Goal: Task Accomplishment & Management: Complete application form

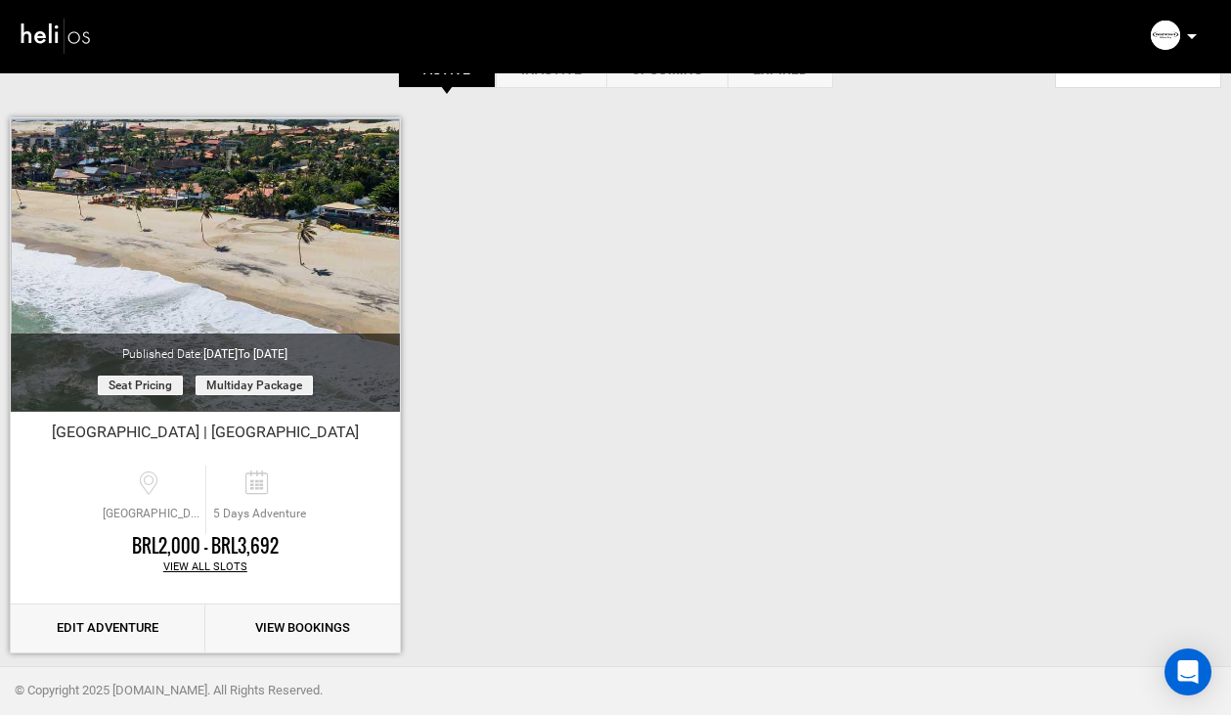
scroll to position [125, 0]
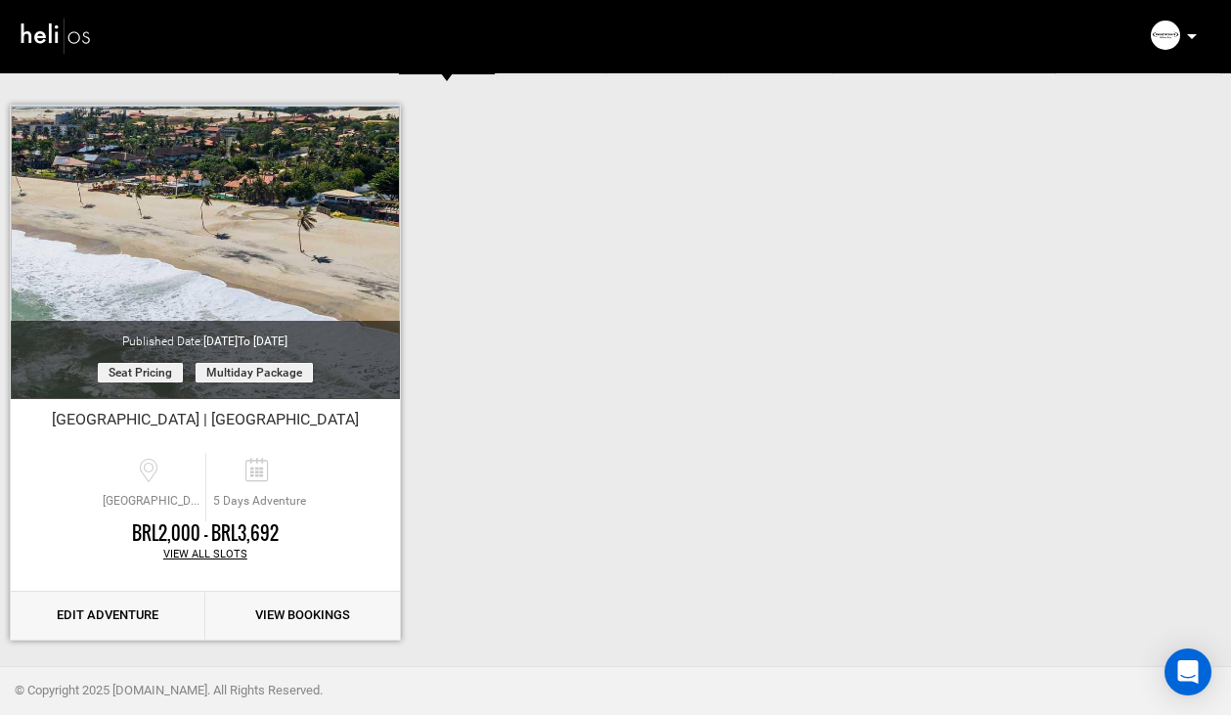
click at [114, 611] on link "Edit Adventure" at bounding box center [108, 616] width 195 height 48
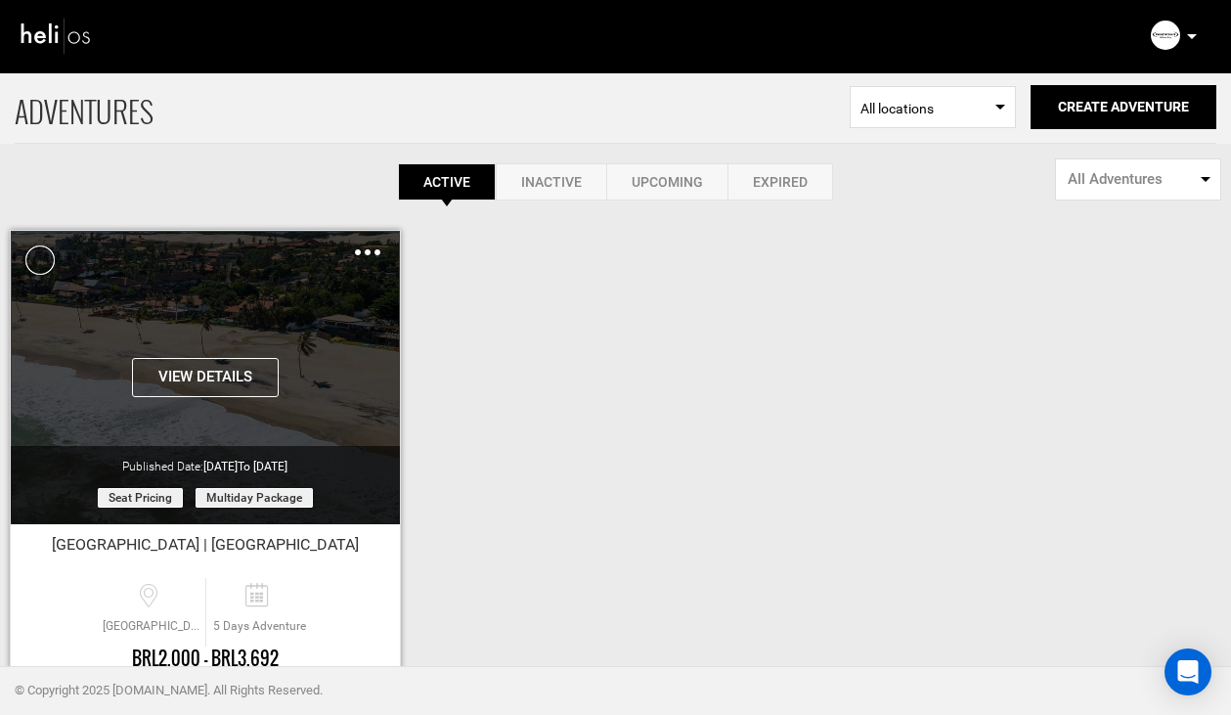
click at [364, 250] on img at bounding box center [367, 252] width 25 height 6
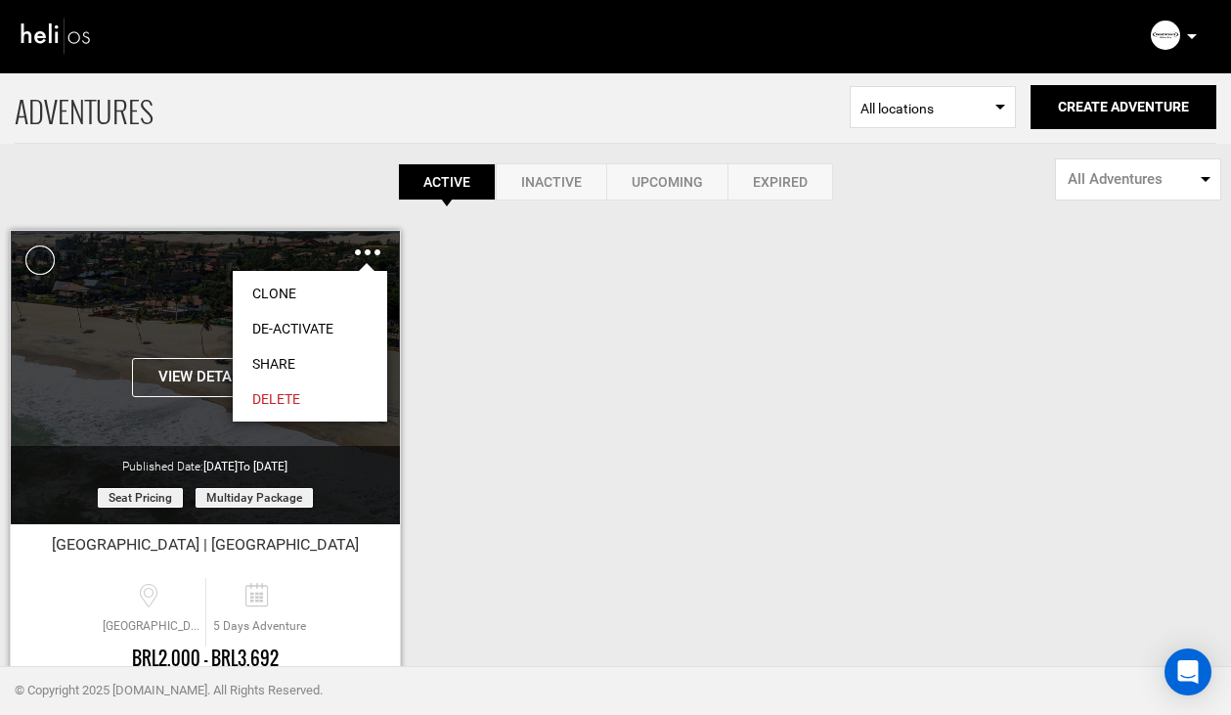
click at [297, 294] on link "Clone" at bounding box center [310, 293] width 155 height 35
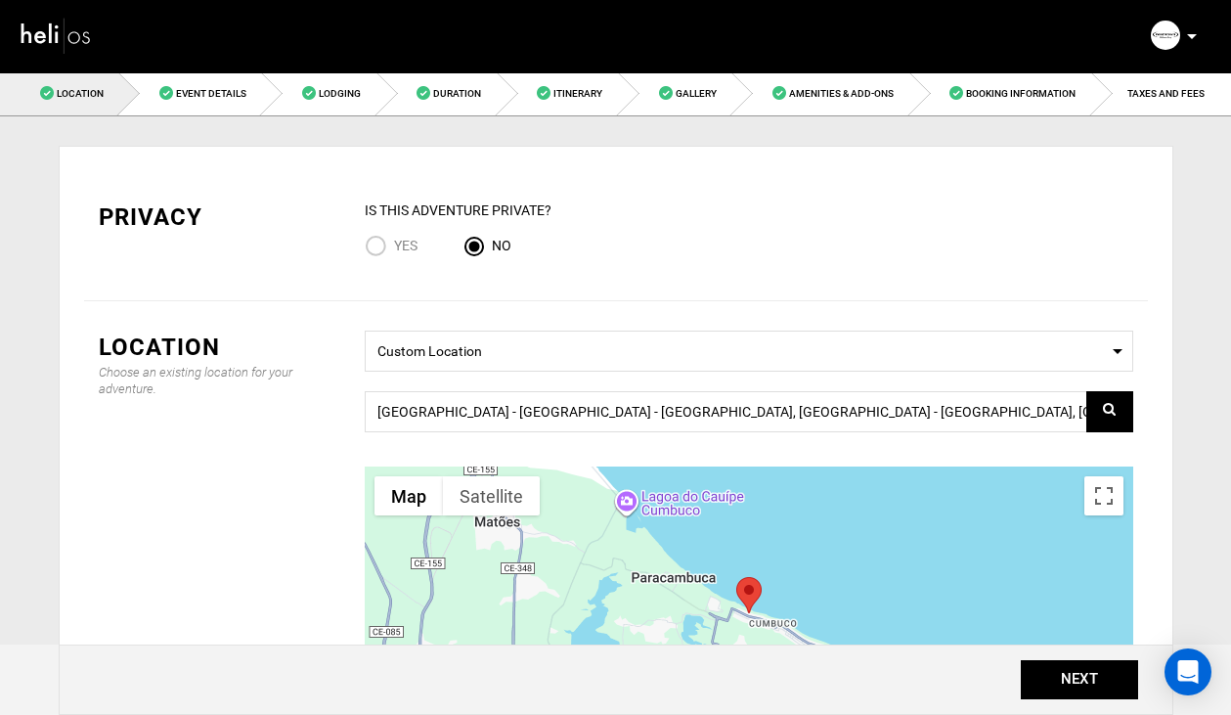
click at [378, 247] on input "Yes" at bounding box center [379, 248] width 29 height 26
radio input "true"
radio input "false"
click at [433, 415] on input "[GEOGRAPHIC_DATA] - [GEOGRAPHIC_DATA] - [GEOGRAPHIC_DATA], [GEOGRAPHIC_DATA] - …" at bounding box center [749, 411] width 769 height 41
click at [486, 412] on input "[GEOGRAPHIC_DATA] - [GEOGRAPHIC_DATA] - [GEOGRAPHIC_DATA], [GEOGRAPHIC_DATA] - …" at bounding box center [749, 411] width 769 height 41
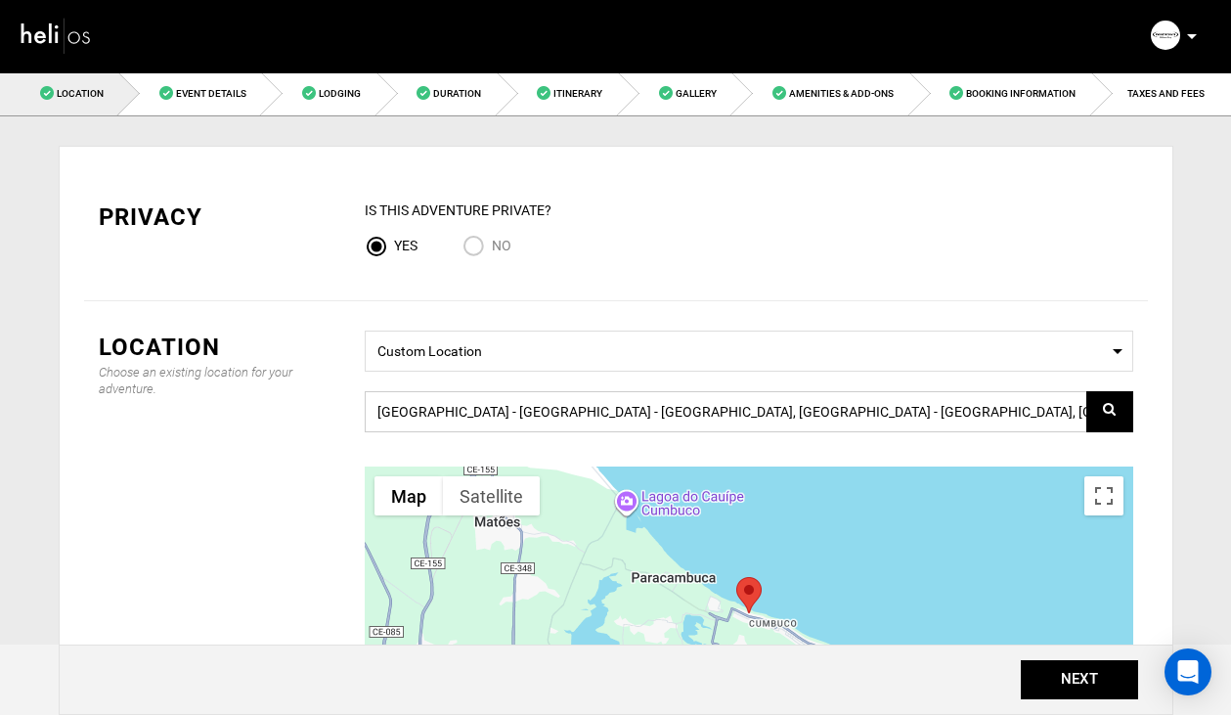
click at [486, 412] on input "[GEOGRAPHIC_DATA] - [GEOGRAPHIC_DATA] - [GEOGRAPHIC_DATA], [GEOGRAPHIC_DATA] - …" at bounding box center [749, 411] width 769 height 41
click at [517, 410] on input "[PERSON_NAME] Birthday Kite Trip [GEOGRAPHIC_DATA]" at bounding box center [749, 411] width 769 height 41
click at [523, 410] on input "[PERSON_NAME] Birthday Kite Trip [GEOGRAPHIC_DATA]" at bounding box center [749, 411] width 769 height 41
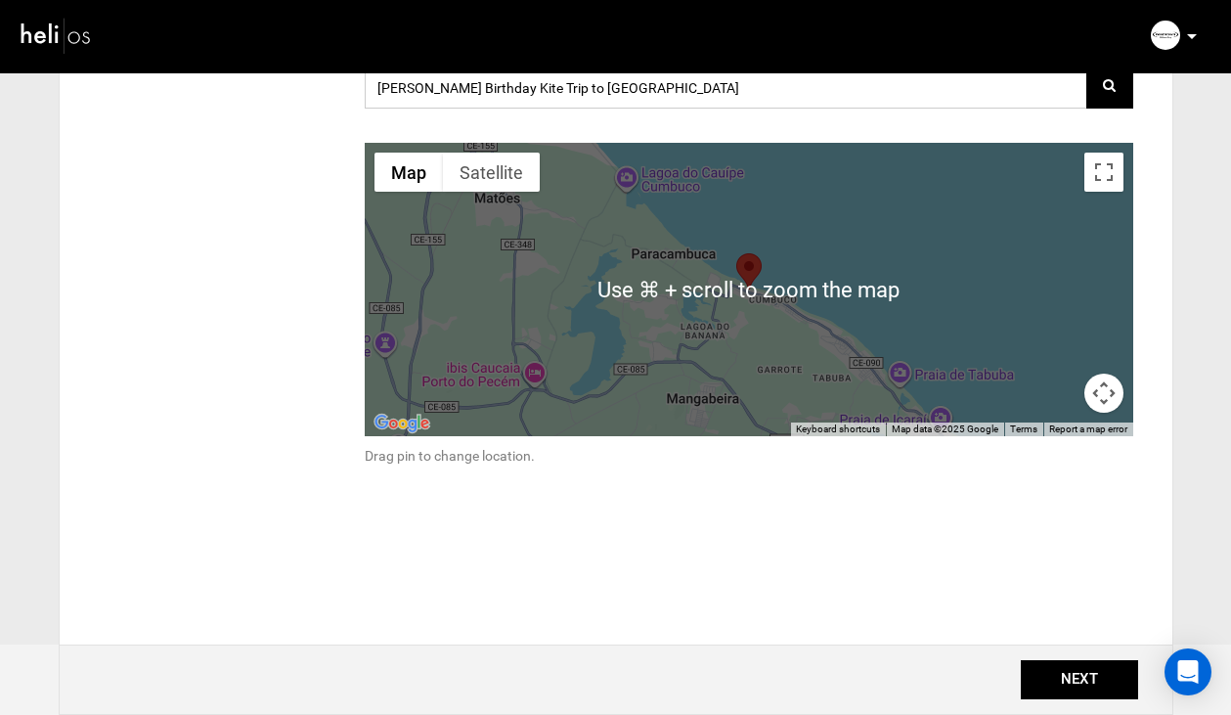
scroll to position [364, 0]
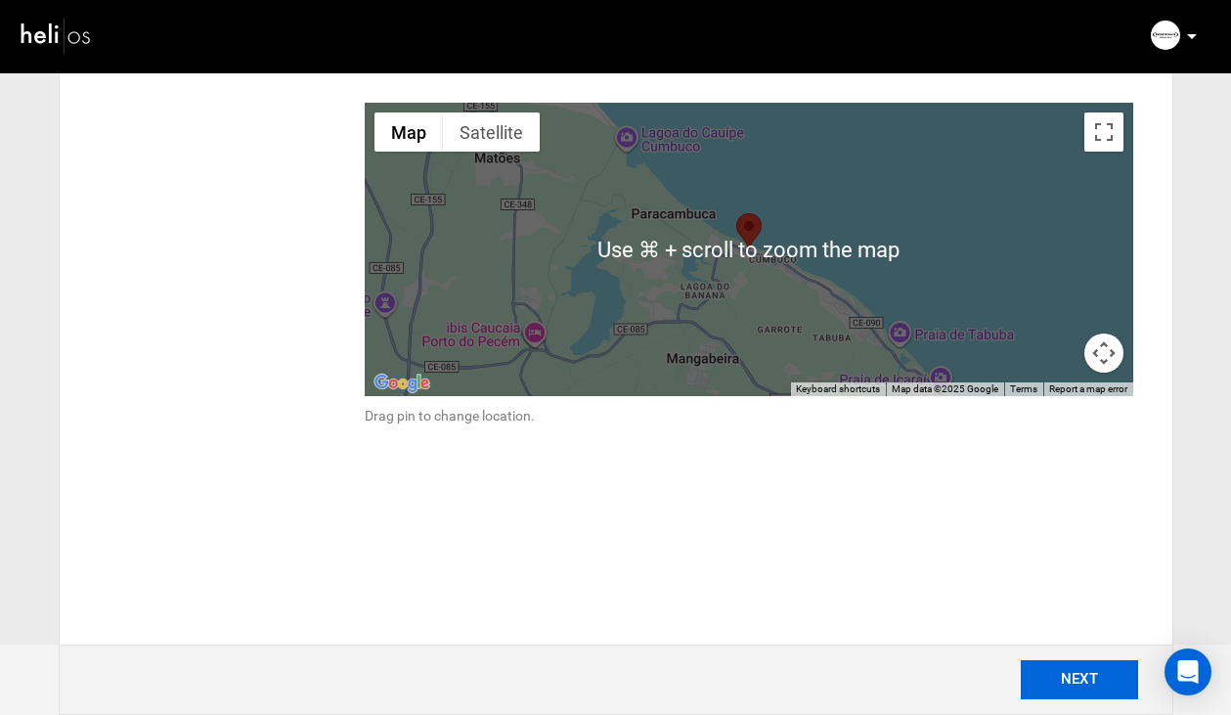
type input "[PERSON_NAME] Birthday Kite Trip to [GEOGRAPHIC_DATA]"
click at [1072, 684] on button "NEXT" at bounding box center [1079, 679] width 117 height 39
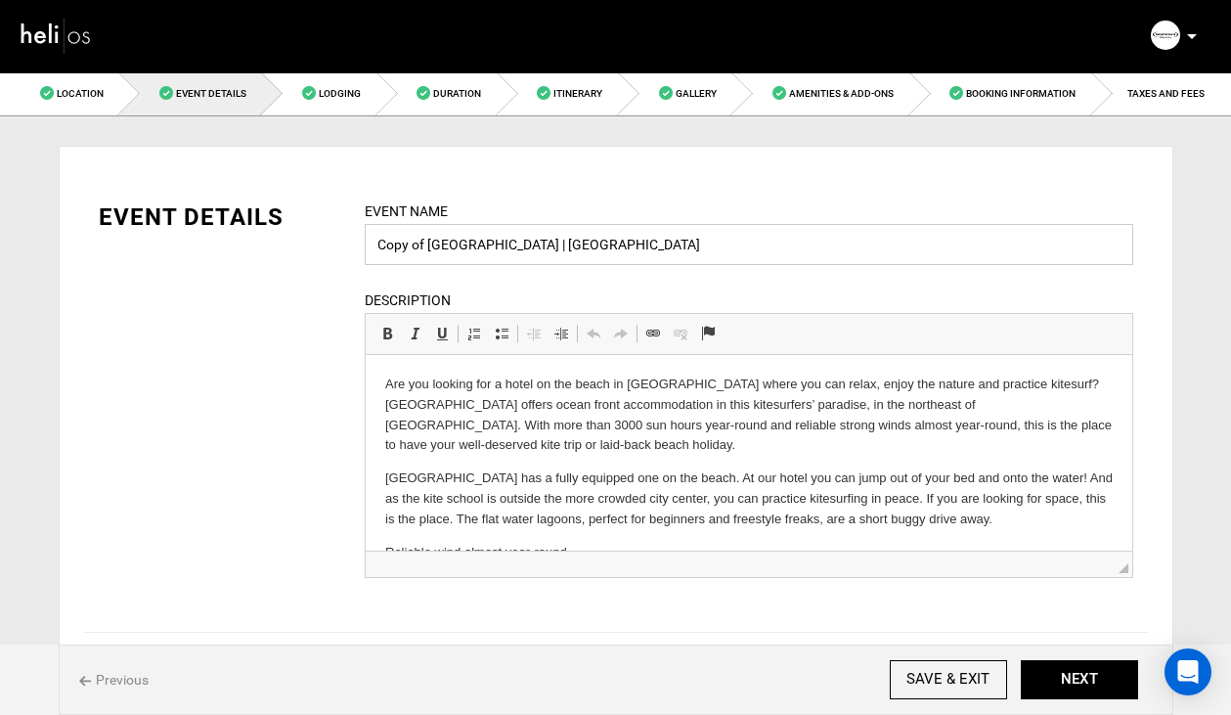
click at [523, 238] on input "Copy of [GEOGRAPHIC_DATA] | [GEOGRAPHIC_DATA]" at bounding box center [749, 244] width 769 height 41
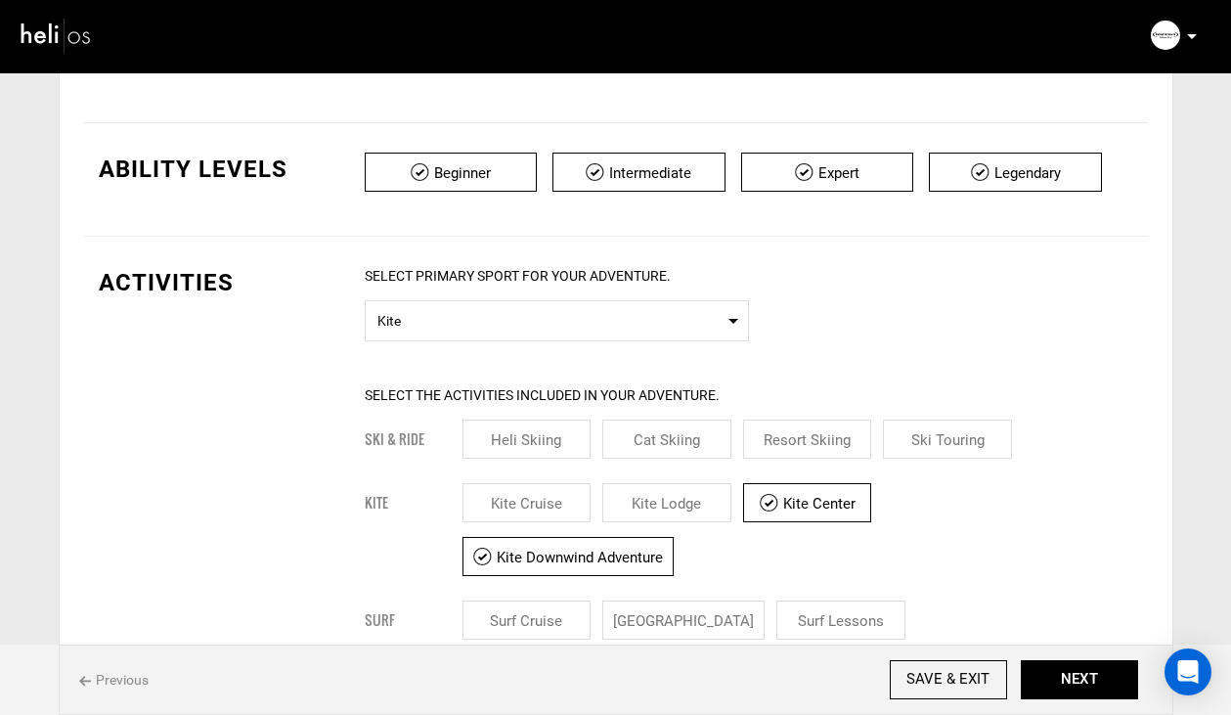
scroll to position [527, 0]
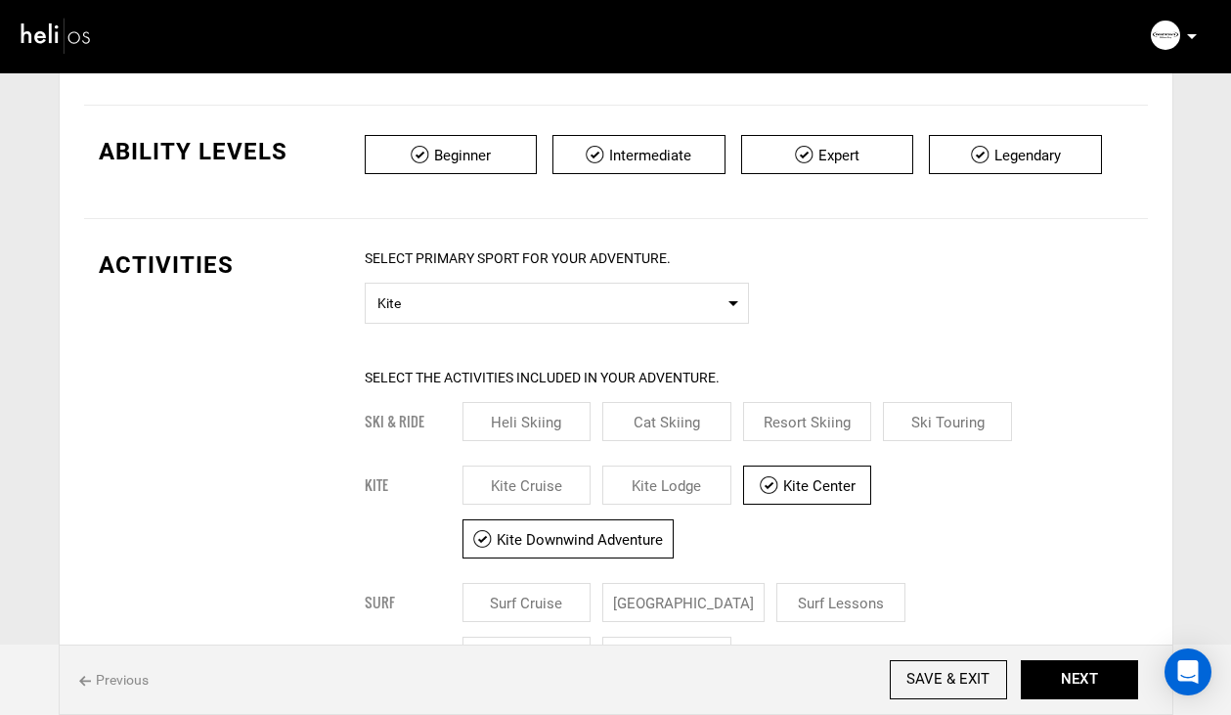
type input "[PERSON_NAME]'s Birthday Trip to [GEOGRAPHIC_DATA]"
click at [432, 154] on input "checkbox" at bounding box center [451, 154] width 173 height 39
checkbox input "true"
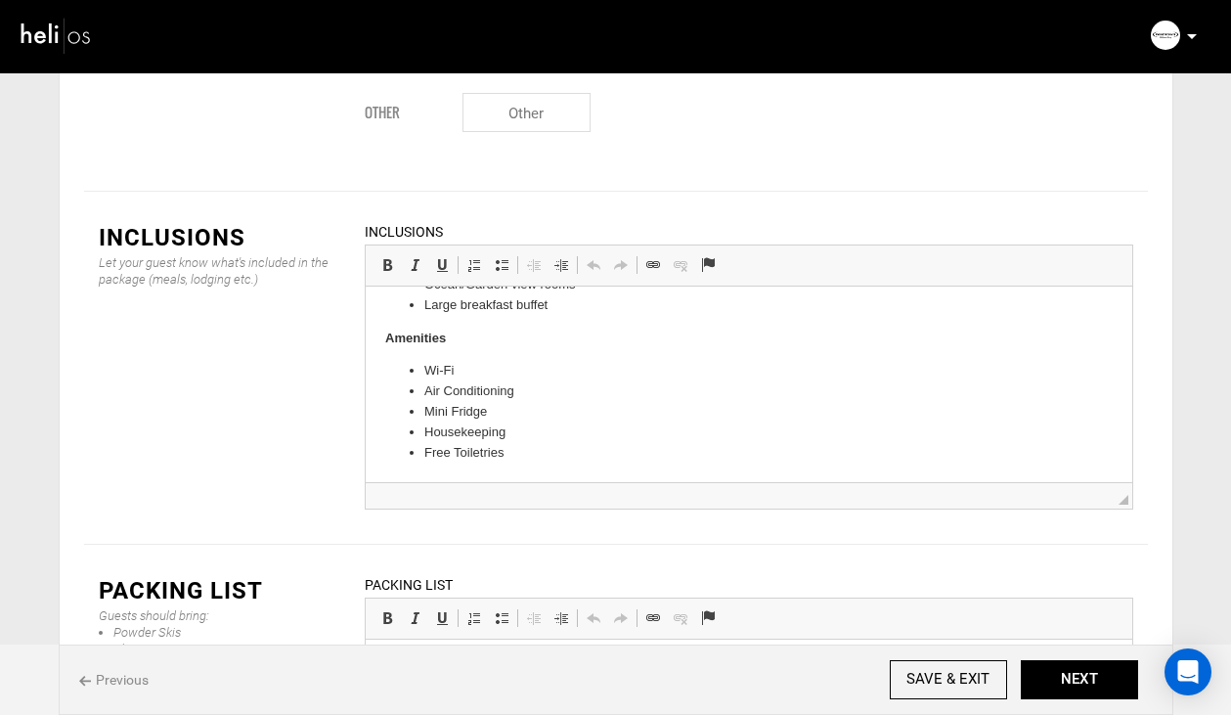
scroll to position [2412, 0]
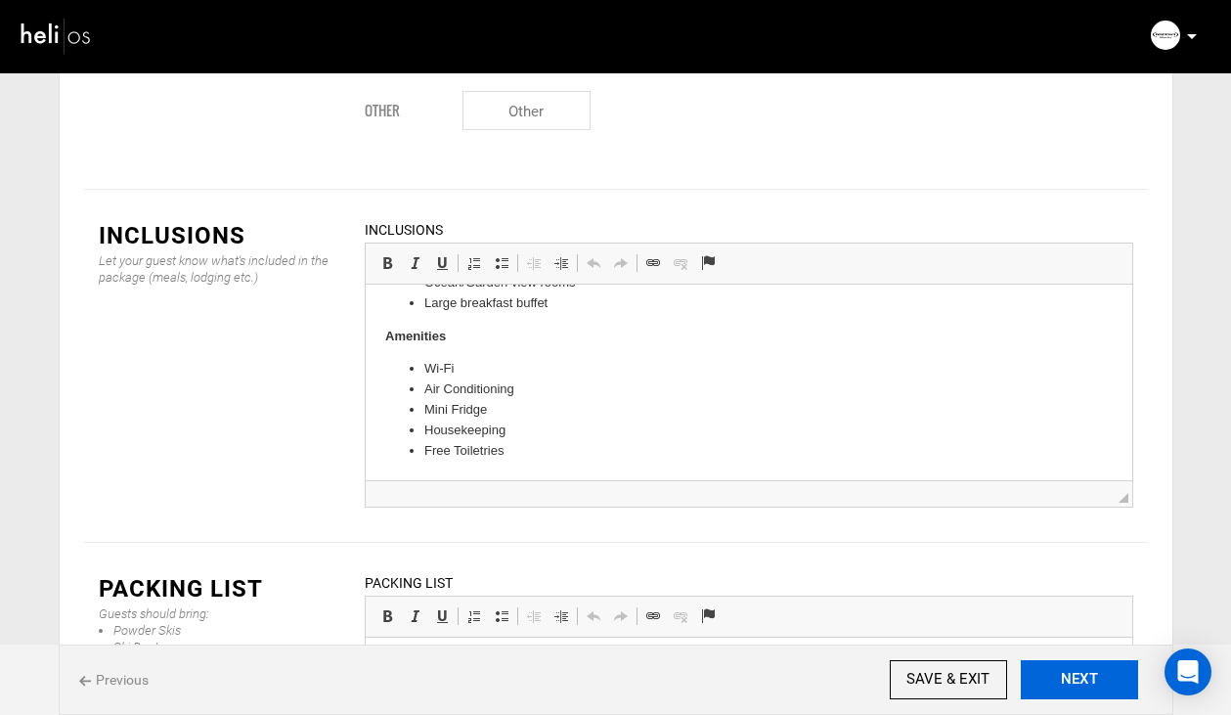
click at [1057, 672] on button "NEXT" at bounding box center [1079, 679] width 117 height 39
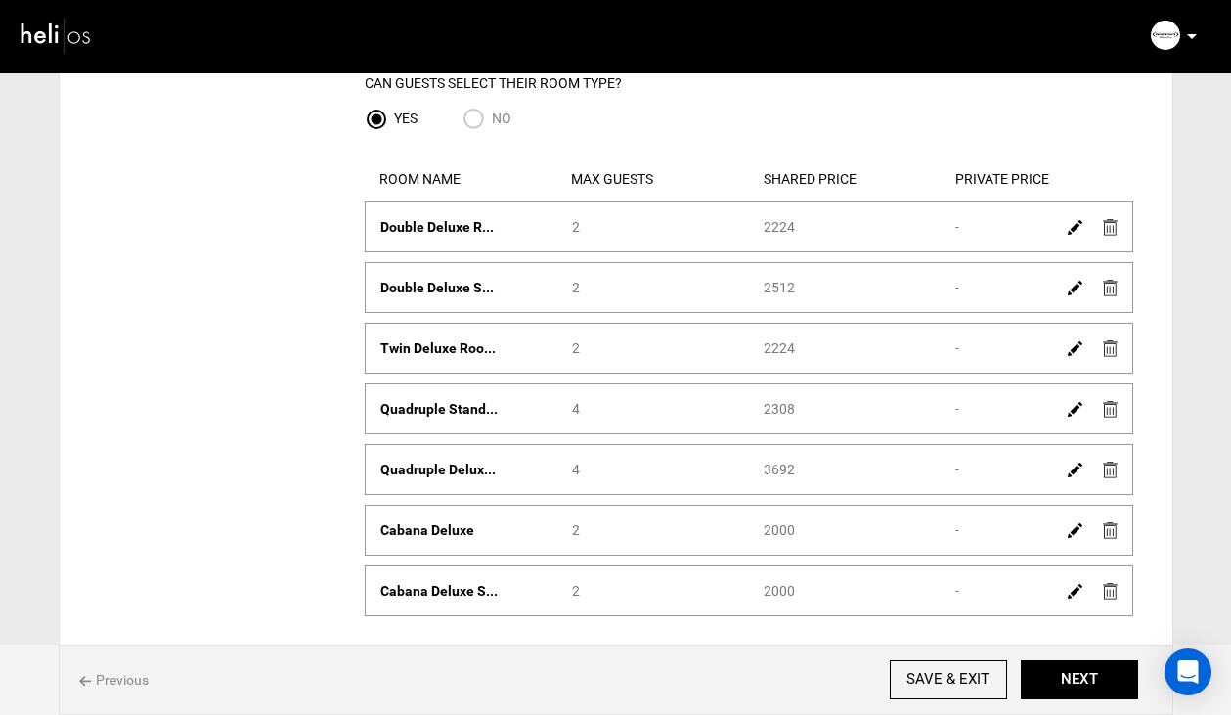
scroll to position [213, 0]
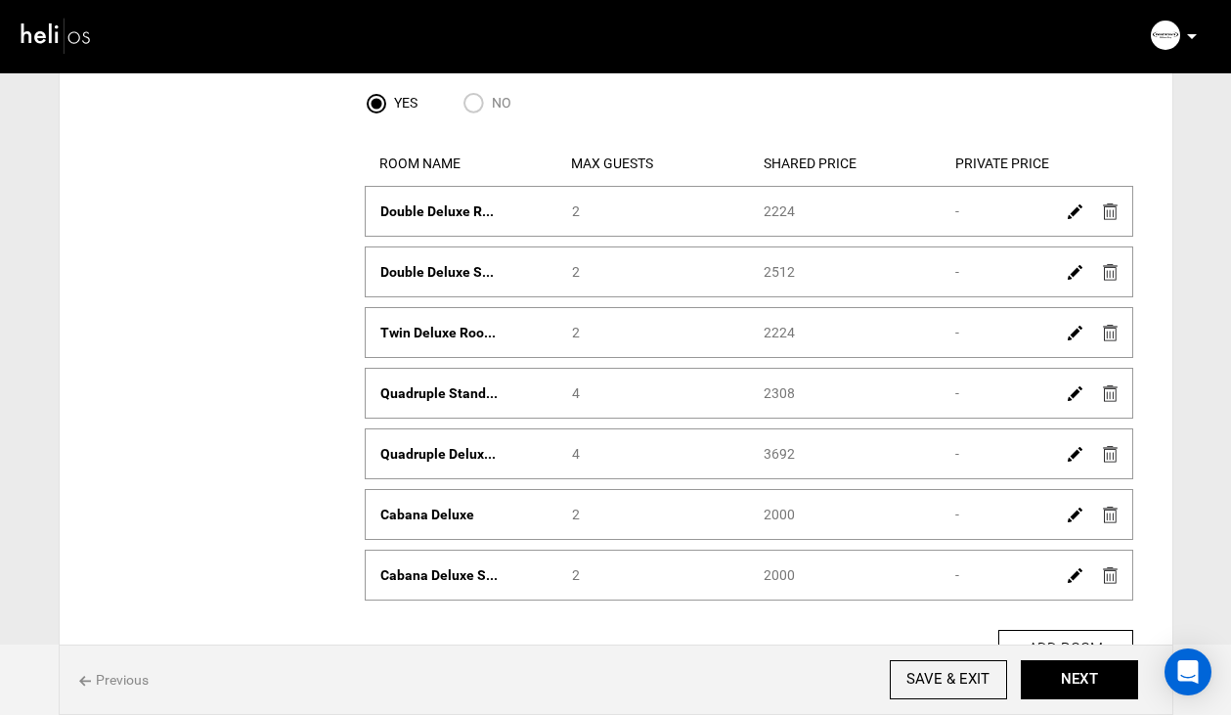
click at [878, 400] on div "Shared Price 2308" at bounding box center [845, 393] width 192 height 20
click at [484, 434] on div "Room Name Quadruple Delux... Max Guests 4 Shared Price 3692 Private Price -" at bounding box center [749, 453] width 769 height 51
click at [1113, 213] on img at bounding box center [1110, 211] width 15 height 17
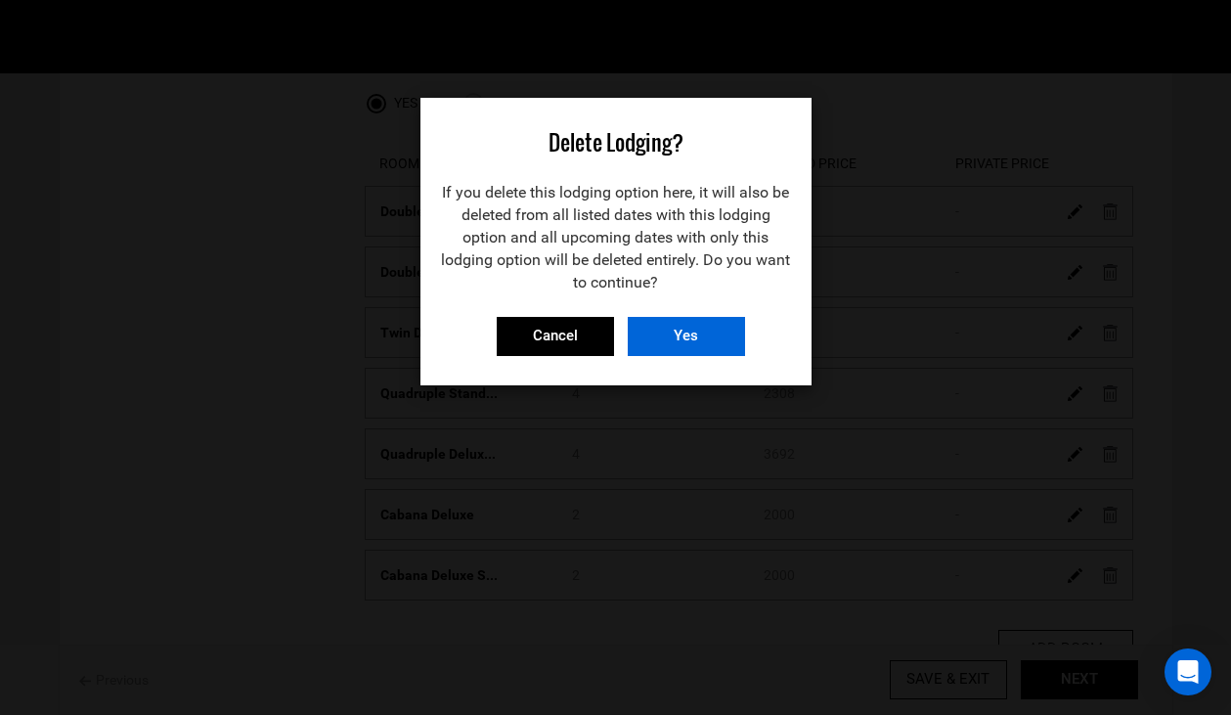
click at [660, 330] on input "Yes" at bounding box center [686, 336] width 117 height 39
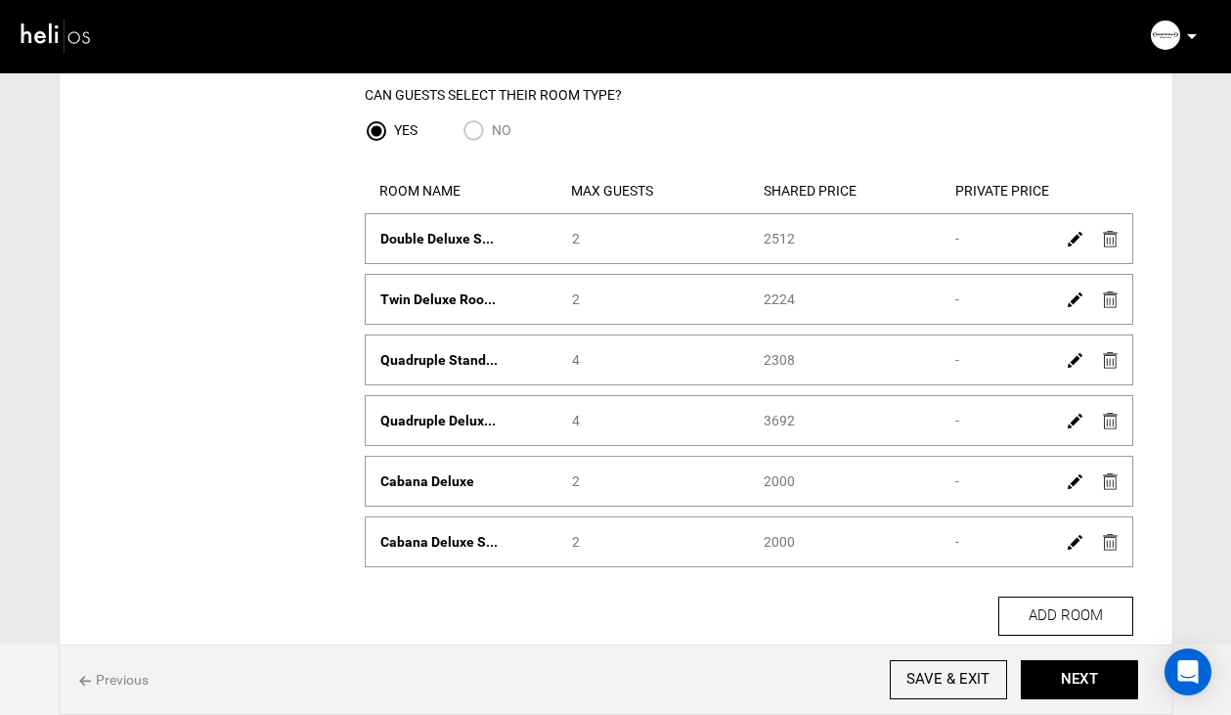
scroll to position [205, 0]
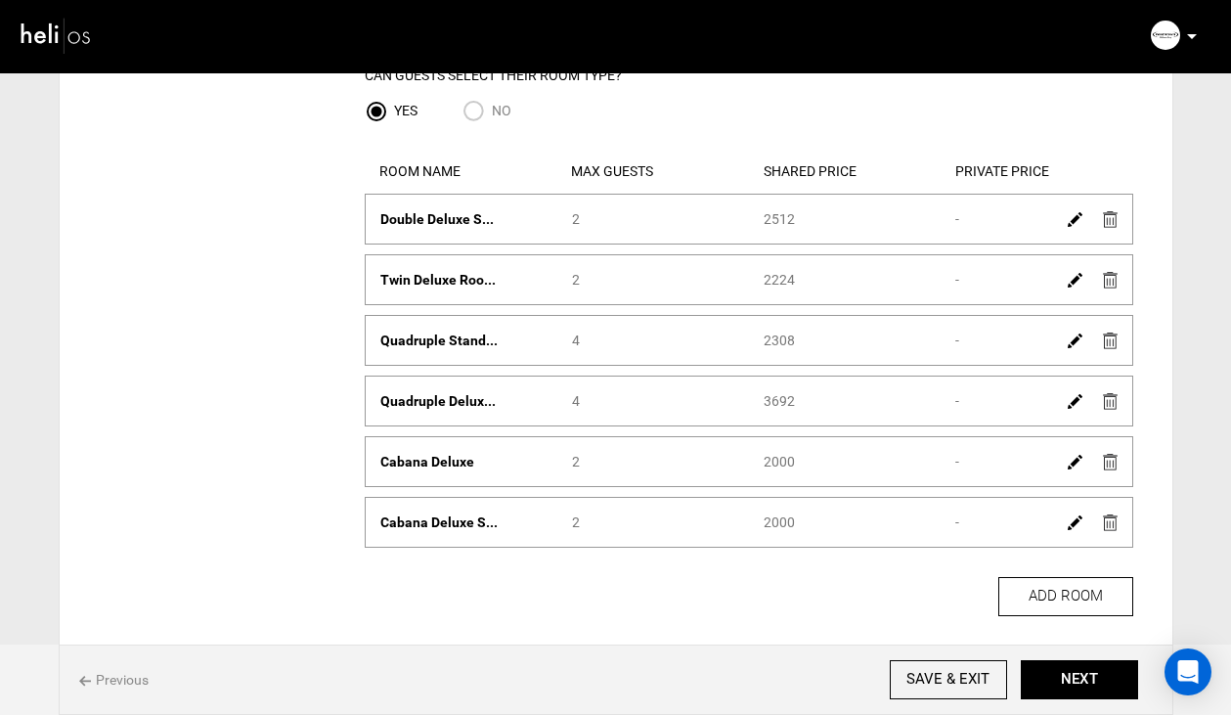
click at [1105, 216] on img at bounding box center [1110, 219] width 15 height 17
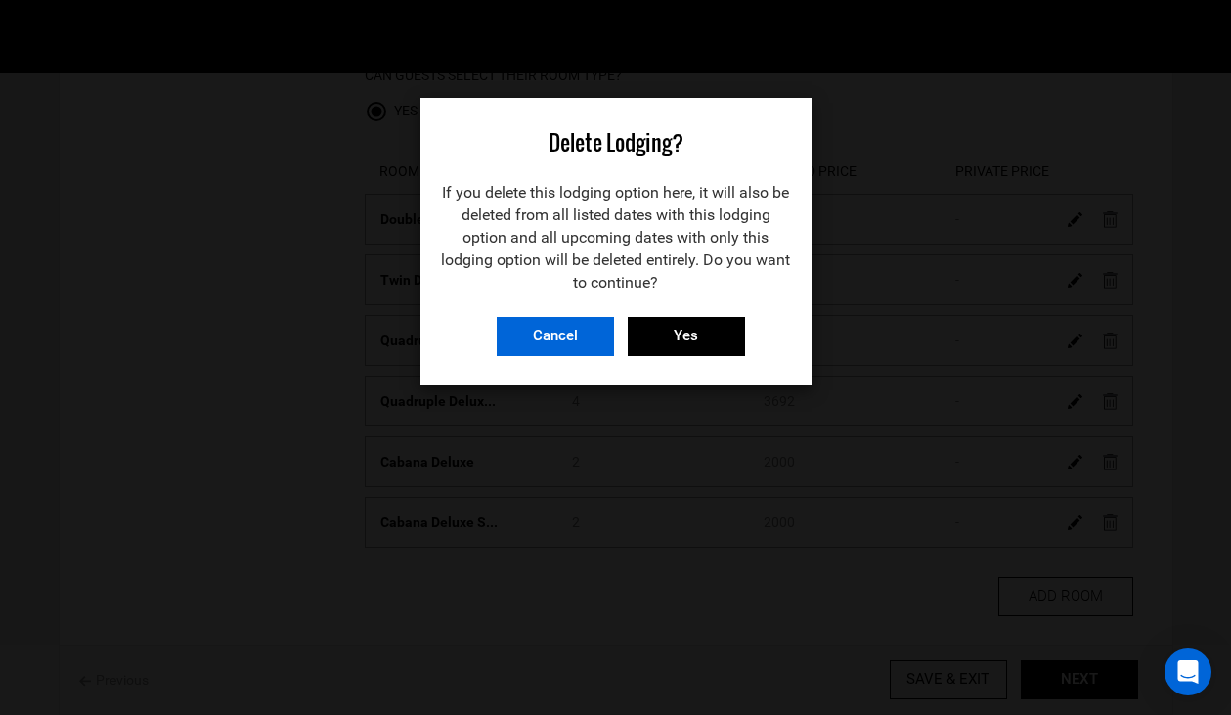
click at [570, 339] on input "Cancel" at bounding box center [555, 336] width 117 height 39
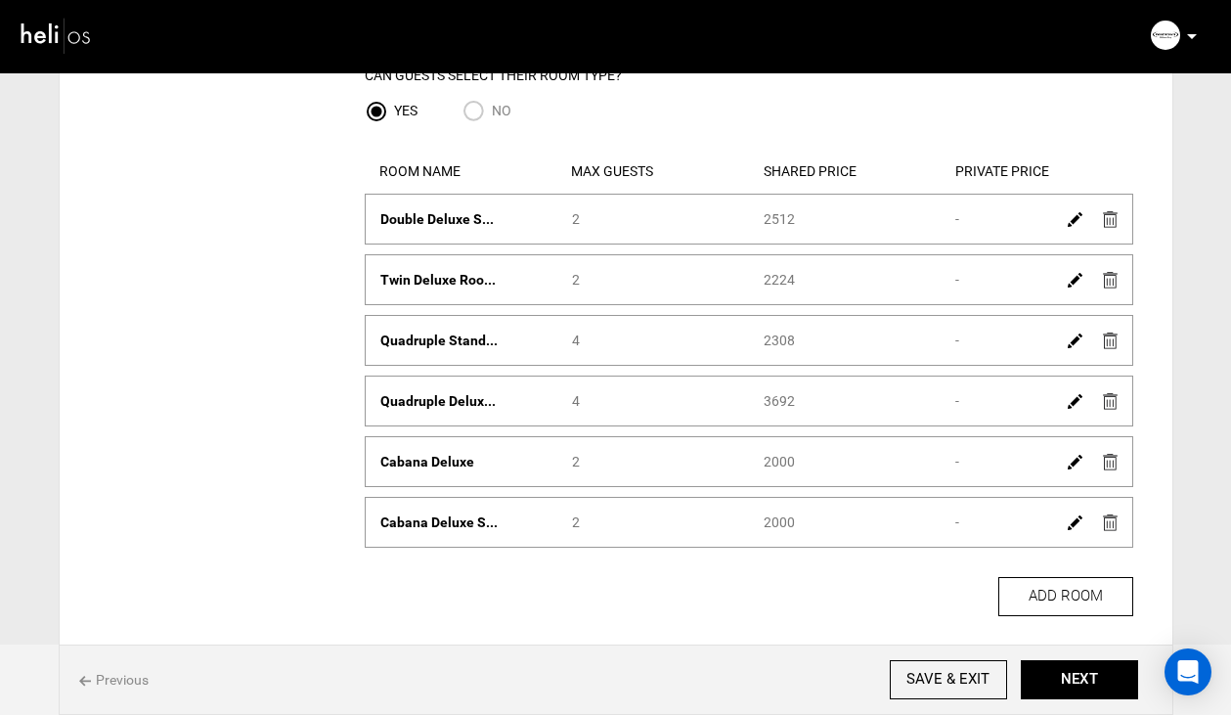
click at [1105, 212] on img at bounding box center [1110, 219] width 15 height 17
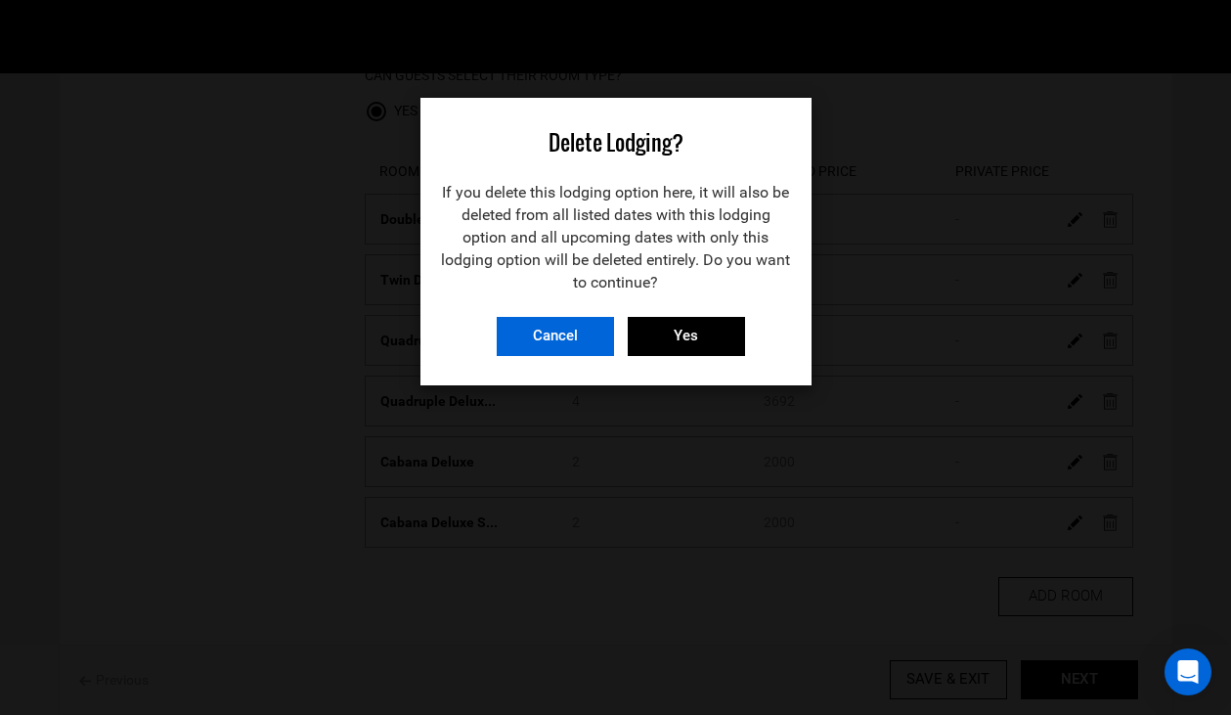
click at [582, 339] on input "Cancel" at bounding box center [555, 336] width 117 height 39
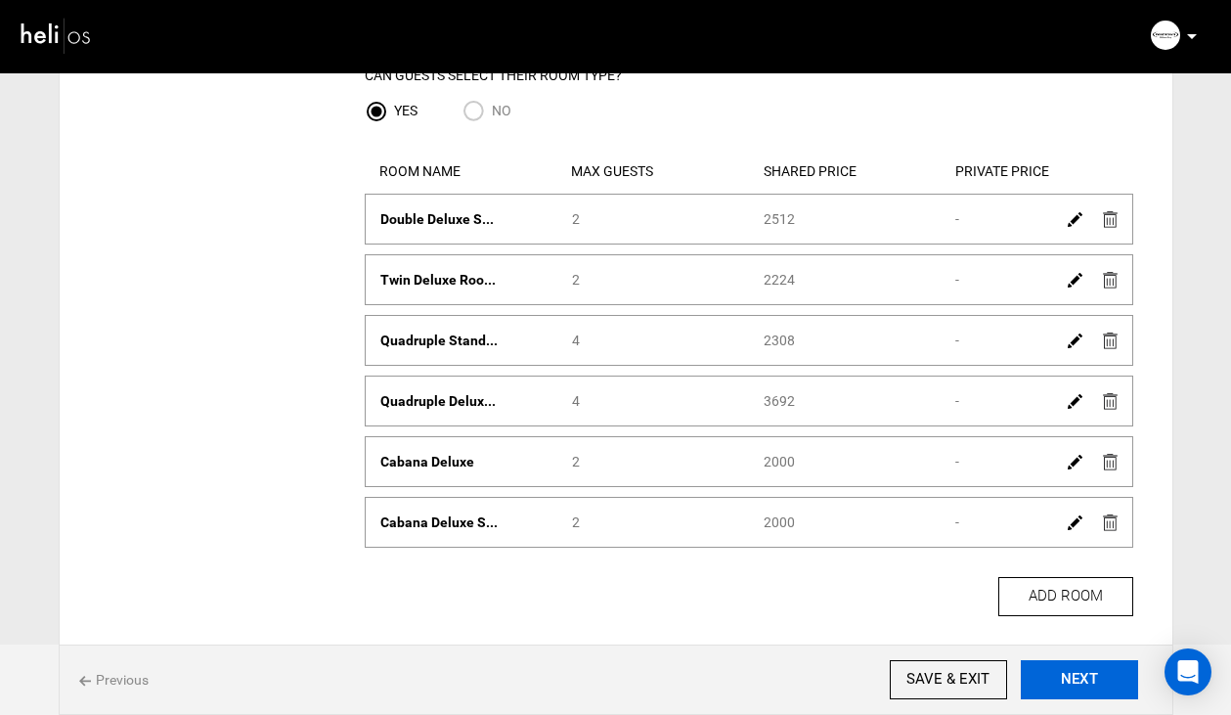
click at [1043, 686] on button "NEXT" at bounding box center [1079, 679] width 117 height 39
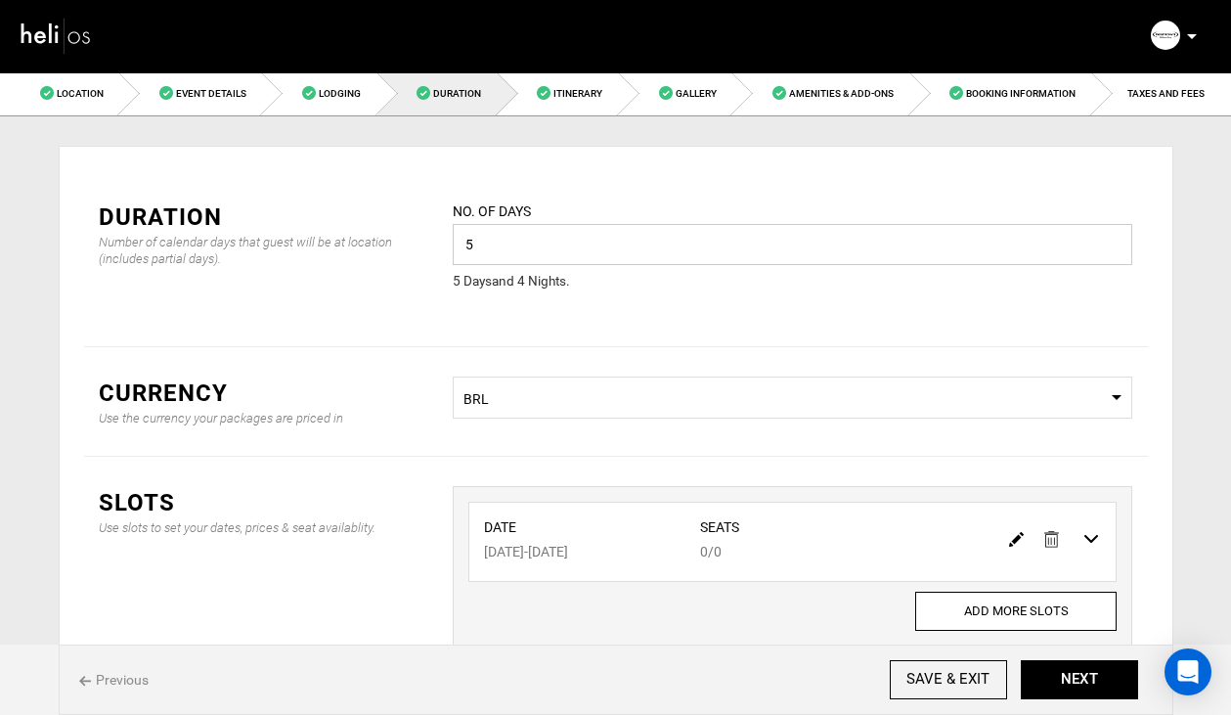
click at [479, 245] on input "5" at bounding box center [793, 244] width 680 height 41
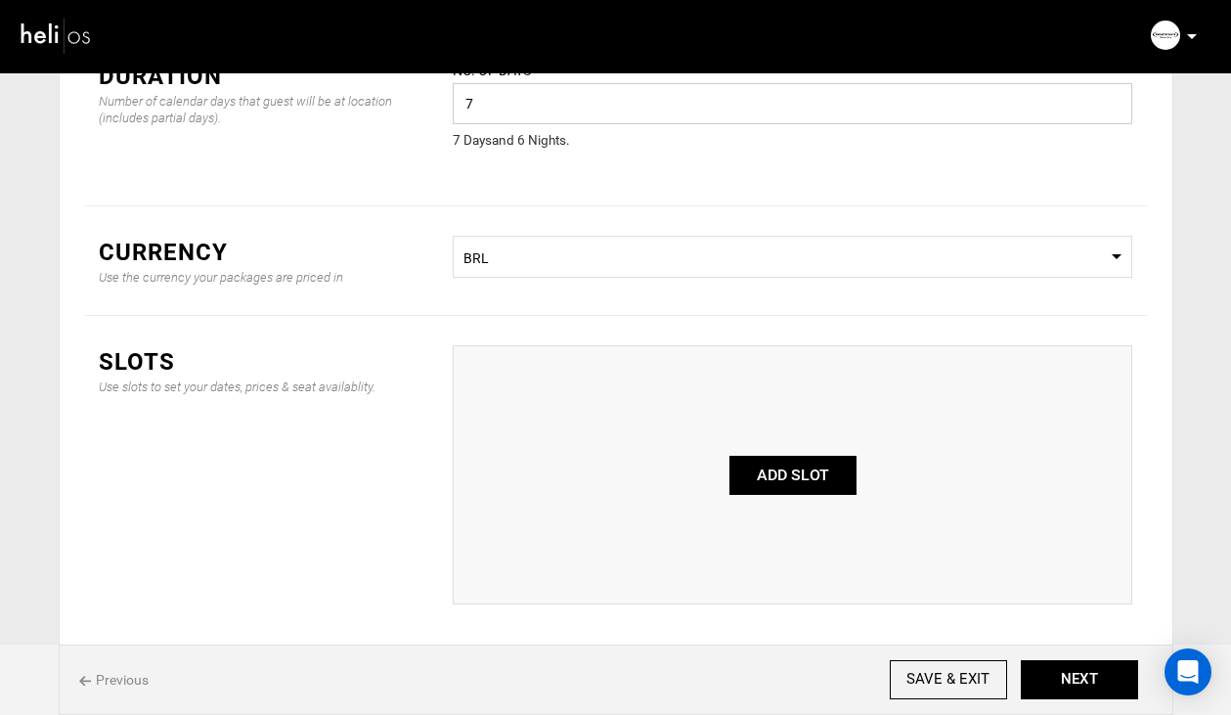
scroll to position [228, 0]
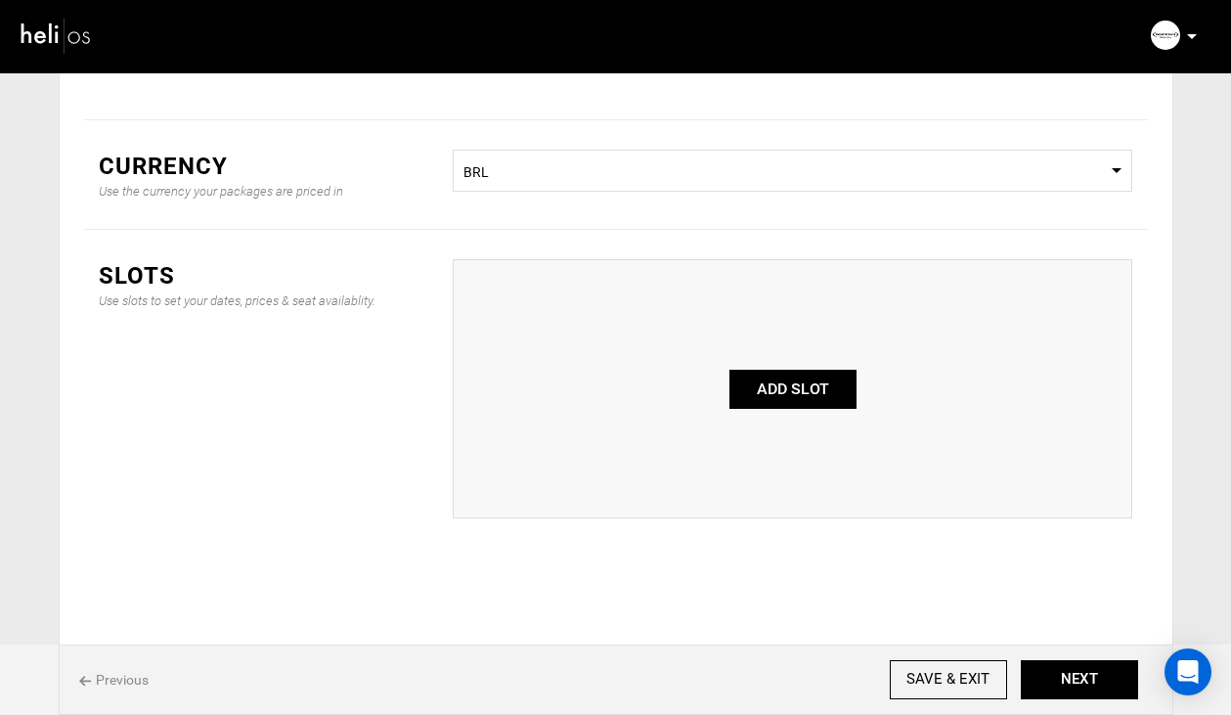
type input "7"
click at [797, 389] on button "ADD SLOT" at bounding box center [793, 389] width 127 height 39
type input "0"
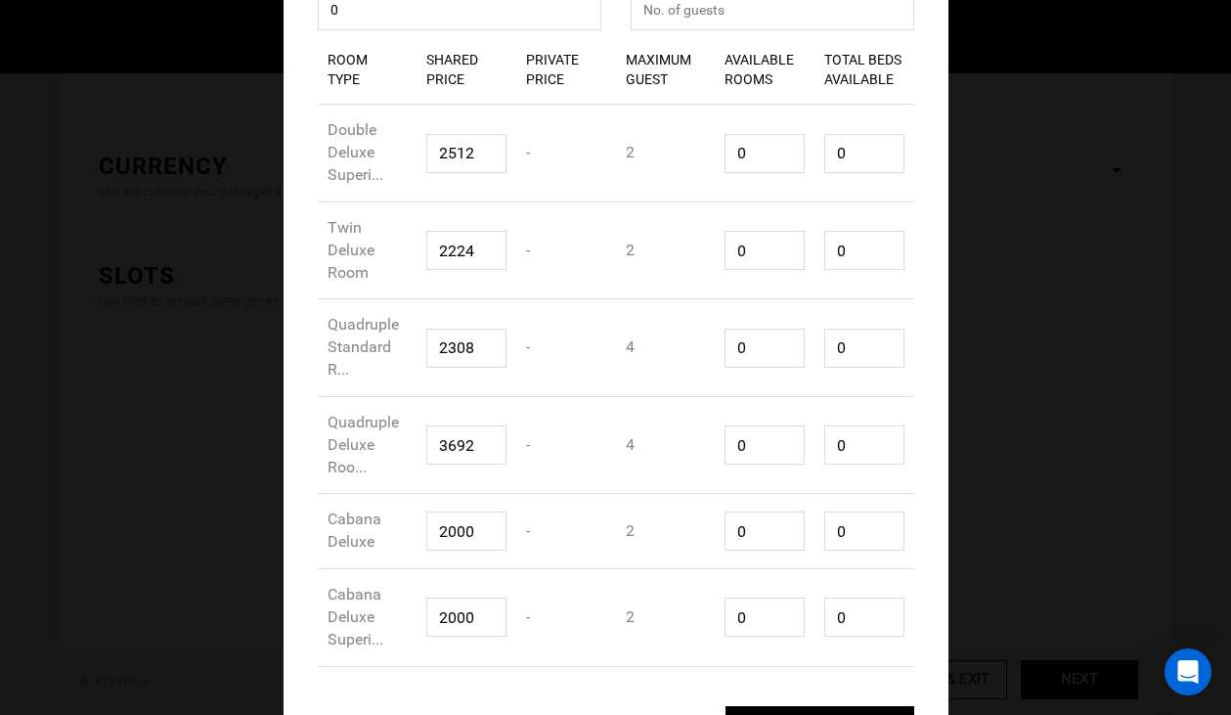
scroll to position [326, 0]
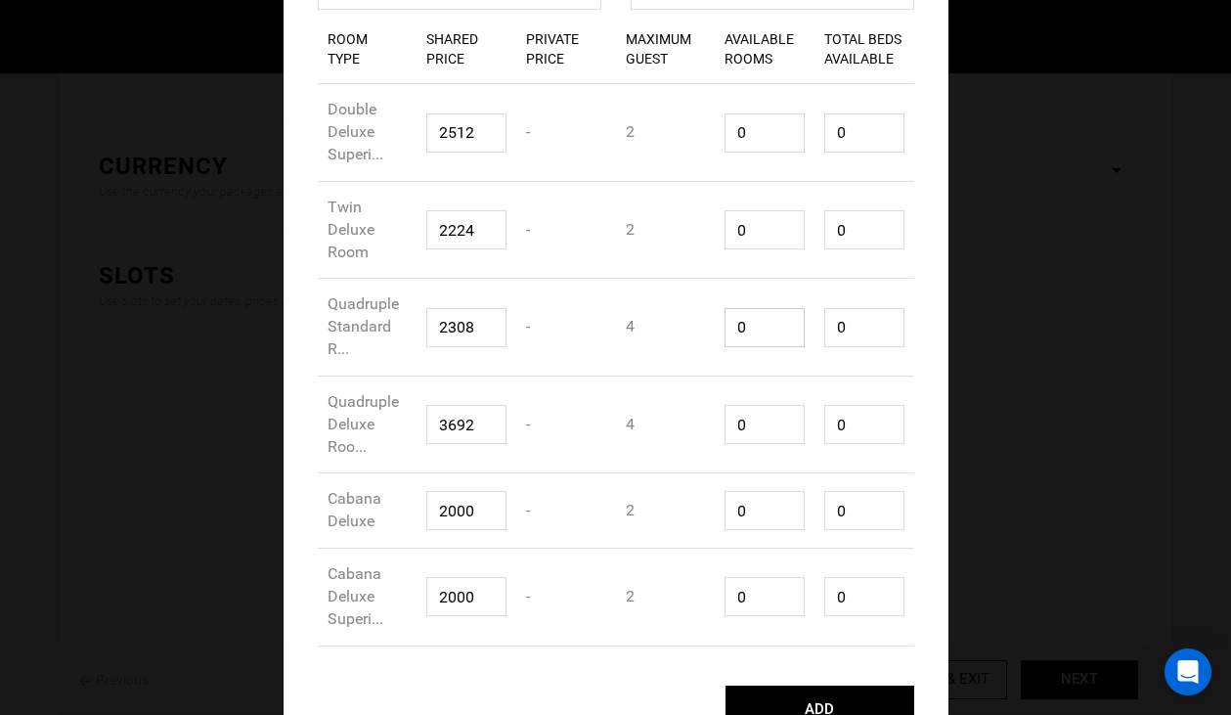
click at [745, 327] on input "0" at bounding box center [765, 327] width 80 height 39
drag, startPoint x: 757, startPoint y: 331, endPoint x: 731, endPoint y: 331, distance: 25.4
click at [731, 331] on input "0" at bounding box center [765, 327] width 80 height 39
type input "1"
type input "4"
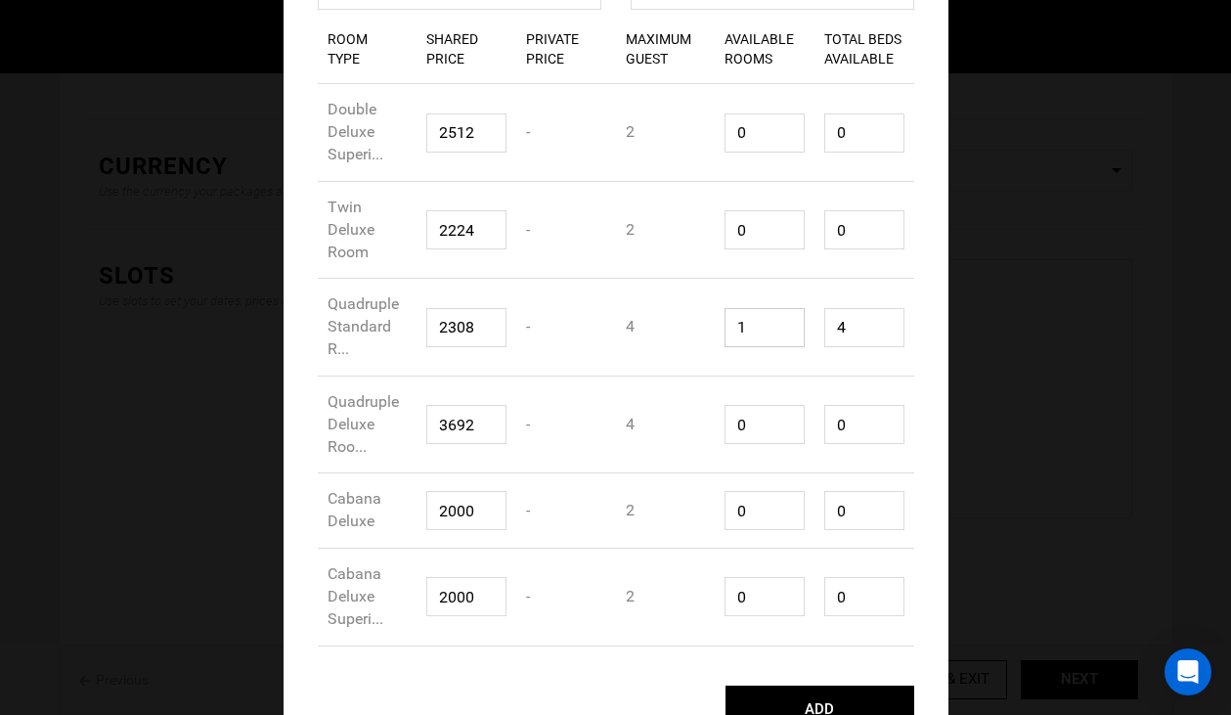
type input "1"
click at [863, 334] on input "4" at bounding box center [864, 327] width 80 height 39
drag, startPoint x: 865, startPoint y: 333, endPoint x: 823, endPoint y: 333, distance: 42.0
click at [824, 333] on input "4" at bounding box center [864, 327] width 80 height 39
click at [465, 331] on input "2308" at bounding box center [466, 327] width 80 height 39
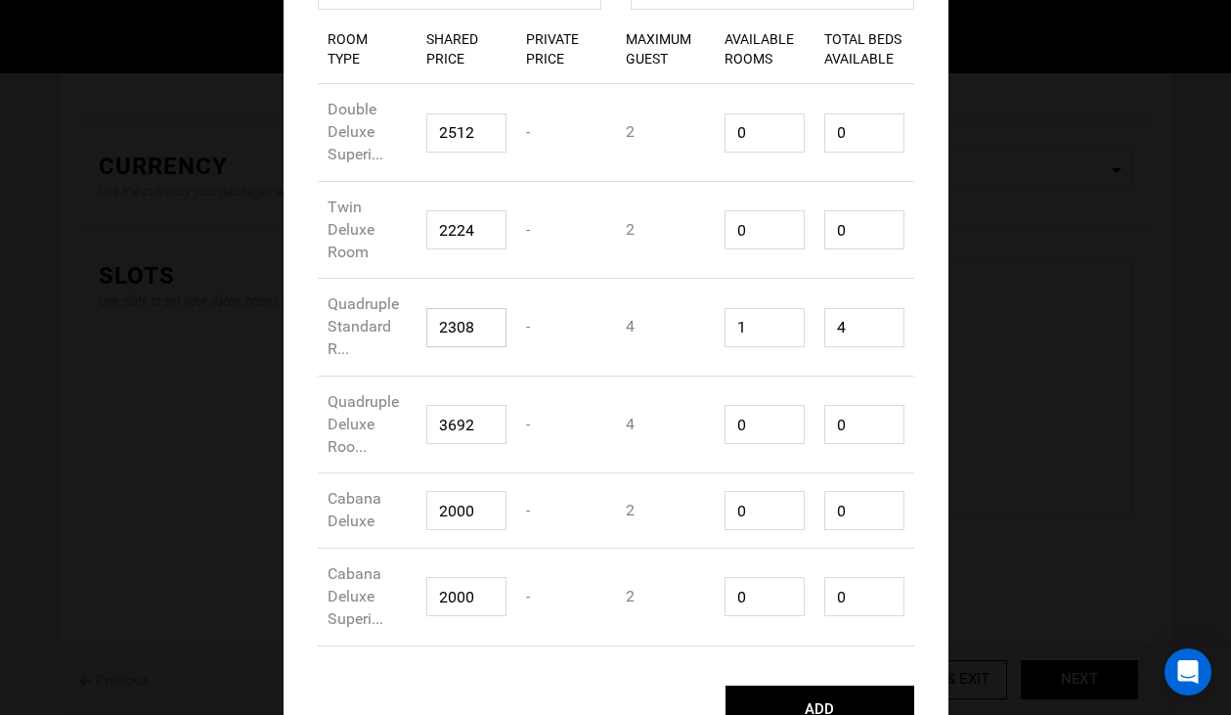
click at [465, 331] on input "2308" at bounding box center [466, 327] width 80 height 39
type input "4365.12"
click at [701, 552] on div "Room Type Cabana Deluxe Superi... Shared Price 2000 Private Price - Maximum Gue…" at bounding box center [616, 598] width 597 height 98
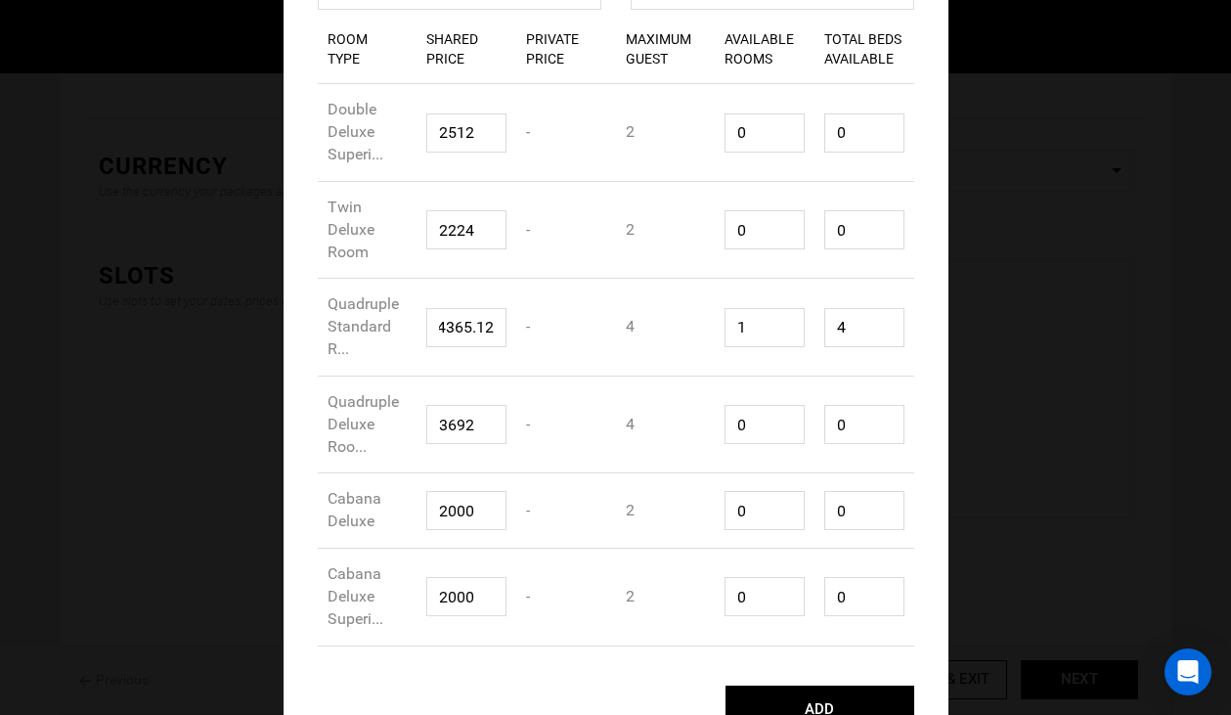
scroll to position [0, 0]
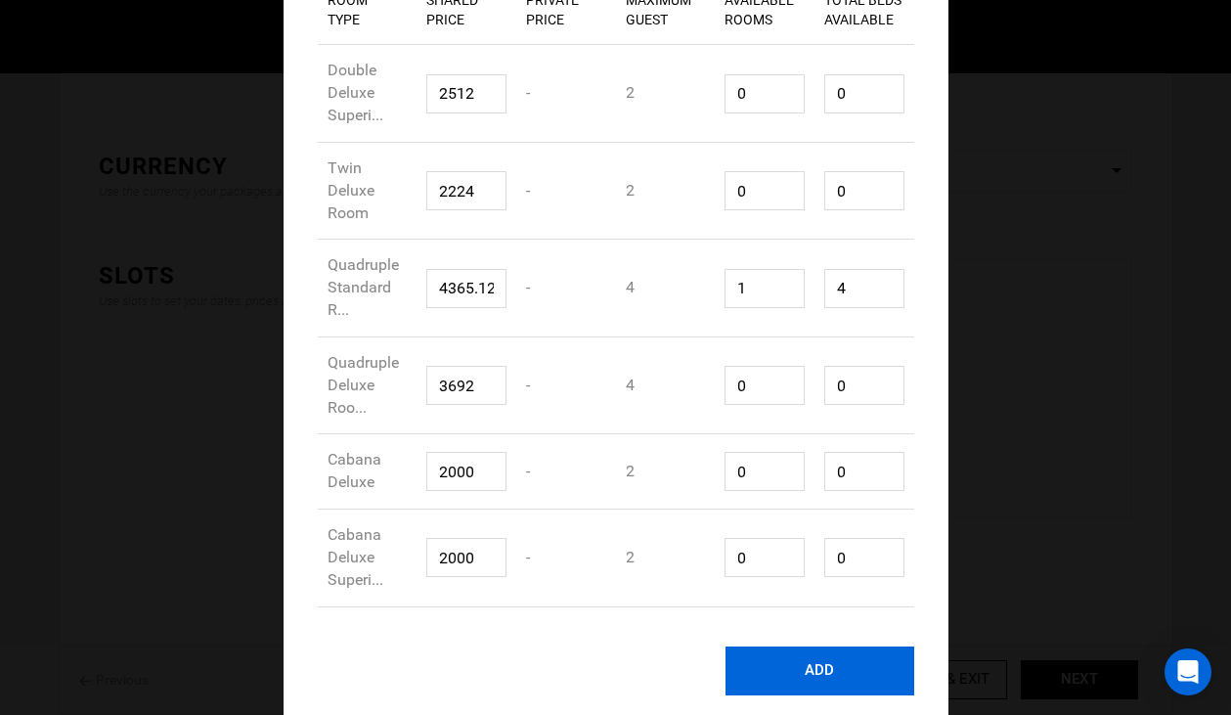
click at [804, 691] on button "ADD" at bounding box center [820, 670] width 189 height 49
click at [818, 668] on button "ADD" at bounding box center [820, 670] width 189 height 49
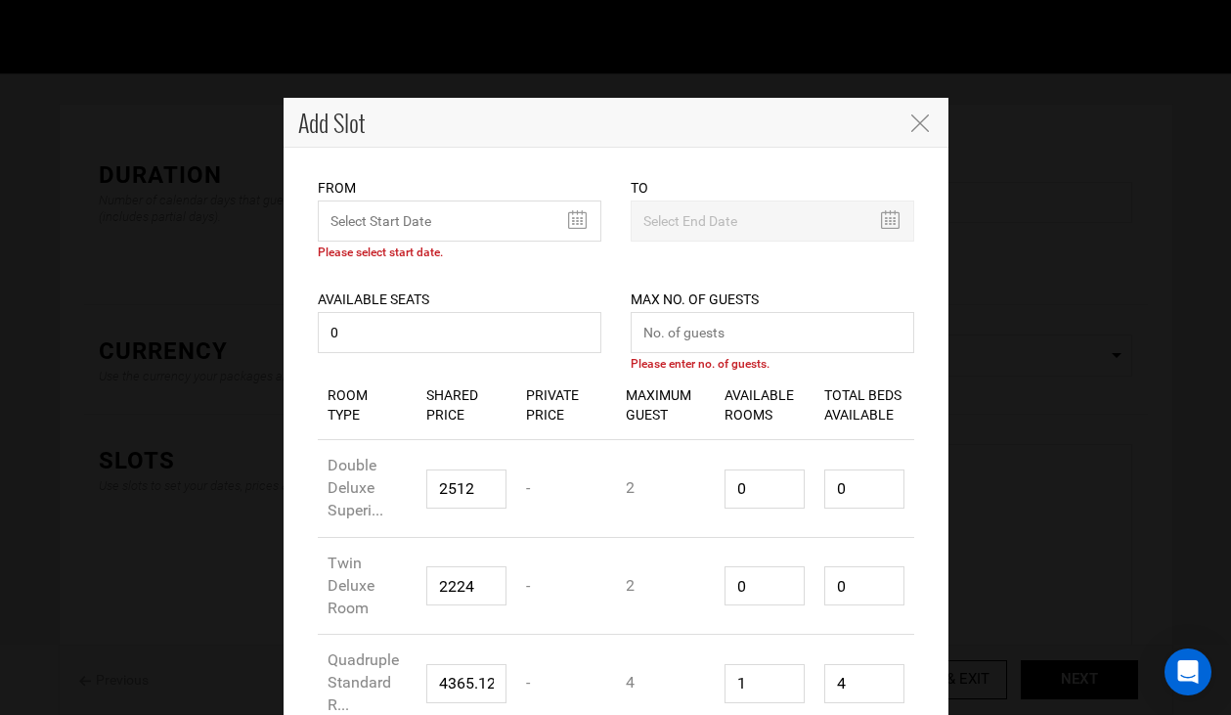
scroll to position [0, 0]
click at [404, 231] on input "text" at bounding box center [460, 220] width 284 height 41
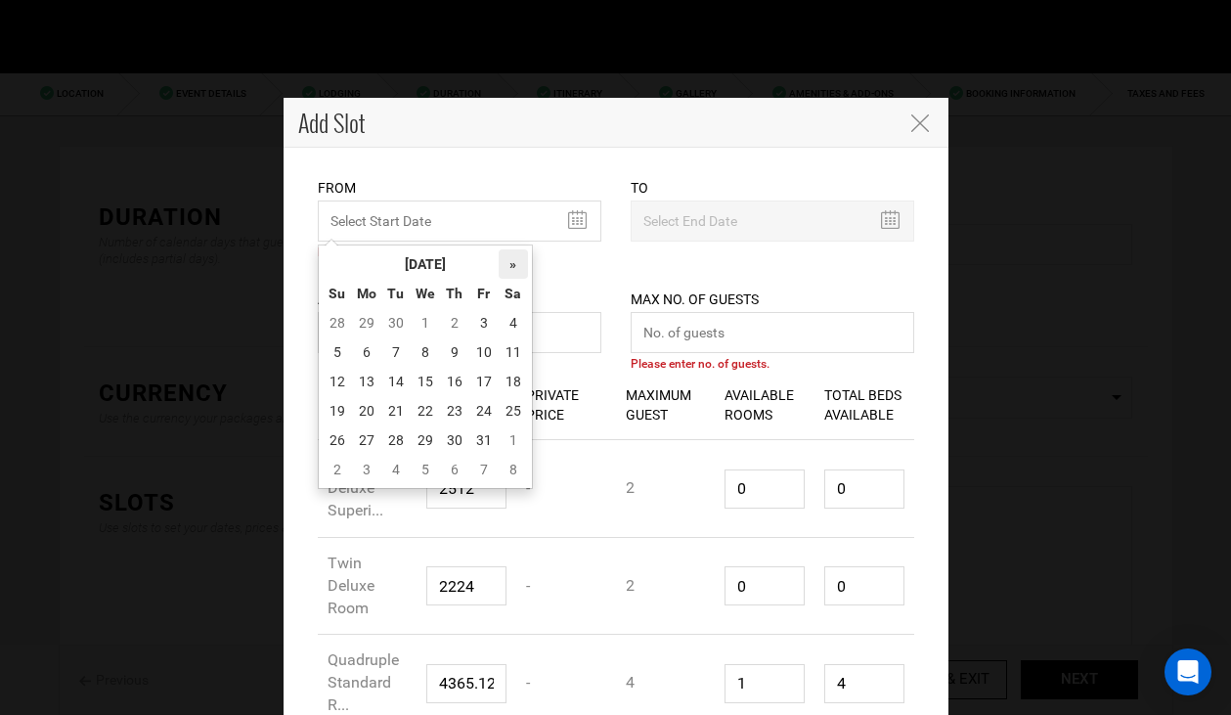
click at [525, 258] on th "»" at bounding box center [513, 263] width 29 height 29
click at [515, 326] on td "1" at bounding box center [513, 322] width 29 height 29
type input "[DATE]"
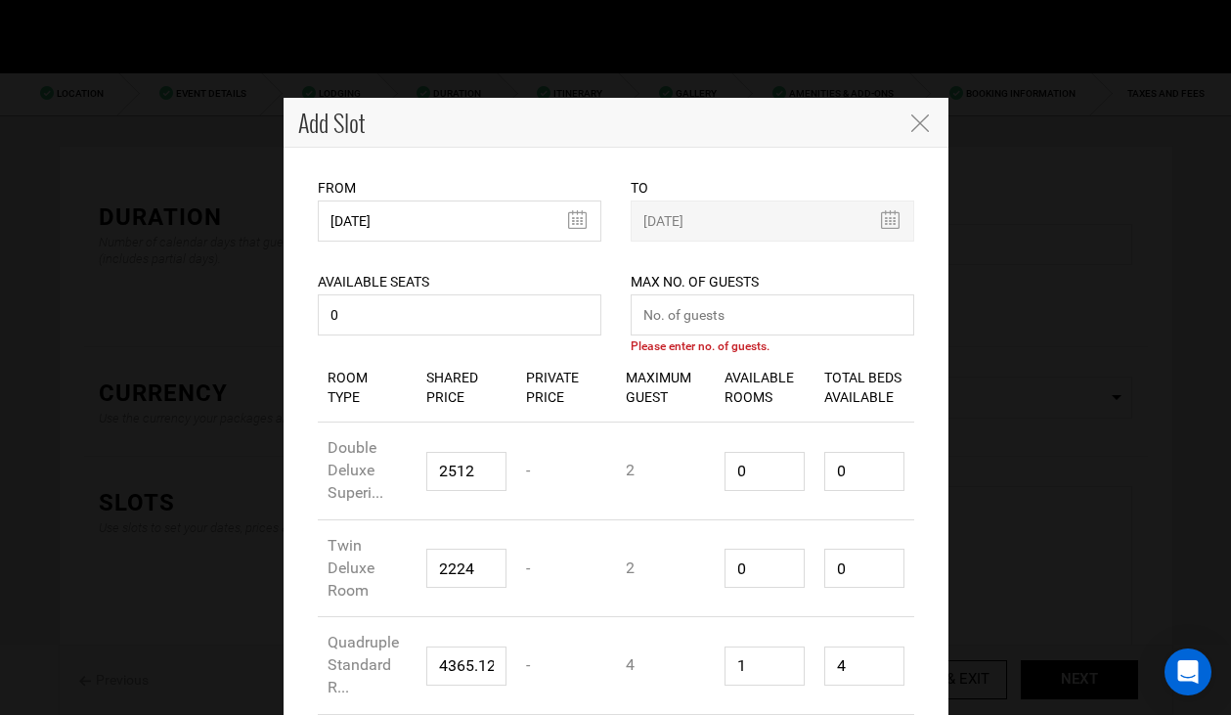
click at [894, 226] on icon at bounding box center [891, 219] width 20 height 19
click at [366, 329] on input "0" at bounding box center [460, 314] width 284 height 41
drag, startPoint x: 366, startPoint y: 329, endPoint x: 248, endPoint y: 316, distance: 118.0
click at [257, 322] on div "Add Slot From [DATE] Please select start date. Start date already exists, pleas…" at bounding box center [615, 357] width 1231 height 715
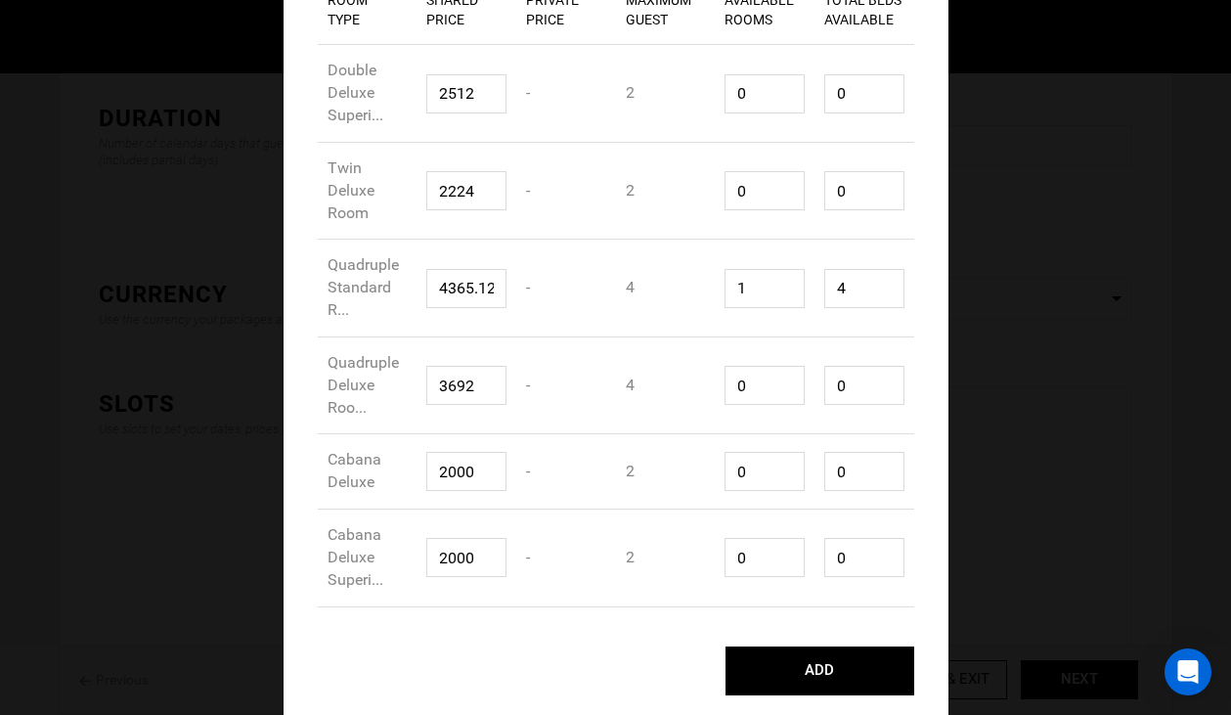
scroll to position [228, 0]
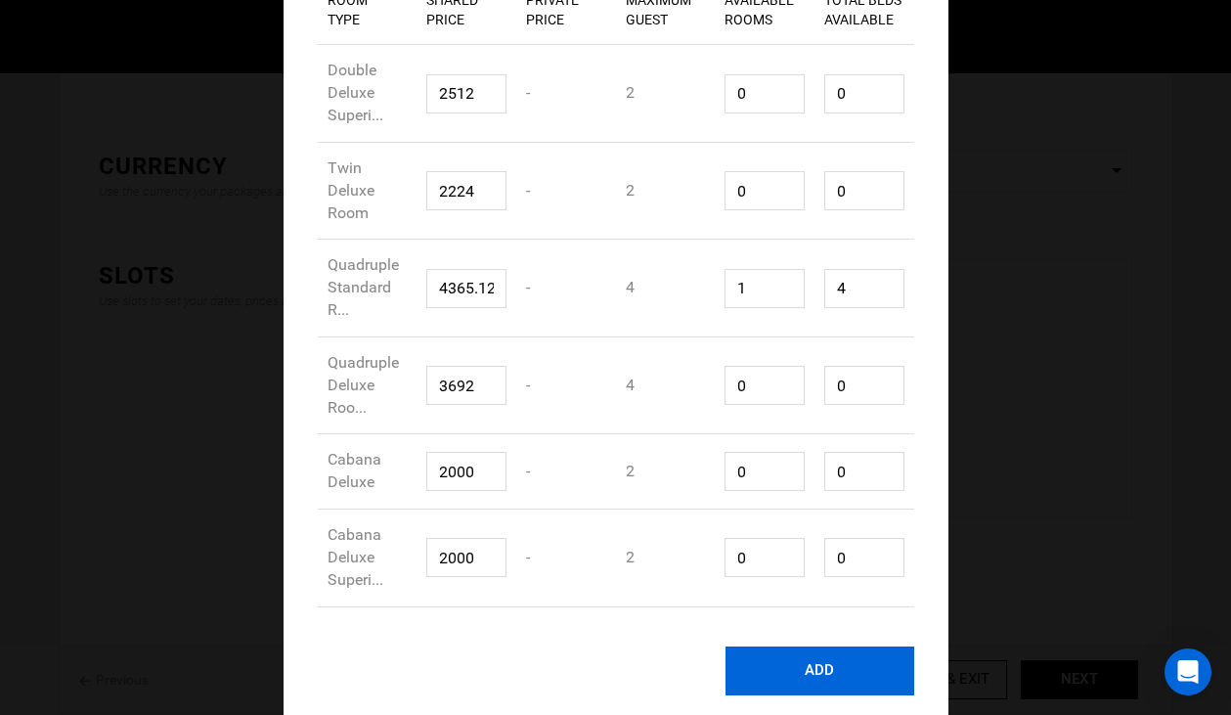
type input "1"
click at [807, 661] on button "ADD" at bounding box center [820, 670] width 189 height 49
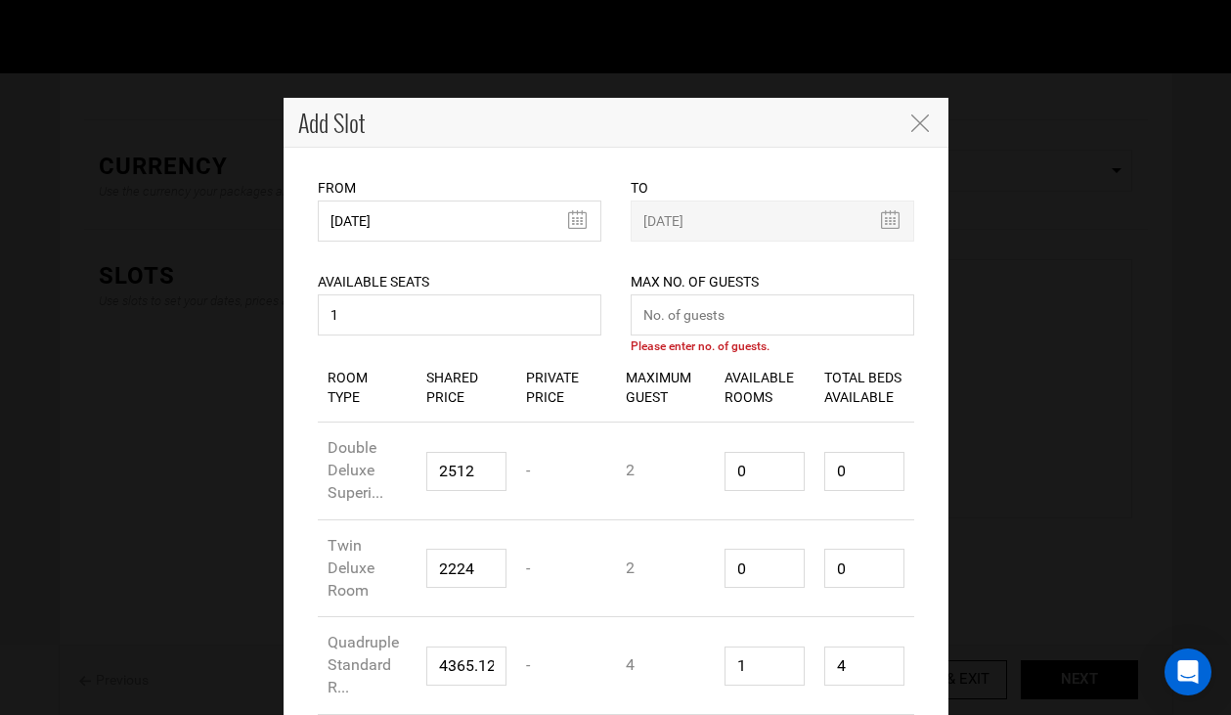
scroll to position [182, 0]
click at [739, 304] on input "number" at bounding box center [773, 314] width 284 height 41
type input "4"
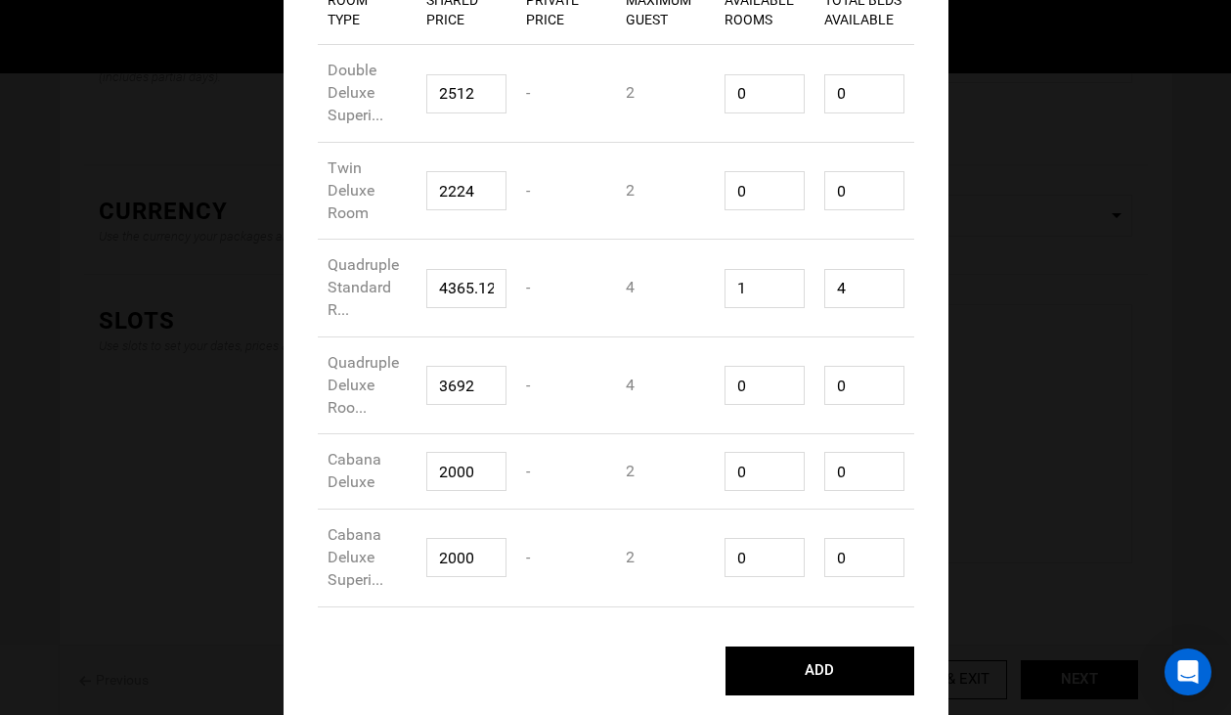
scroll to position [228, 0]
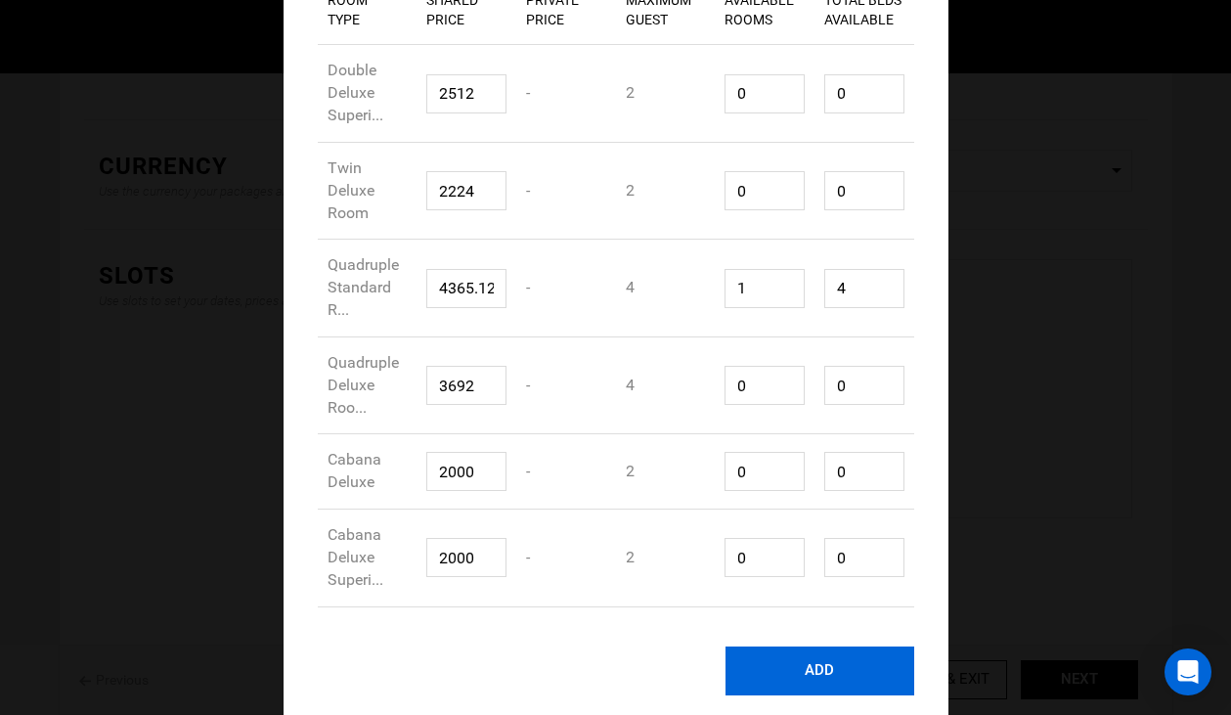
type input "4"
click at [851, 669] on button "ADD" at bounding box center [820, 670] width 189 height 49
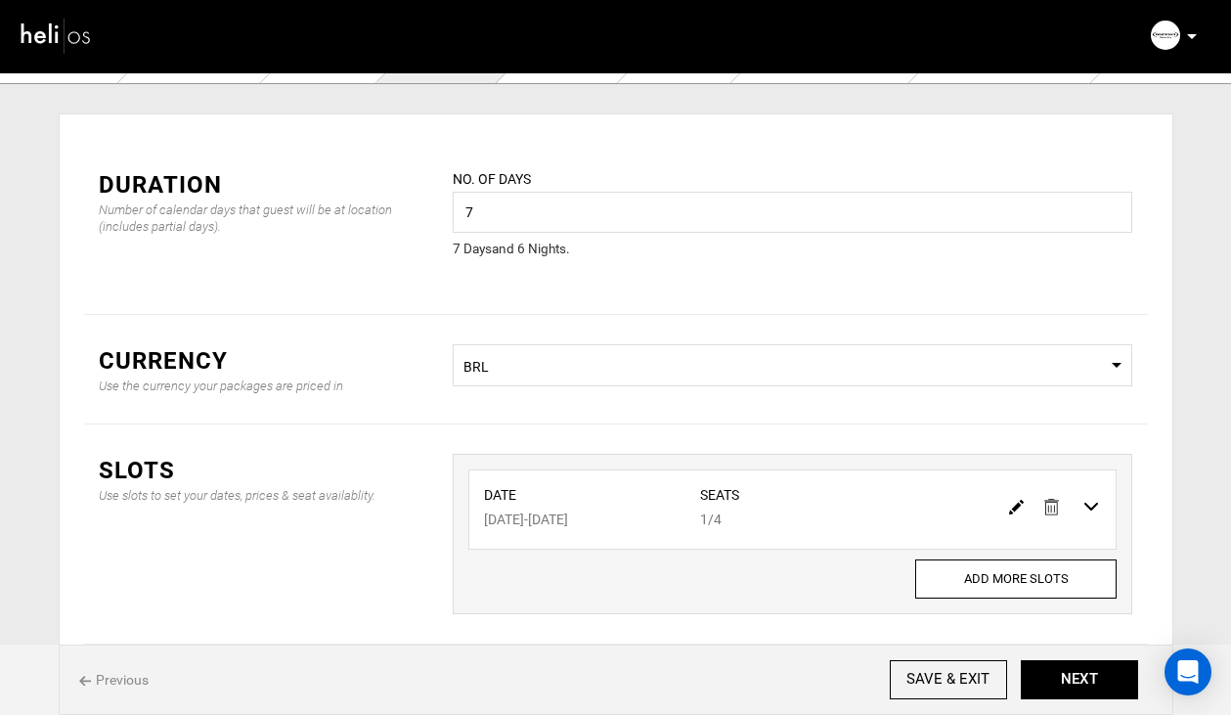
scroll to position [0, 0]
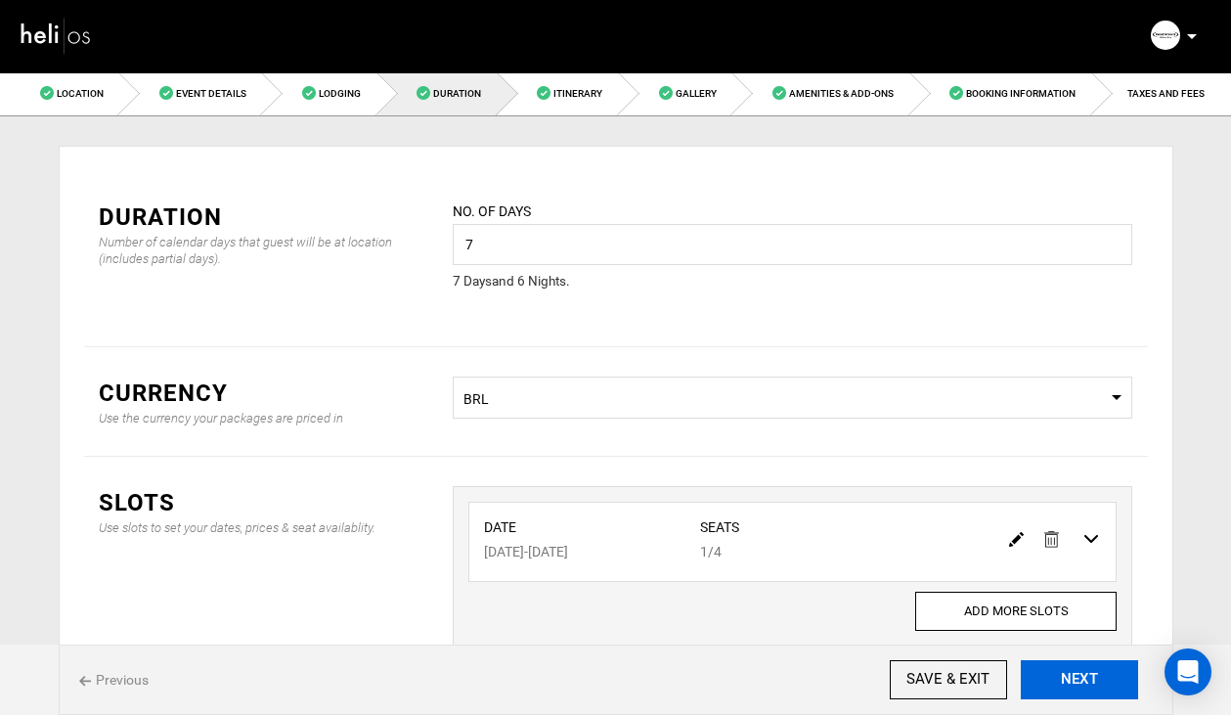
click at [1059, 685] on button "NEXT" at bounding box center [1079, 679] width 117 height 39
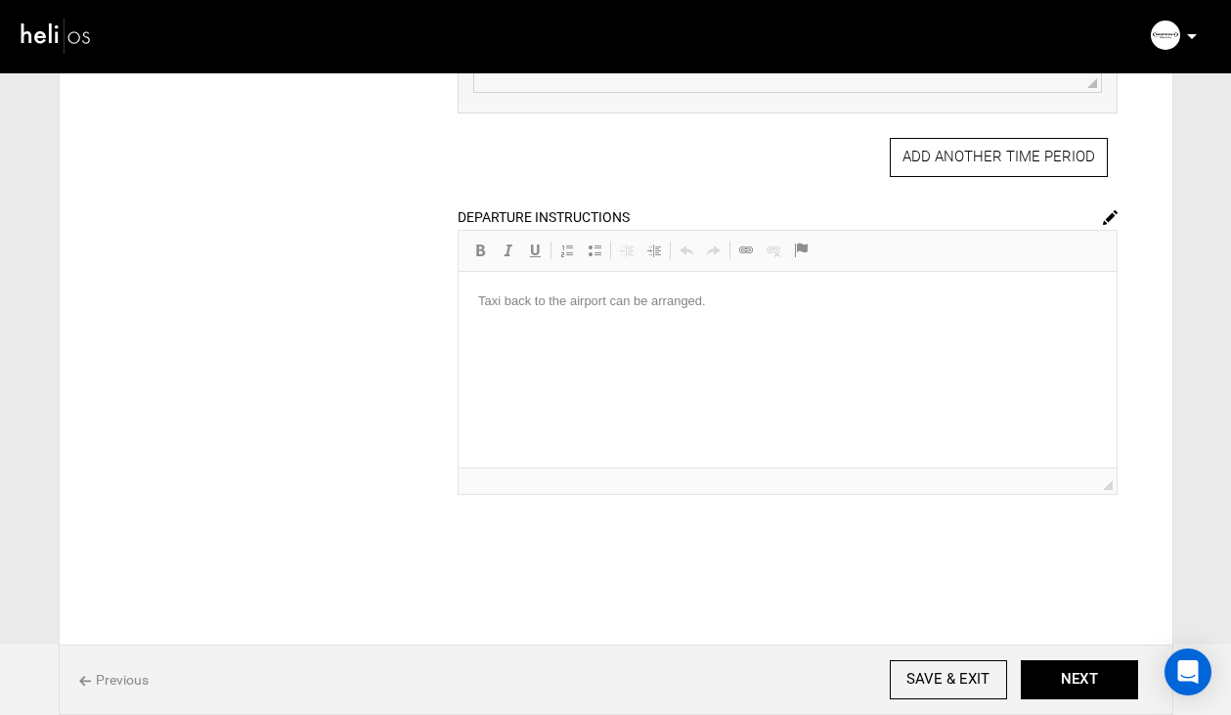
scroll to position [2136, 0]
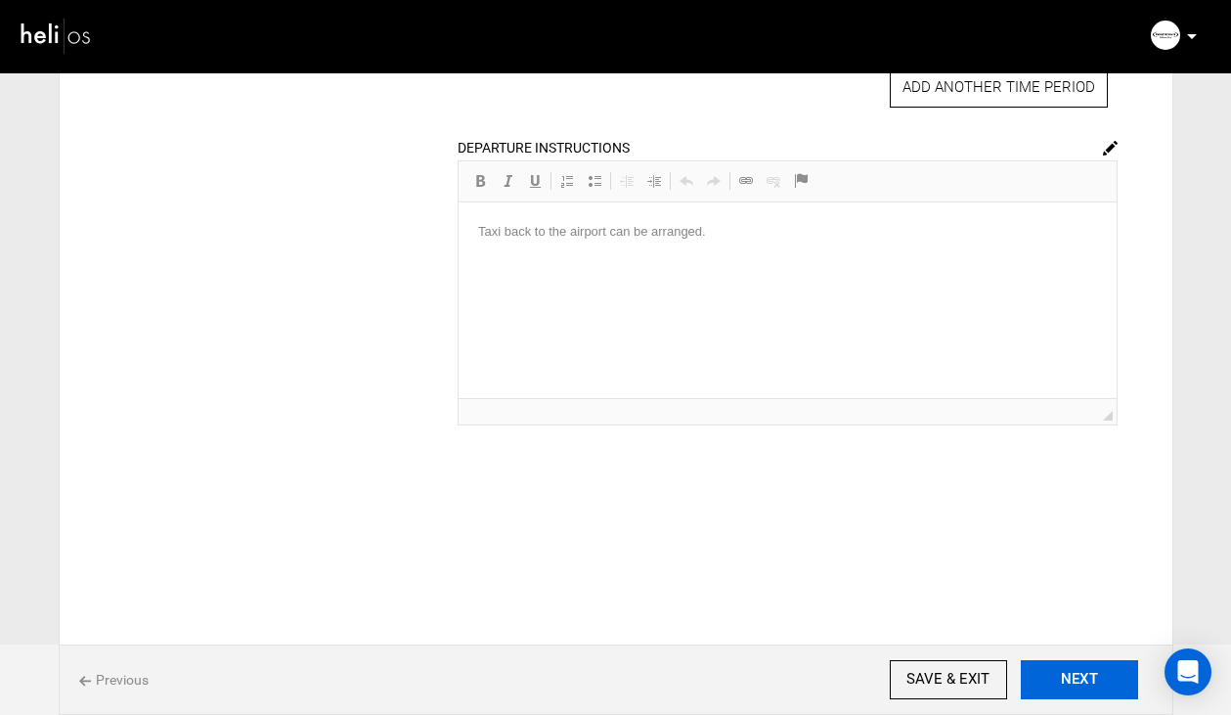
click at [1073, 683] on button "NEXT" at bounding box center [1079, 679] width 117 height 39
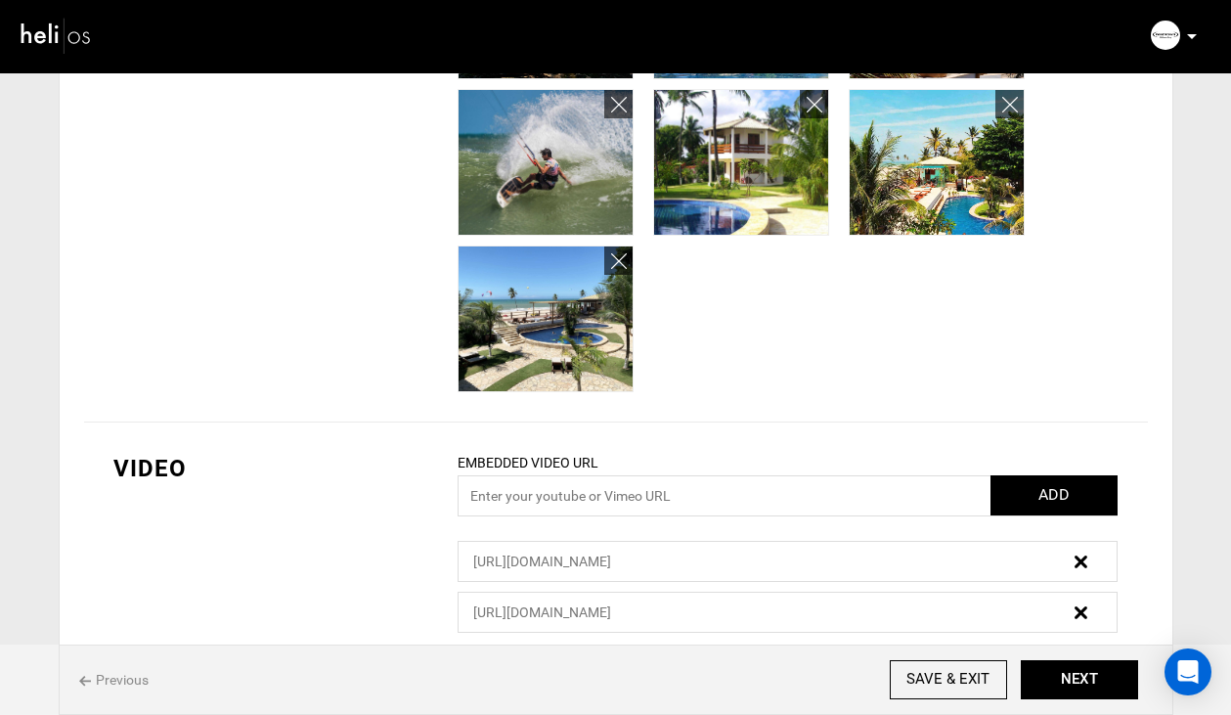
scroll to position [1290, 0]
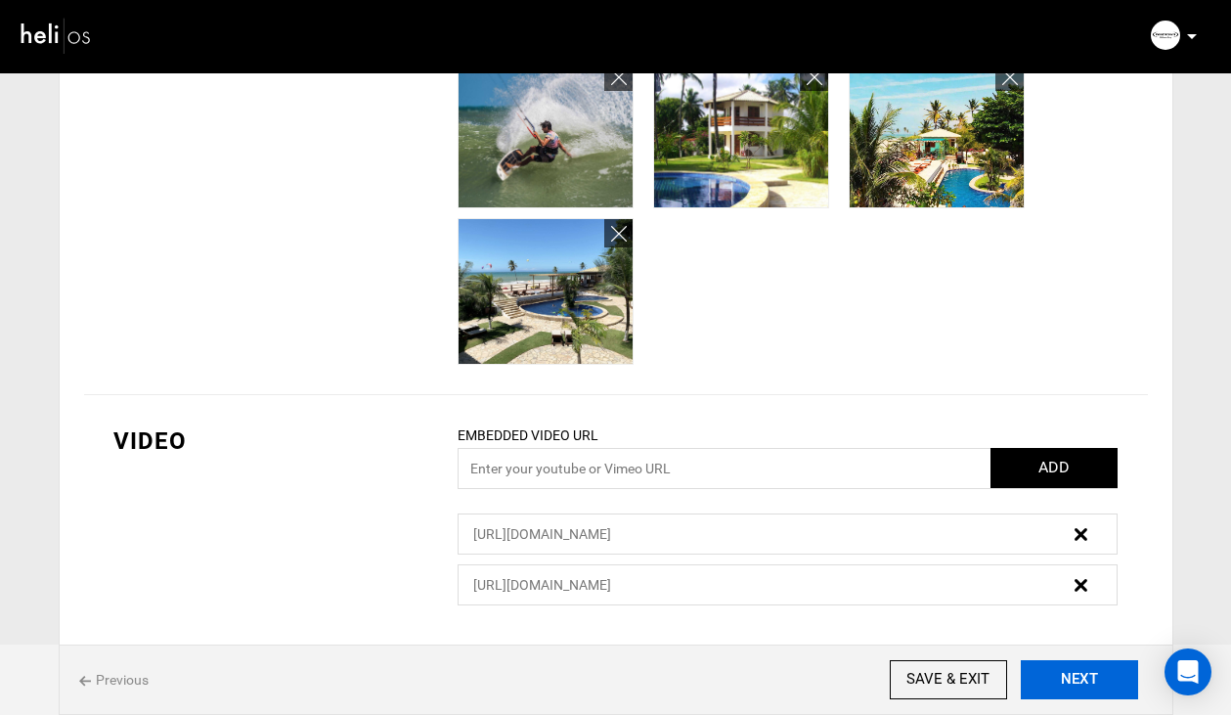
click at [1065, 681] on button "NEXT" at bounding box center [1079, 679] width 117 height 39
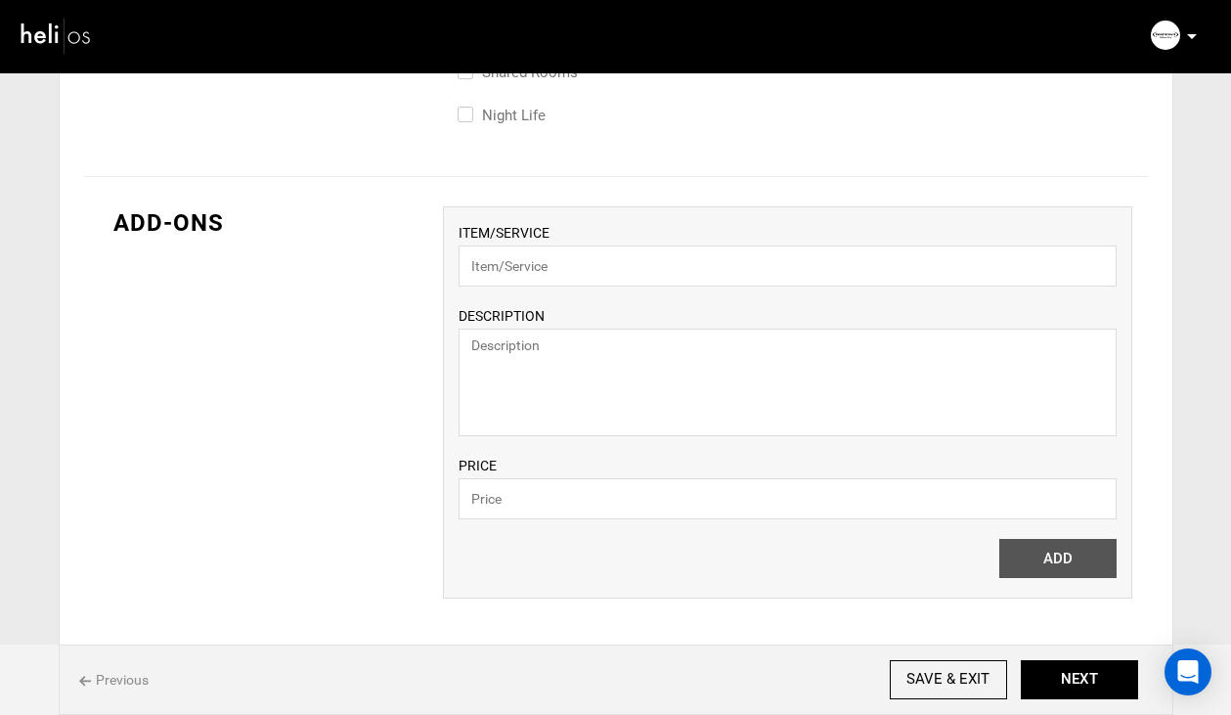
scroll to position [1313, 0]
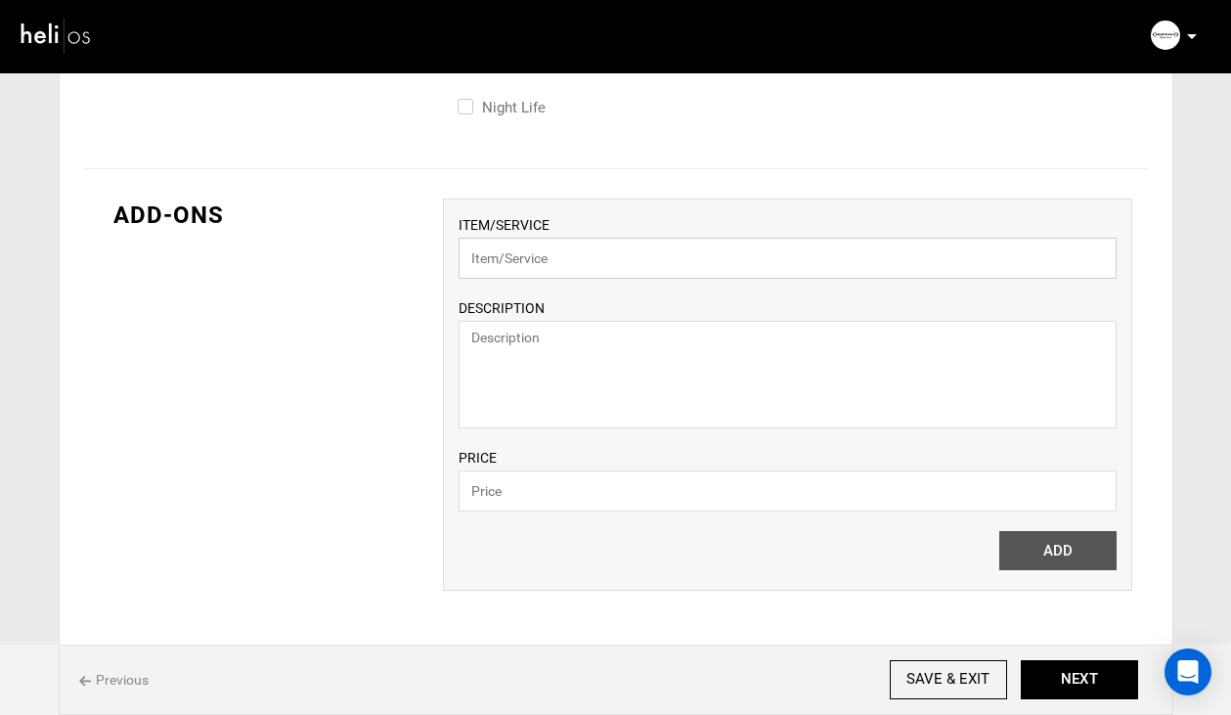
click at [522, 253] on input "text" at bounding box center [788, 258] width 658 height 41
type input "Beginner Kite Class 10 Hours"
click at [508, 485] on input "text" at bounding box center [788, 490] width 658 height 41
click at [947, 499] on input "2250" at bounding box center [788, 490] width 658 height 41
type input "2250"
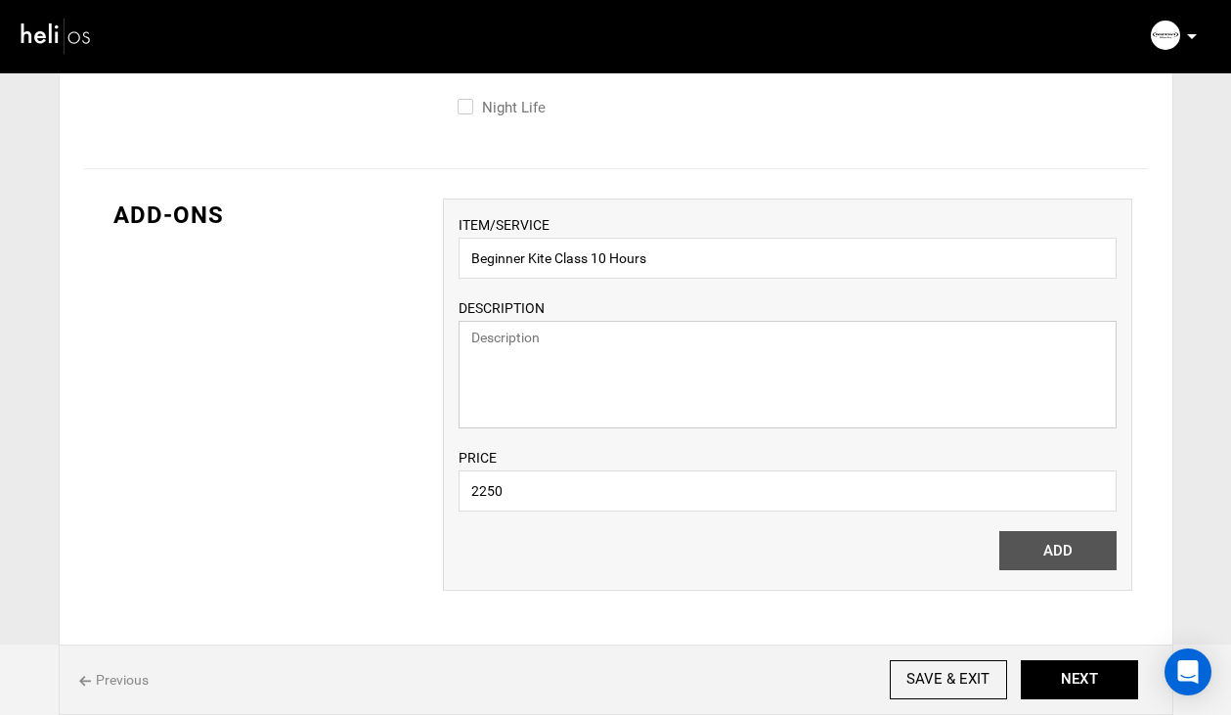
click at [772, 408] on textarea at bounding box center [788, 375] width 658 height 108
click at [696, 245] on input "Beginner Kite Class 10 Hours" at bounding box center [788, 258] width 658 height 41
click at [696, 254] on input "Beginner Kite Class 10 Hours" at bounding box center [788, 258] width 658 height 41
click at [630, 467] on div "ITEM/SERVICE Beginner Kite Class 10 Hours DESCRIPTION PRICE 2250 Please enter v…" at bounding box center [788, 362] width 658 height 297
click at [626, 489] on input "2250" at bounding box center [788, 490] width 658 height 41
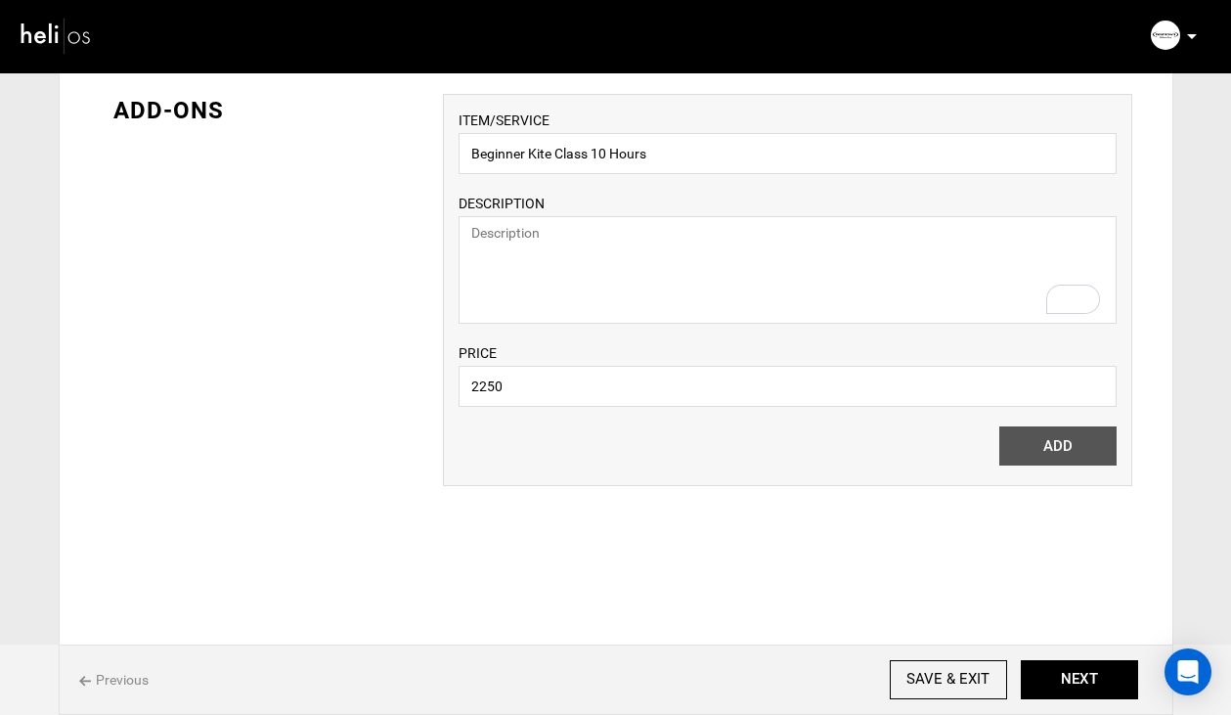
scroll to position [1465, 0]
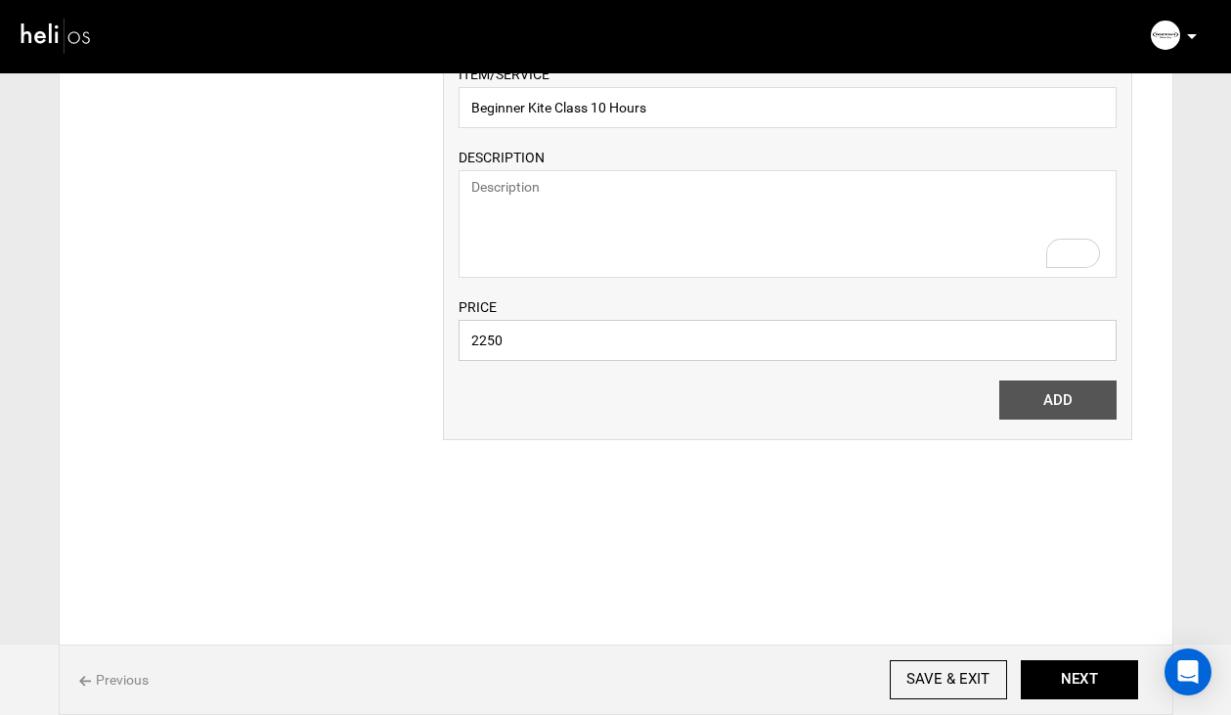
click at [708, 344] on input "2250" at bounding box center [788, 340] width 658 height 41
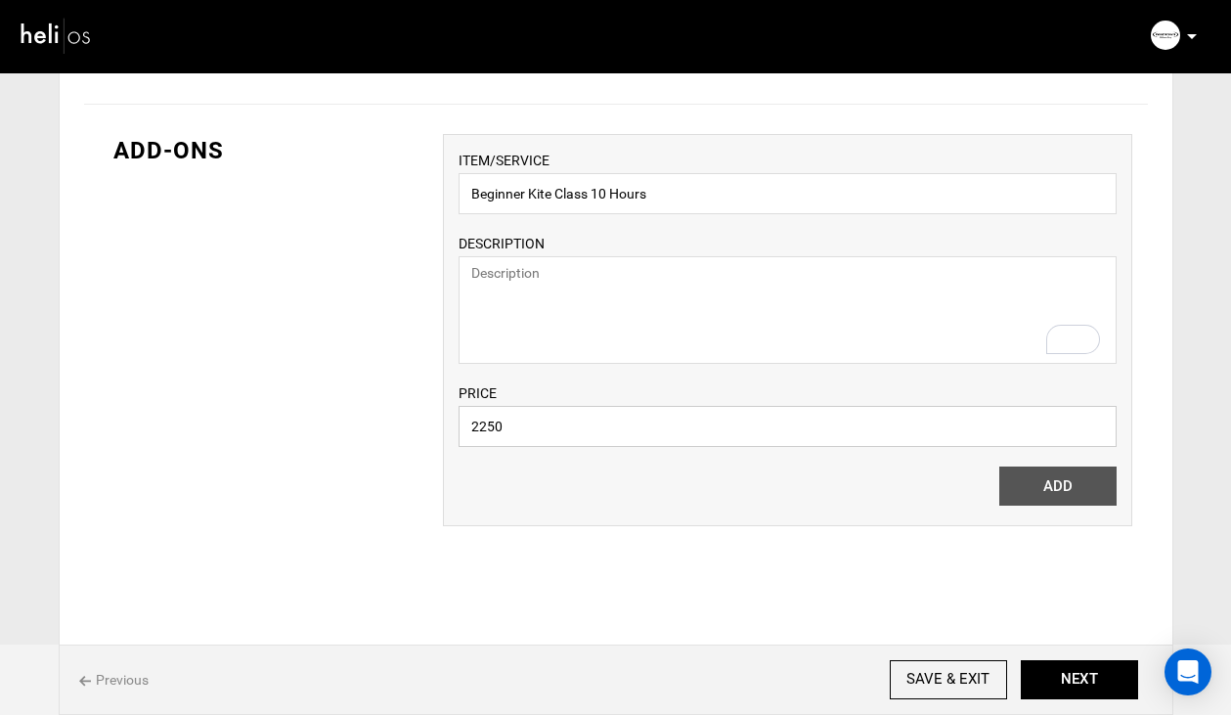
scroll to position [1377, 0]
click at [682, 280] on textarea "To enrich screen reader interactions, please activate Accessibility in Grammarl…" at bounding box center [788, 311] width 658 height 108
type textarea "B"
type textarea "10 Hour Beginner Kite Class"
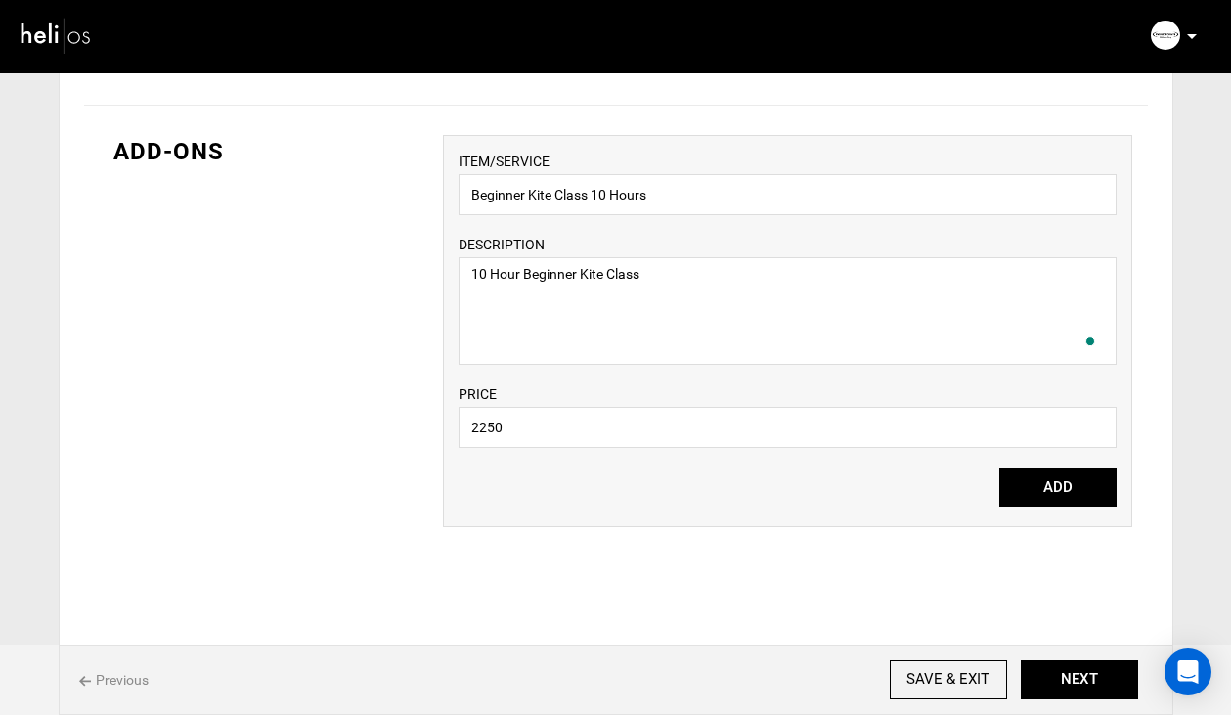
click at [1075, 509] on div "ITEM/SERVICE Beginner Kite Class 10 Hours DESCRIPTION 10 Hour Beginner Kite Cla…" at bounding box center [787, 331] width 689 height 392
click at [1077, 496] on button "ADD" at bounding box center [1057, 486] width 117 height 39
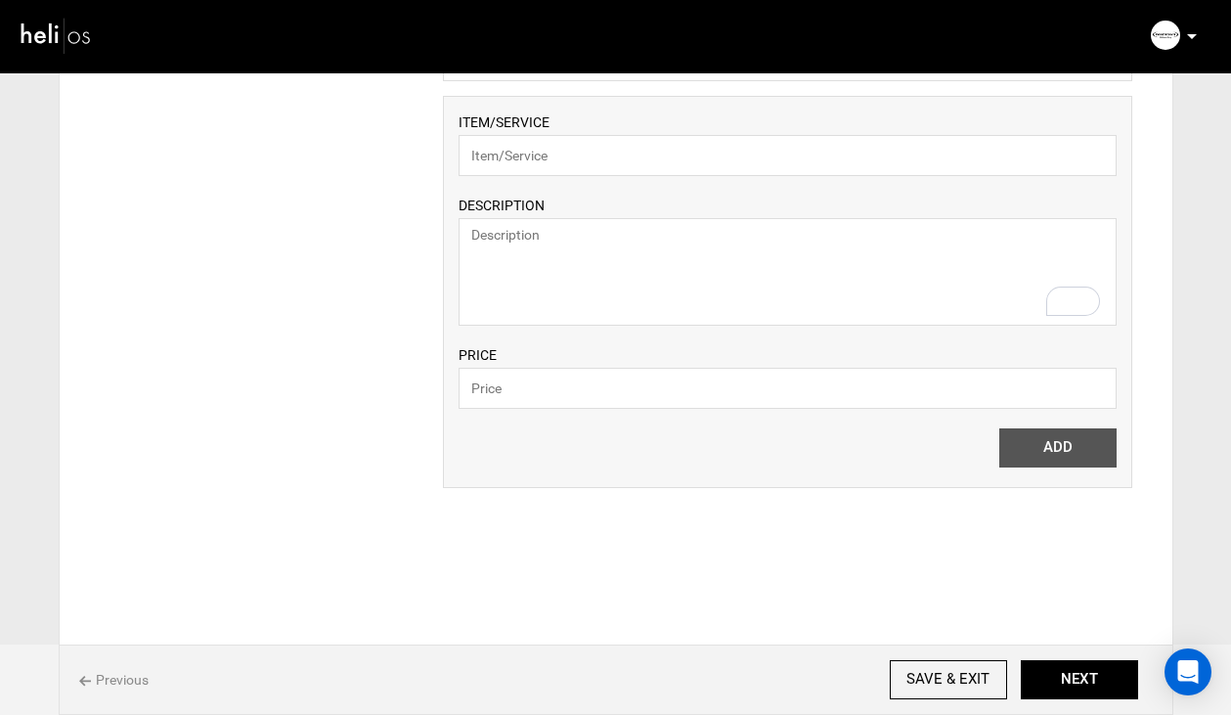
scroll to position [1594, 0]
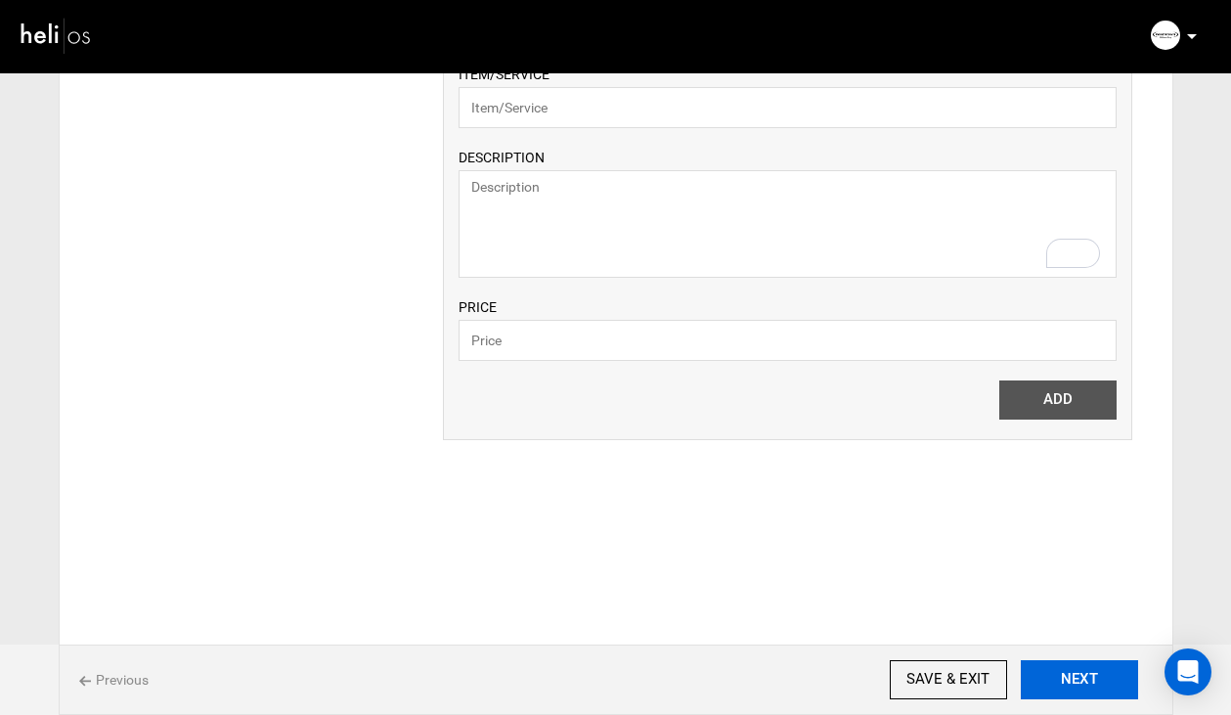
click at [1061, 681] on button "NEXT" at bounding box center [1079, 679] width 117 height 39
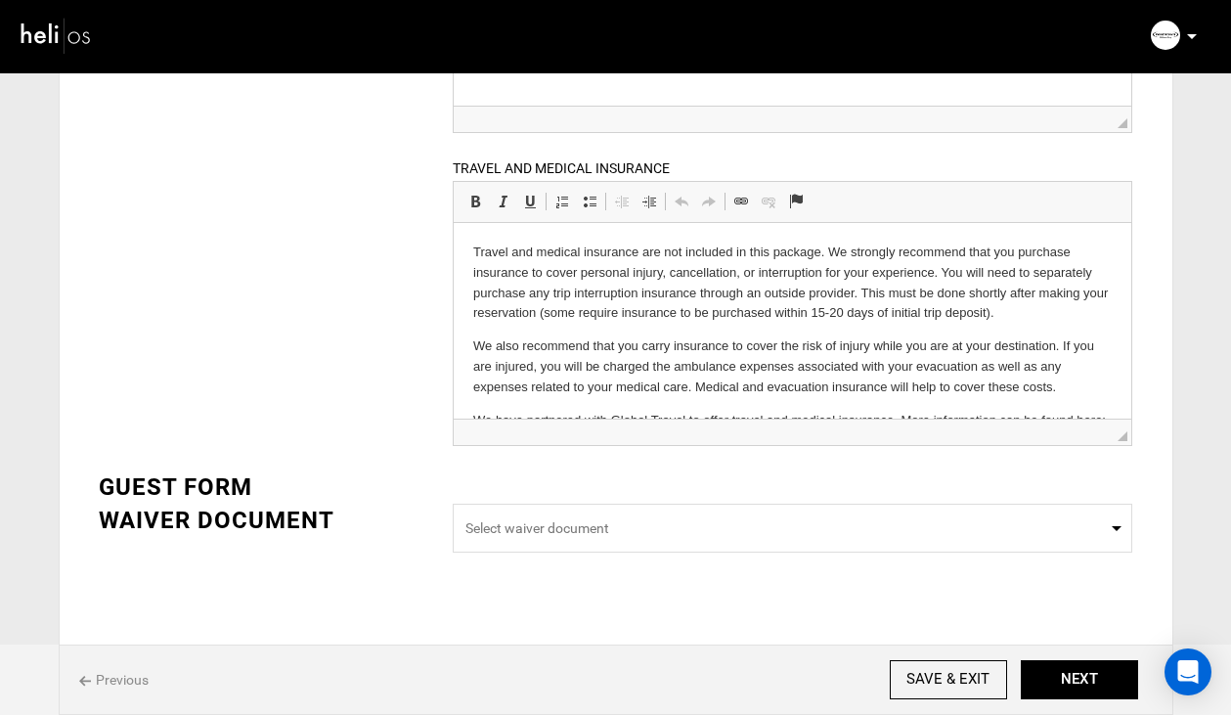
scroll to position [629, 0]
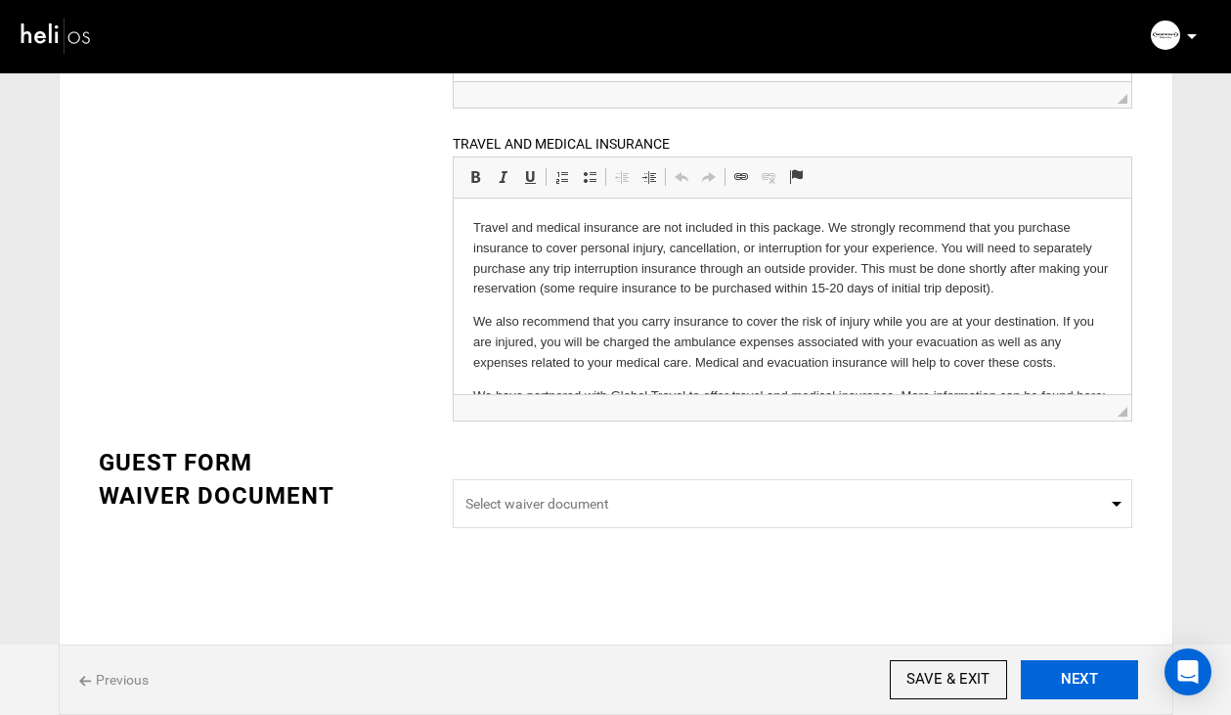
click at [1064, 662] on button "NEXT" at bounding box center [1079, 679] width 117 height 39
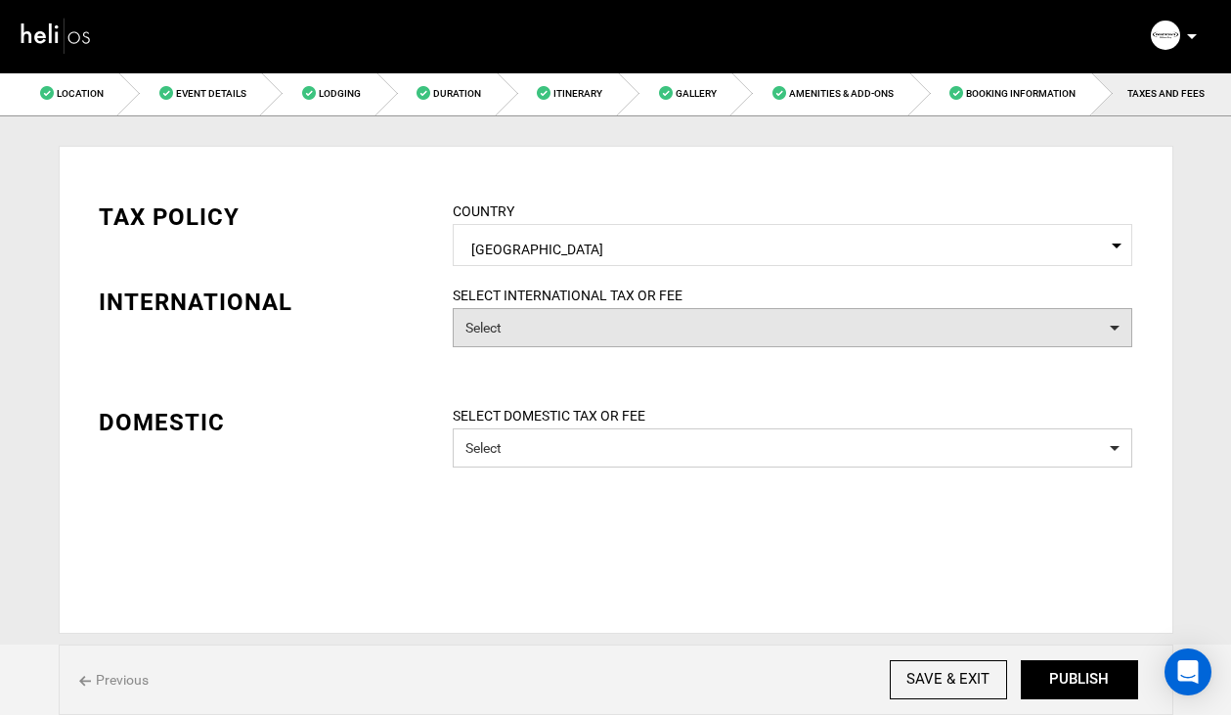
click at [510, 322] on button "Select" at bounding box center [793, 327] width 680 height 39
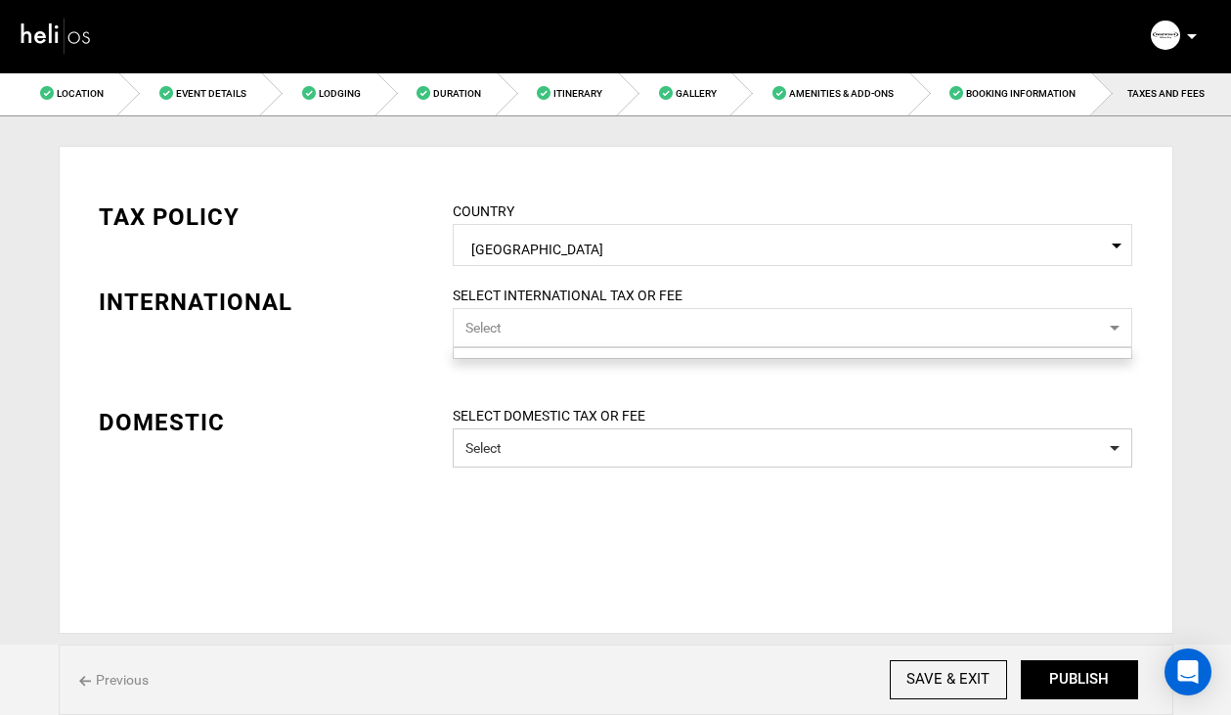
click at [543, 329] on button "Select" at bounding box center [793, 327] width 680 height 39
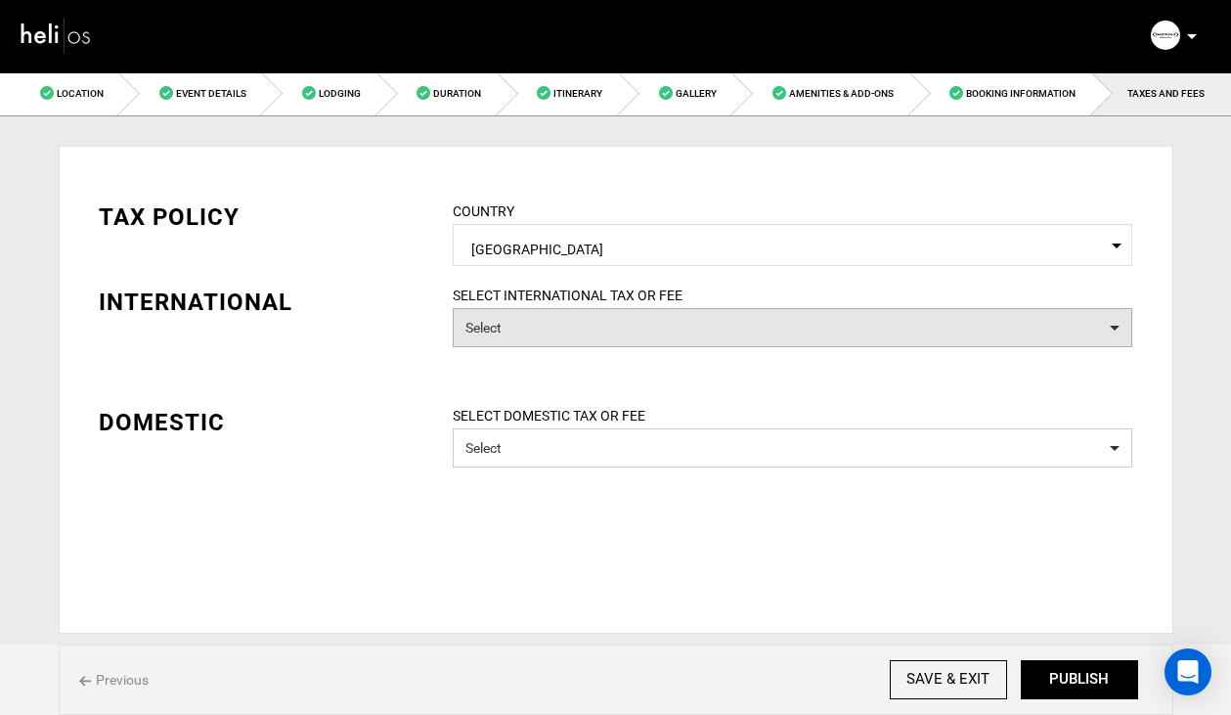
click at [1123, 325] on button "Select" at bounding box center [793, 327] width 680 height 39
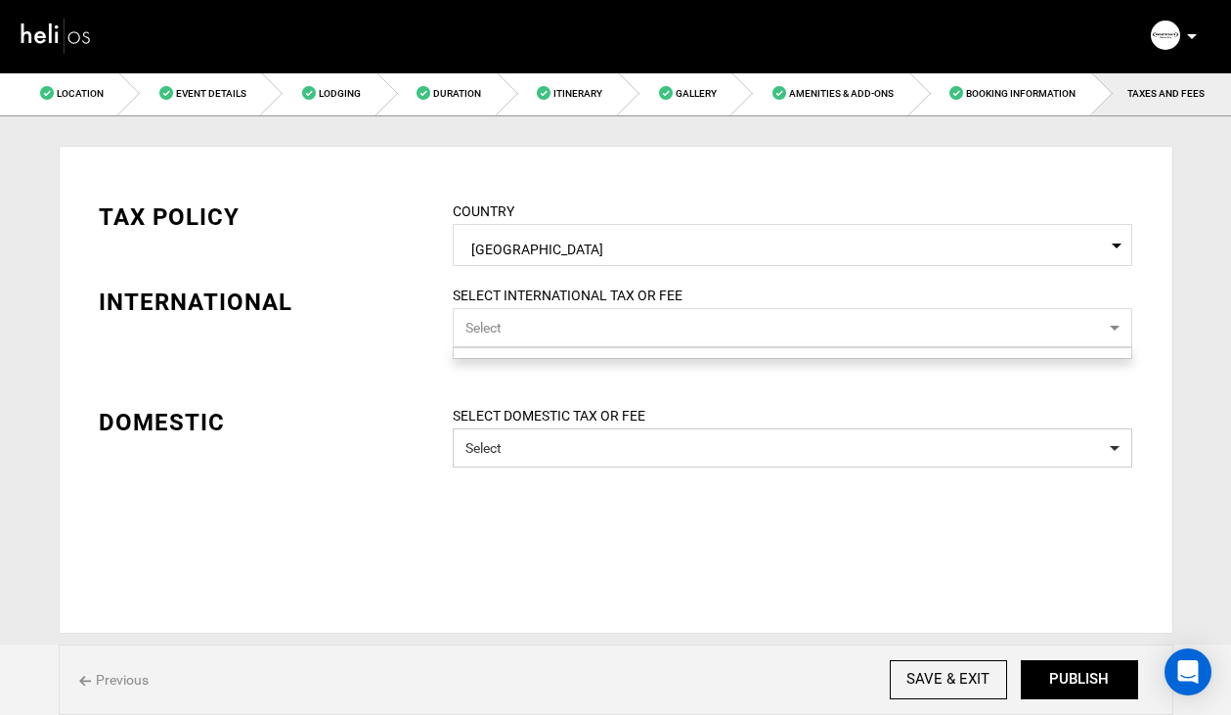
click at [1129, 332] on button "Select" at bounding box center [793, 327] width 680 height 39
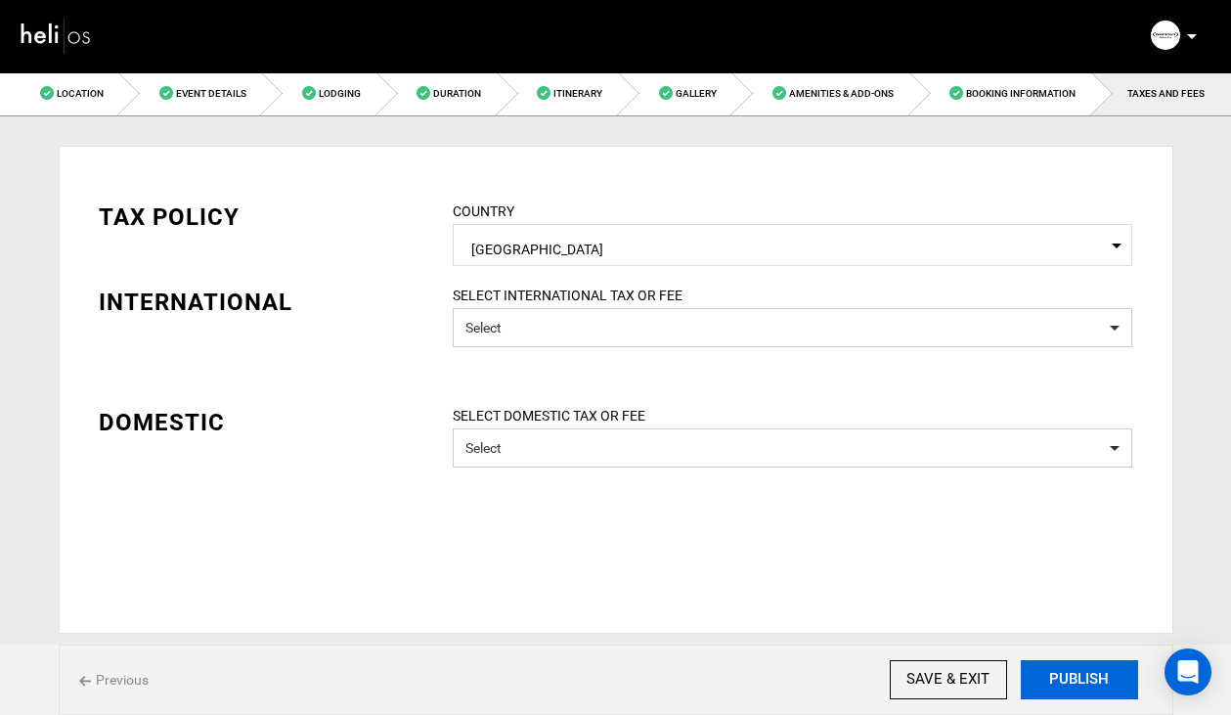
click at [1070, 672] on button "PUBLISH" at bounding box center [1079, 679] width 117 height 39
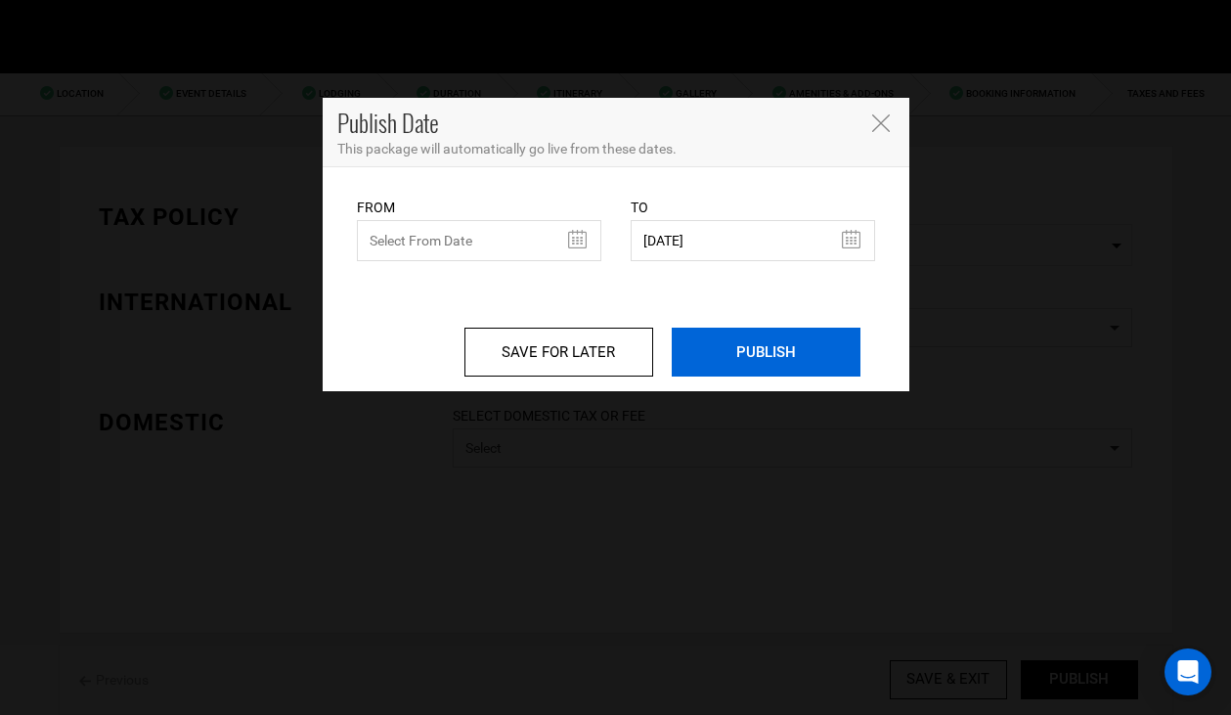
click at [729, 358] on input "PUBLISH" at bounding box center [766, 352] width 189 height 49
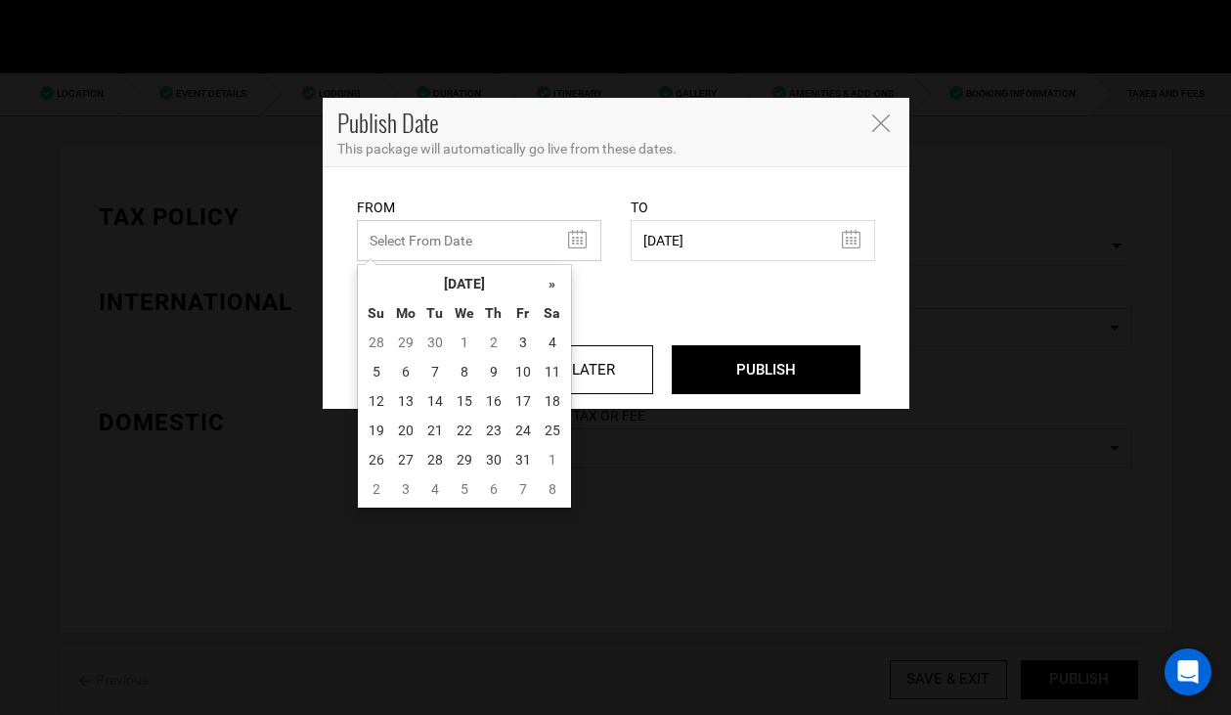
click at [525, 241] on input "text" at bounding box center [479, 240] width 244 height 41
click at [521, 343] on td "3" at bounding box center [523, 342] width 29 height 29
type input "[DATE]"
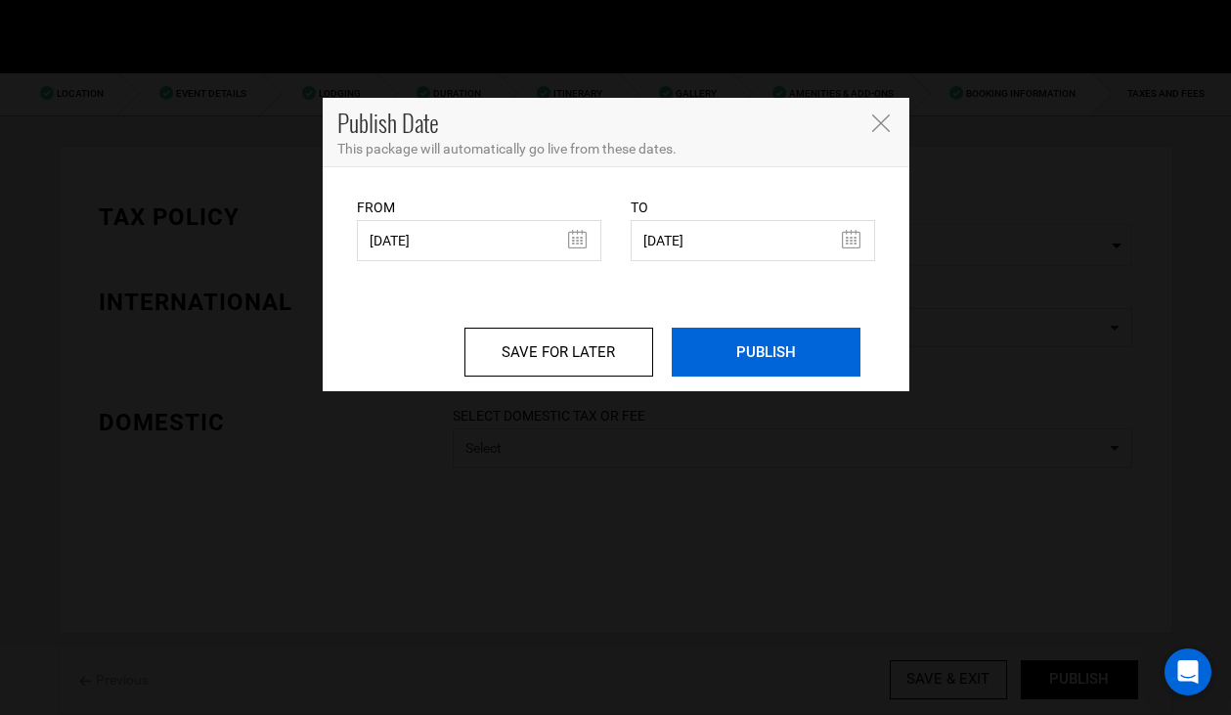
click at [781, 366] on input "PUBLISH" at bounding box center [766, 352] width 189 height 49
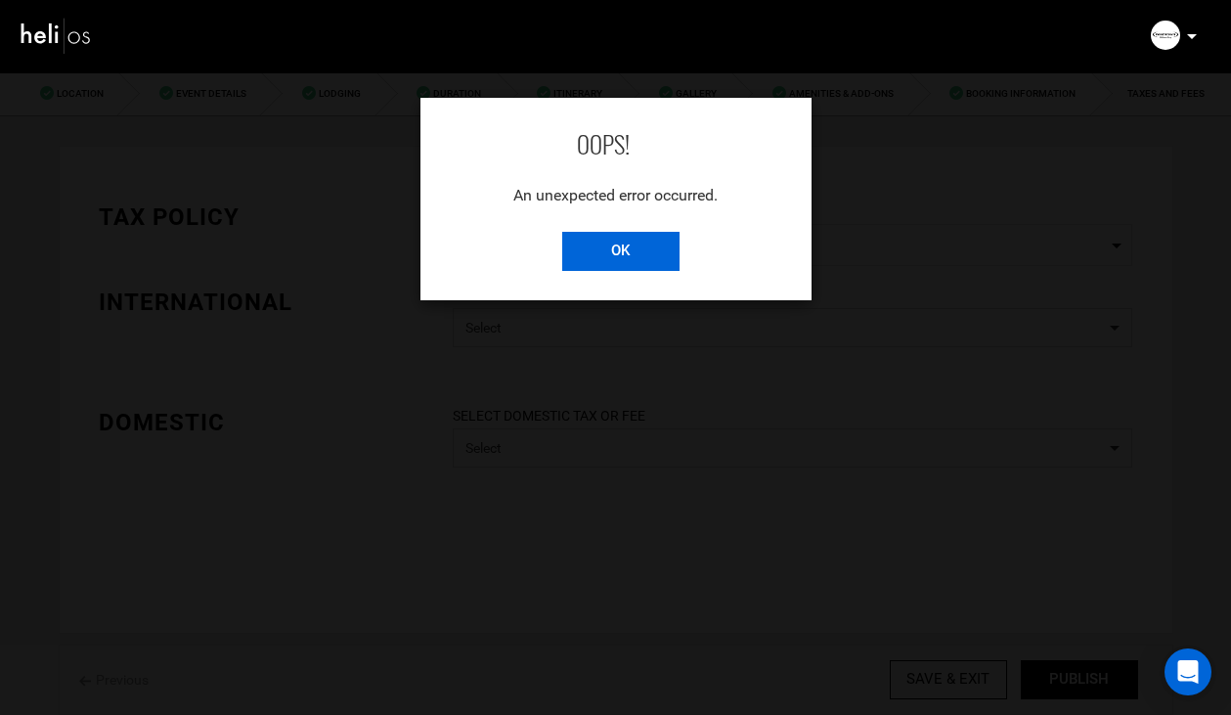
click at [642, 241] on input "OK" at bounding box center [620, 251] width 117 height 39
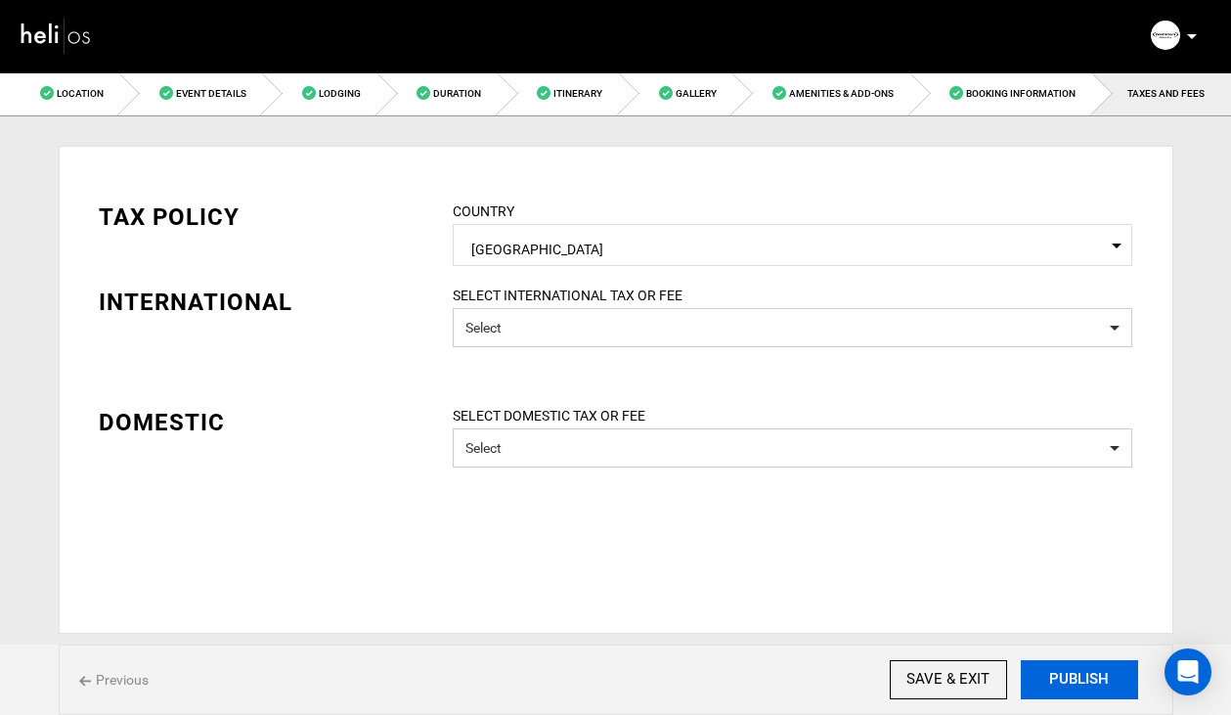
click at [1072, 683] on button "PUBLISH" at bounding box center [1079, 679] width 117 height 39
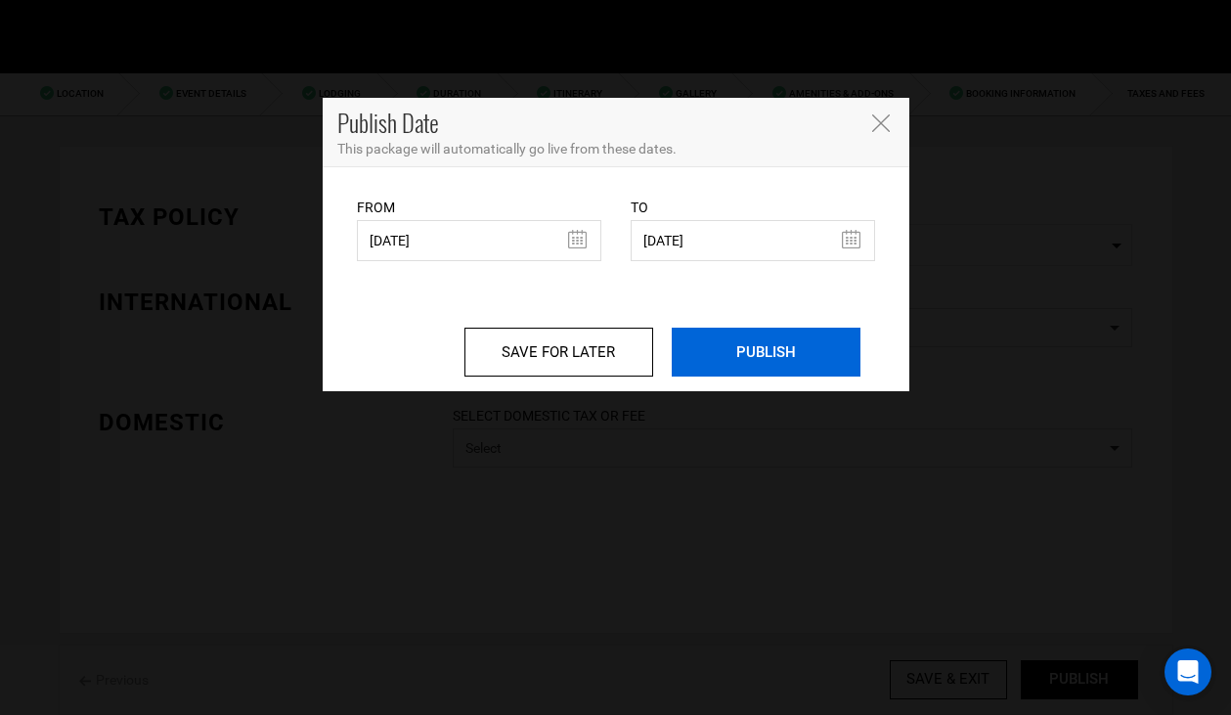
click at [749, 352] on input "PUBLISH" at bounding box center [766, 352] width 189 height 49
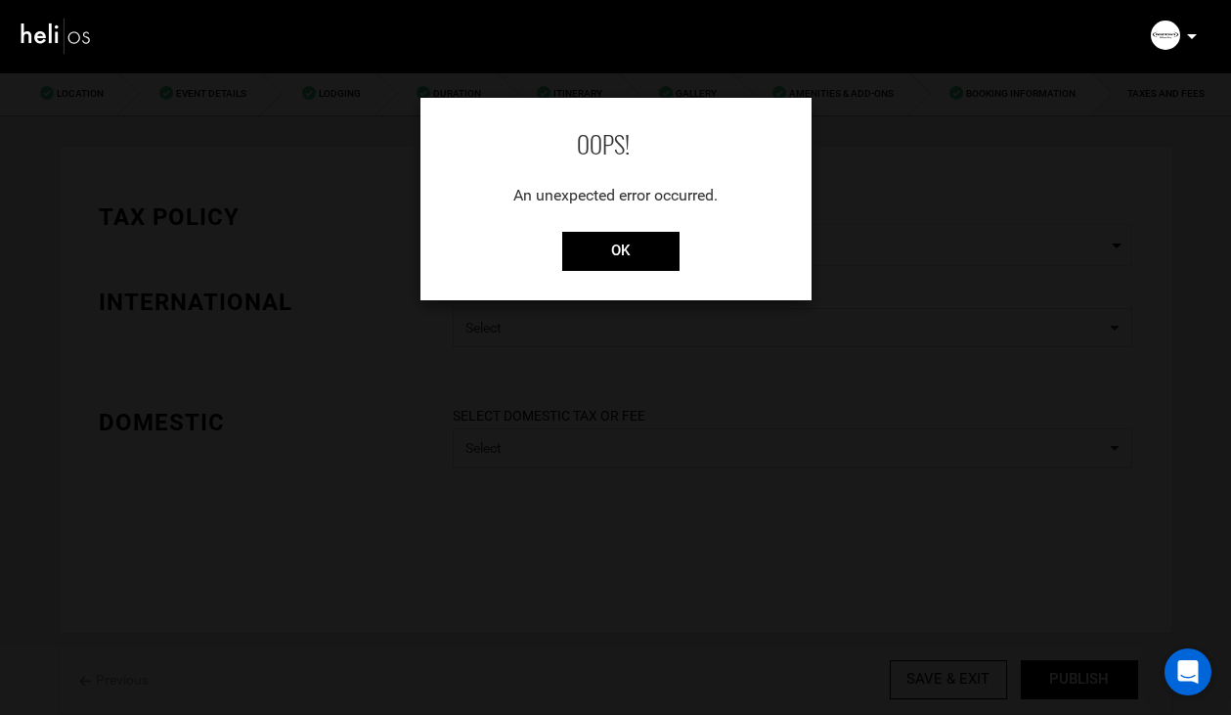
click at [600, 225] on div "OOPS! An unexpected error occurred. OK" at bounding box center [615, 199] width 391 height 202
click at [589, 260] on input "OK" at bounding box center [620, 251] width 117 height 39
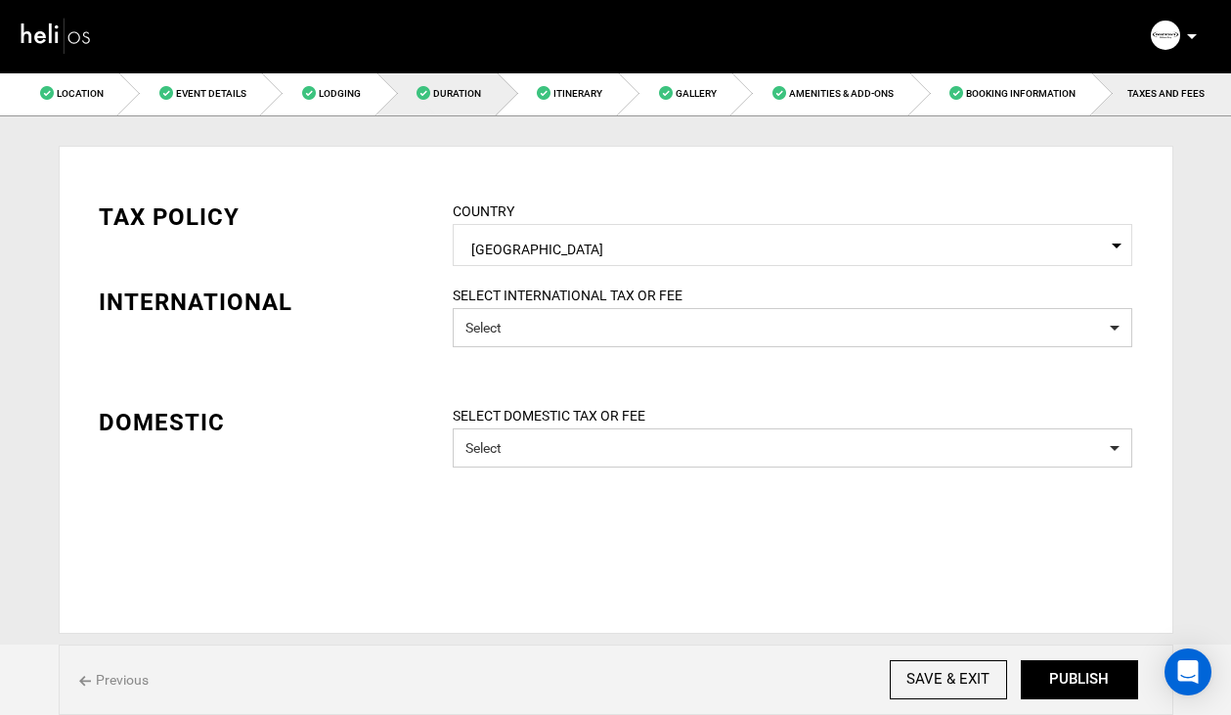
click at [452, 92] on span "Duration" at bounding box center [457, 93] width 48 height 11
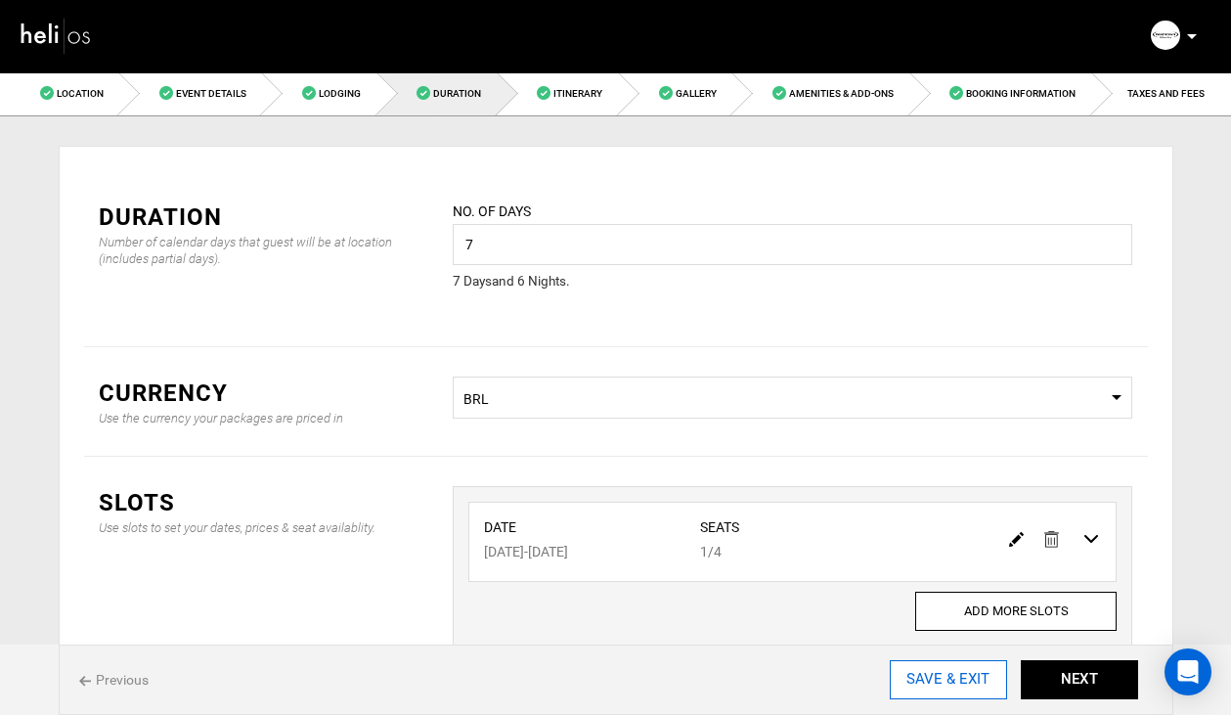
click at [965, 685] on input "SAVE & EXIT" at bounding box center [948, 679] width 117 height 39
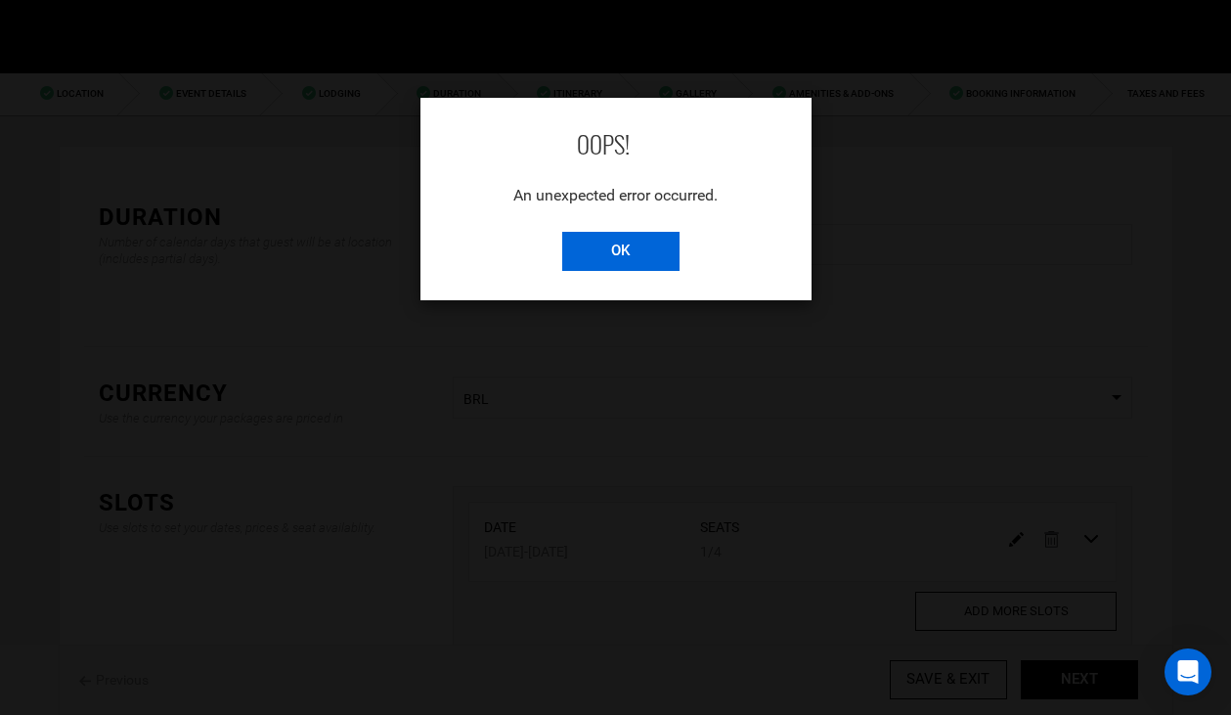
click at [630, 251] on input "OK" at bounding box center [620, 251] width 117 height 39
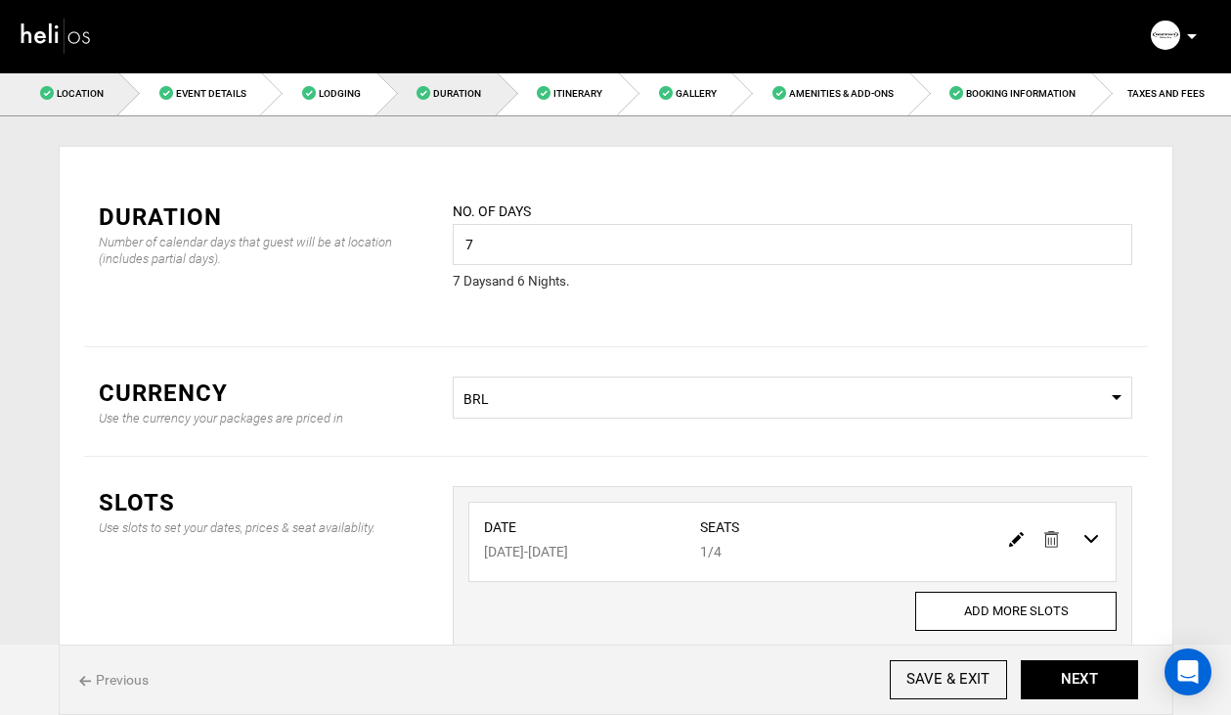
click at [95, 92] on span "Location" at bounding box center [80, 93] width 47 height 11
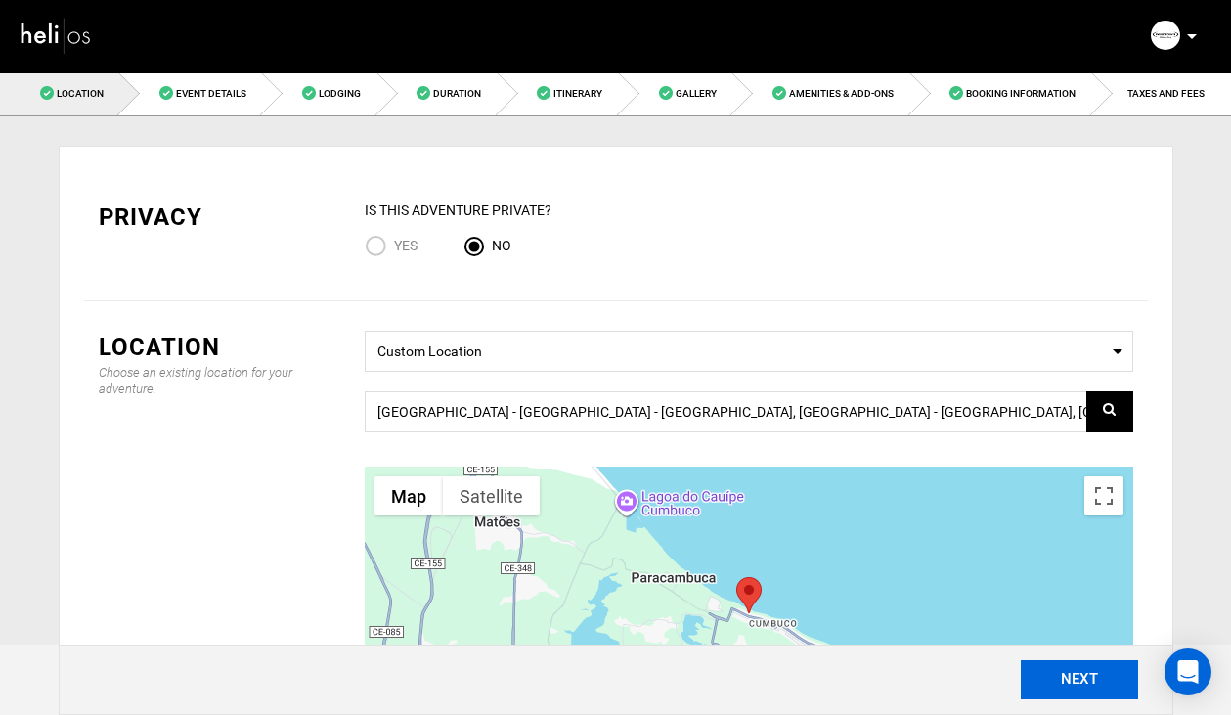
click at [1063, 673] on button "NEXT" at bounding box center [1079, 679] width 117 height 39
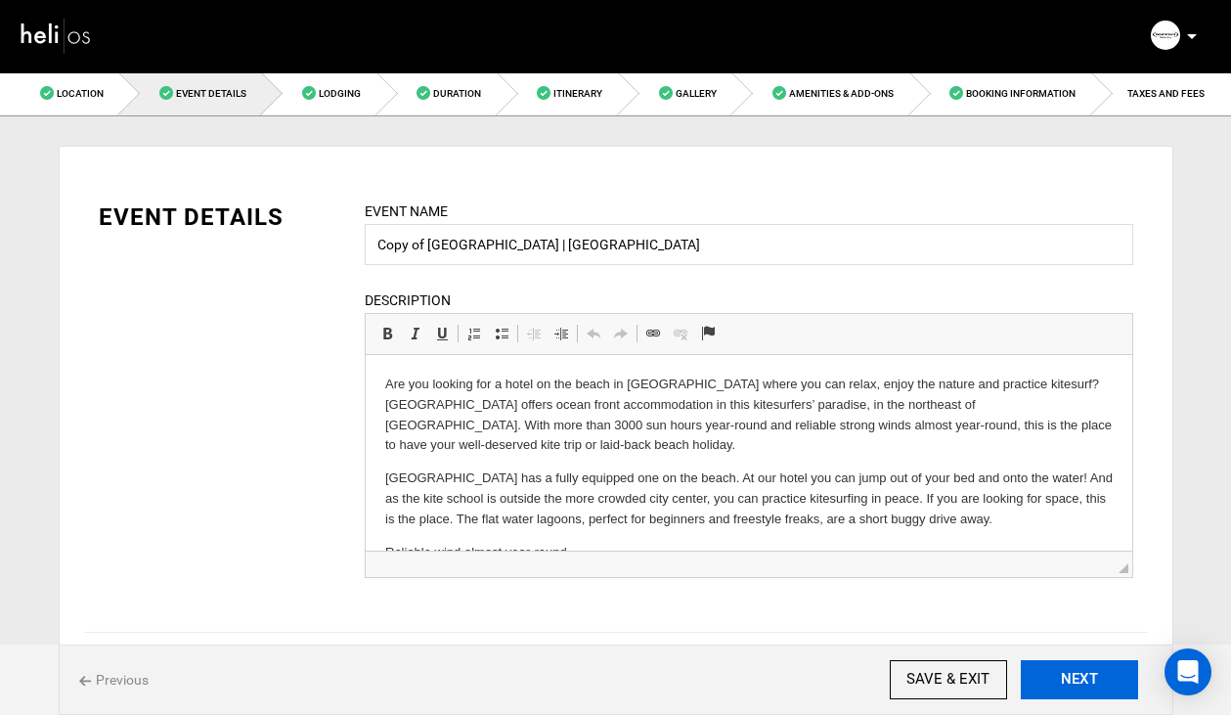
click at [1063, 673] on button "NEXT" at bounding box center [1079, 679] width 117 height 39
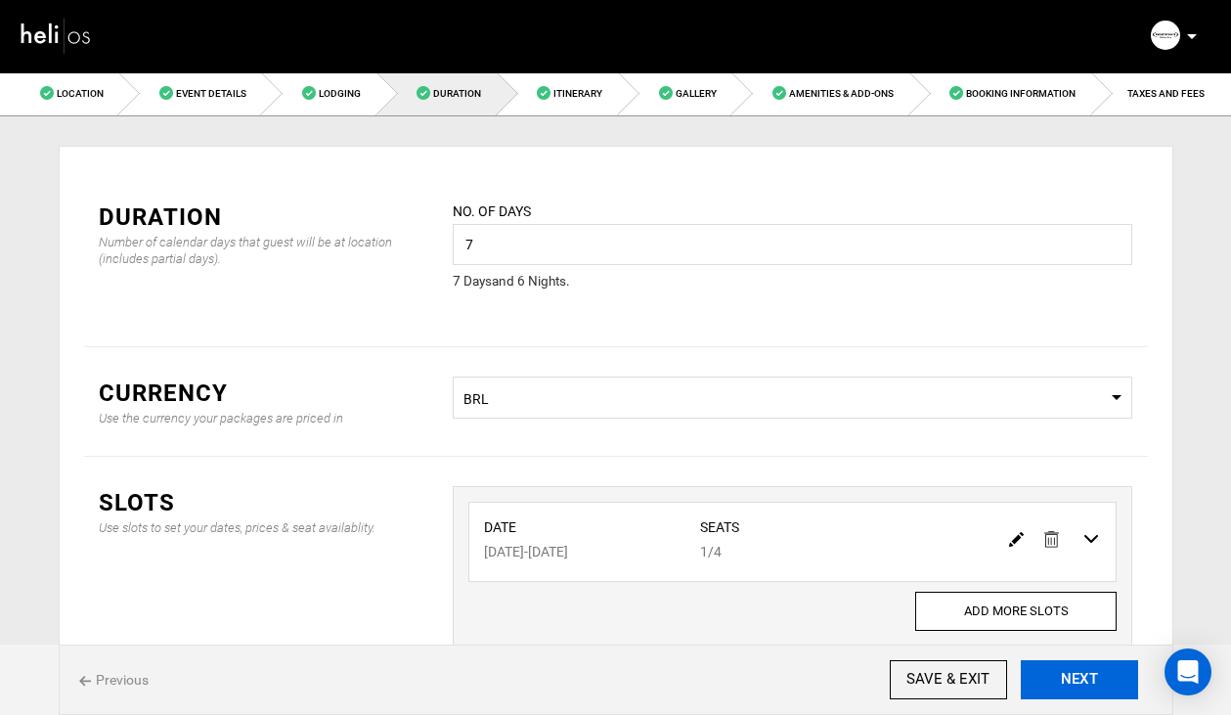
click at [1063, 673] on button "NEXT" at bounding box center [1079, 679] width 117 height 39
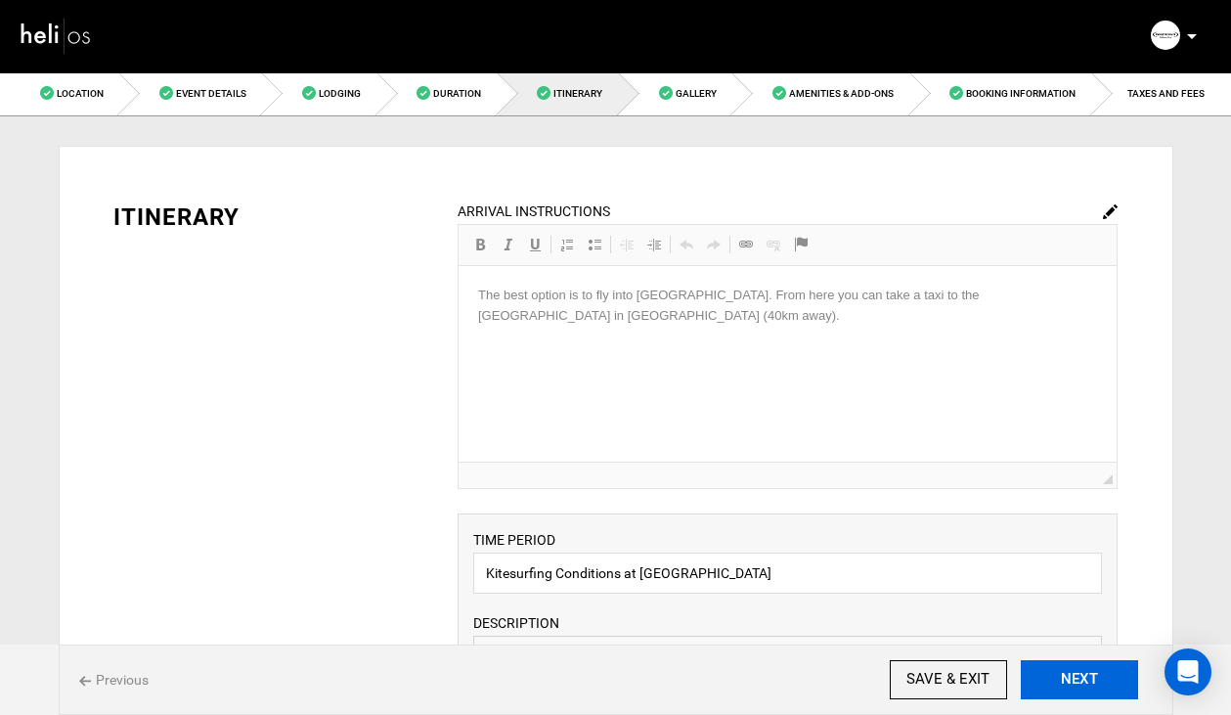
click at [1063, 673] on button "NEXT" at bounding box center [1079, 679] width 117 height 39
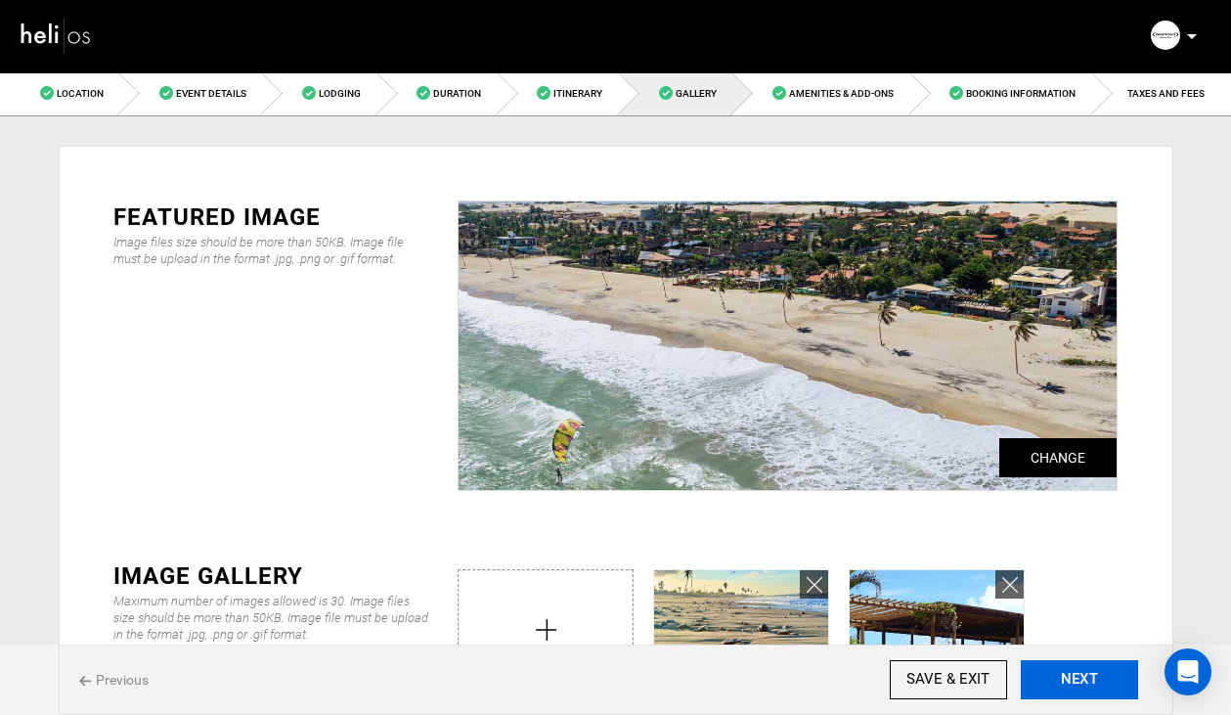
click at [1063, 673] on button "NEXT" at bounding box center [1079, 679] width 117 height 39
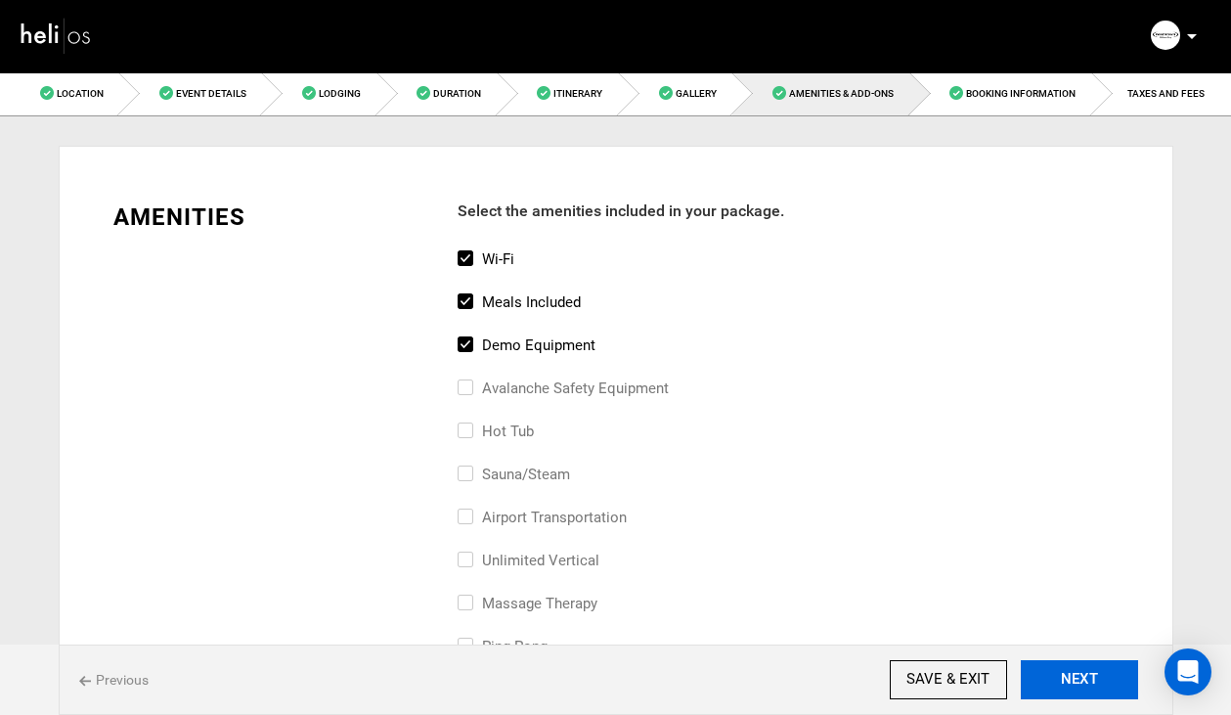
click at [1063, 673] on button "NEXT" at bounding box center [1079, 679] width 117 height 39
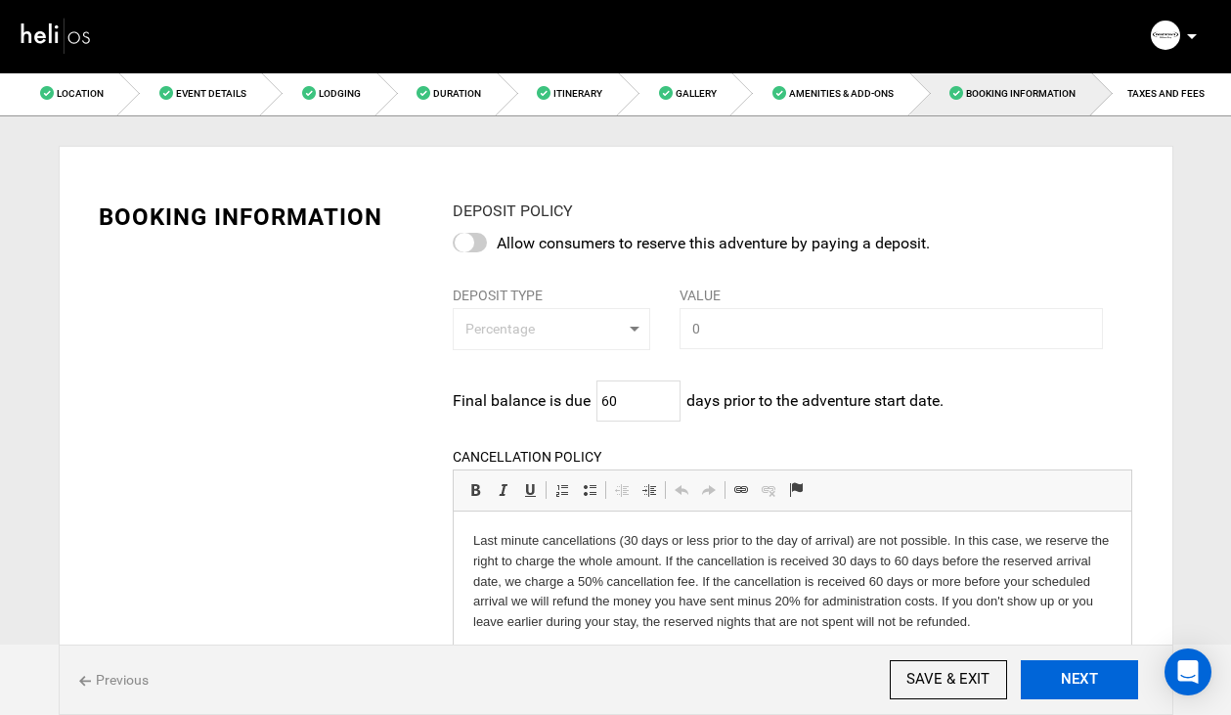
click at [1063, 673] on button "NEXT" at bounding box center [1079, 679] width 117 height 39
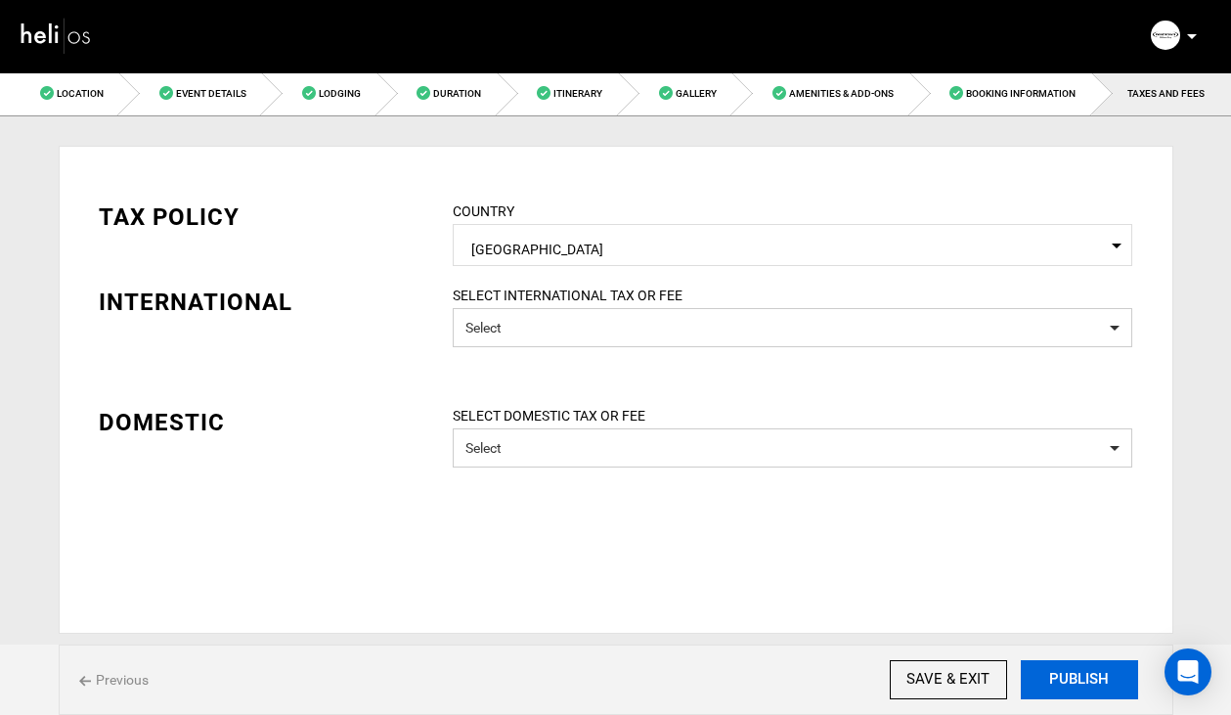
click at [1063, 673] on button "PUBLISH" at bounding box center [1079, 679] width 117 height 39
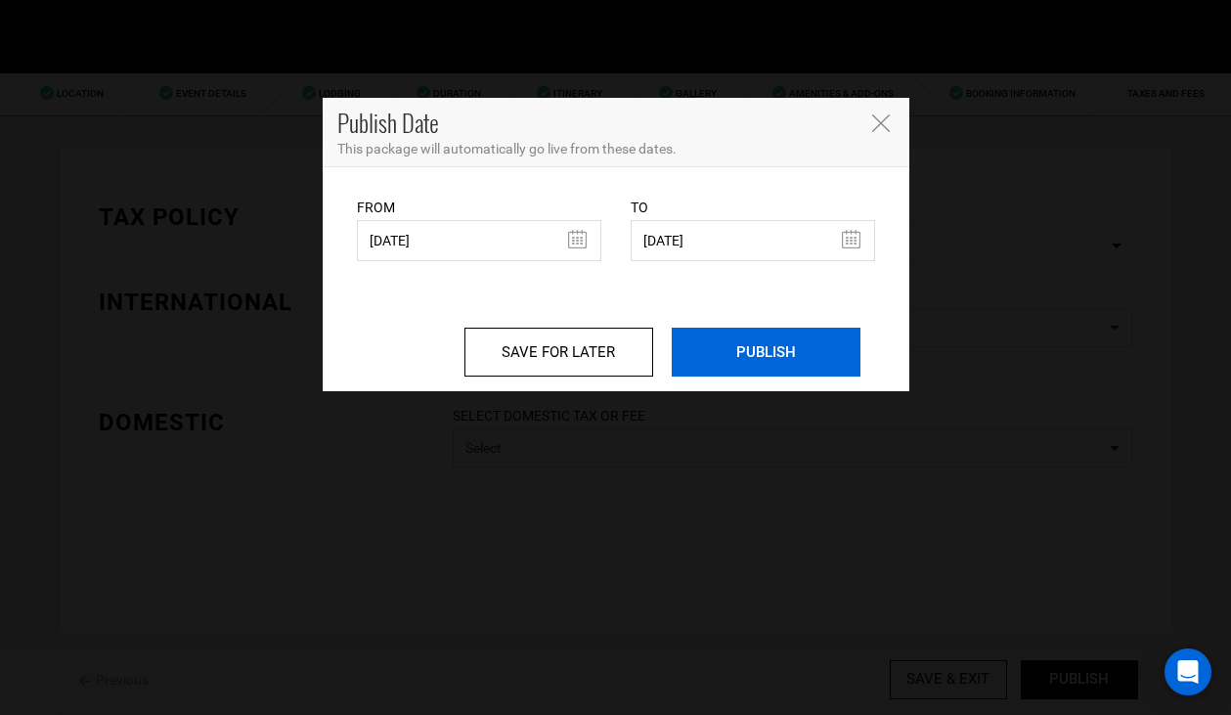
click at [757, 361] on input "PUBLISH" at bounding box center [766, 352] width 189 height 49
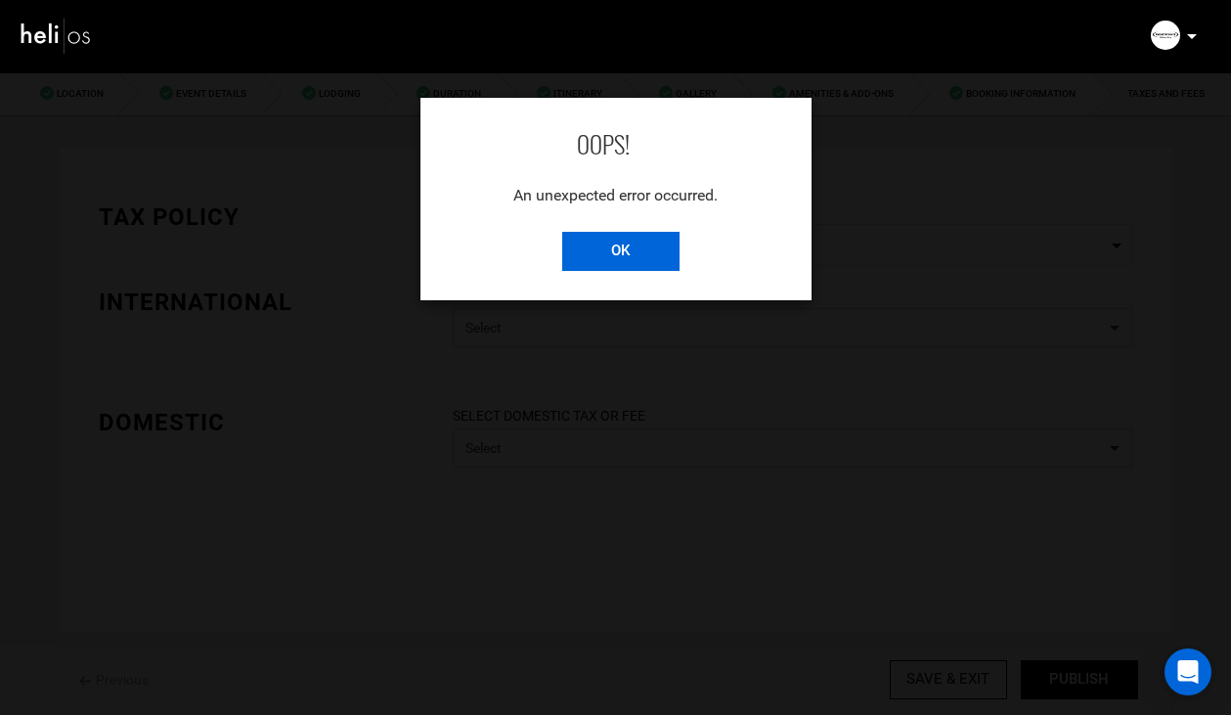
drag, startPoint x: 640, startPoint y: 225, endPoint x: 637, endPoint y: 242, distance: 16.9
click at [637, 242] on div "OOPS! An unexpected error occurred. OK" at bounding box center [615, 199] width 391 height 202
click at [624, 264] on input "OK" at bounding box center [620, 251] width 117 height 39
